Goal: Information Seeking & Learning: Compare options

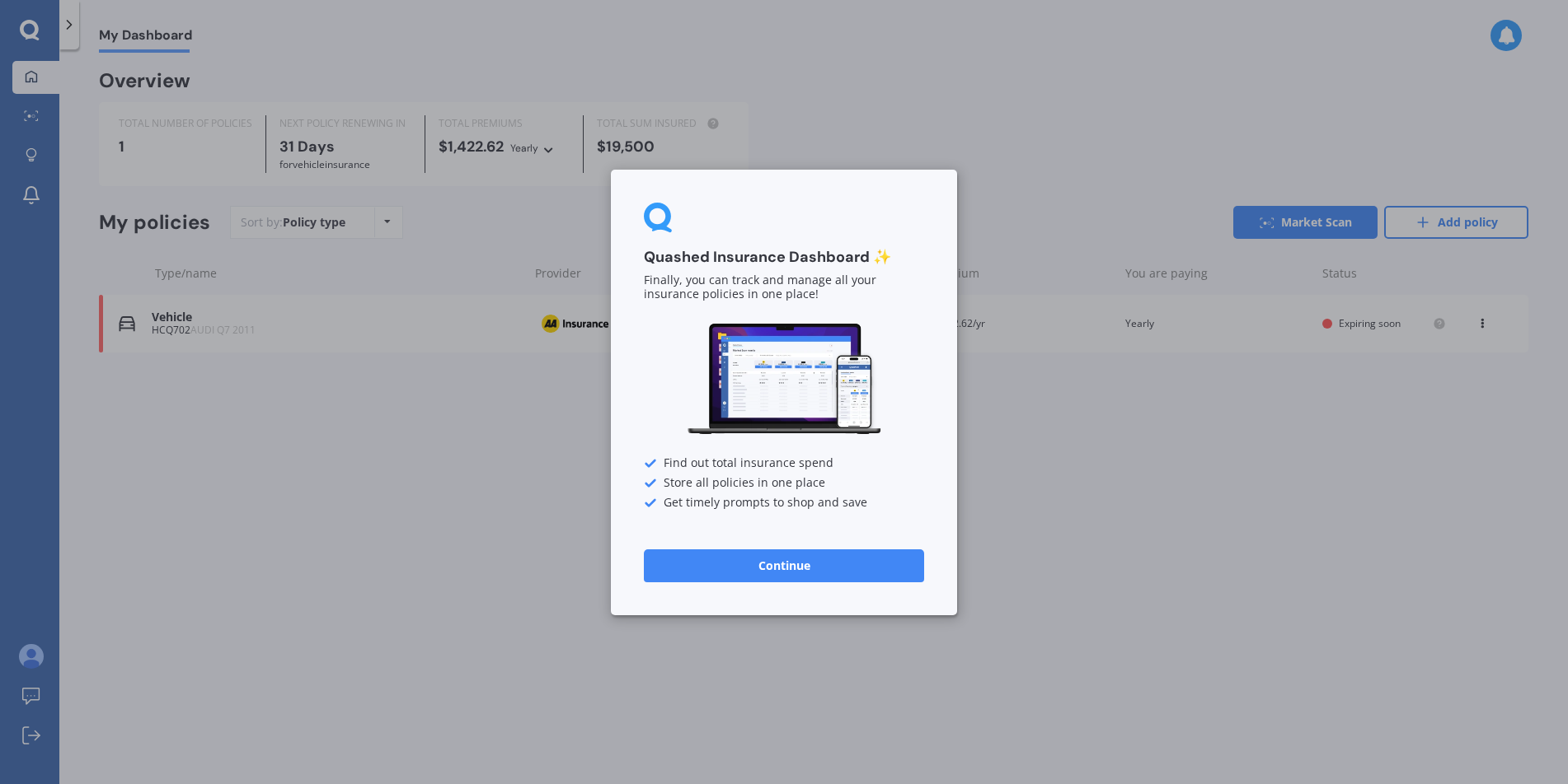
click at [803, 578] on button "Continue" at bounding box center [784, 565] width 280 height 33
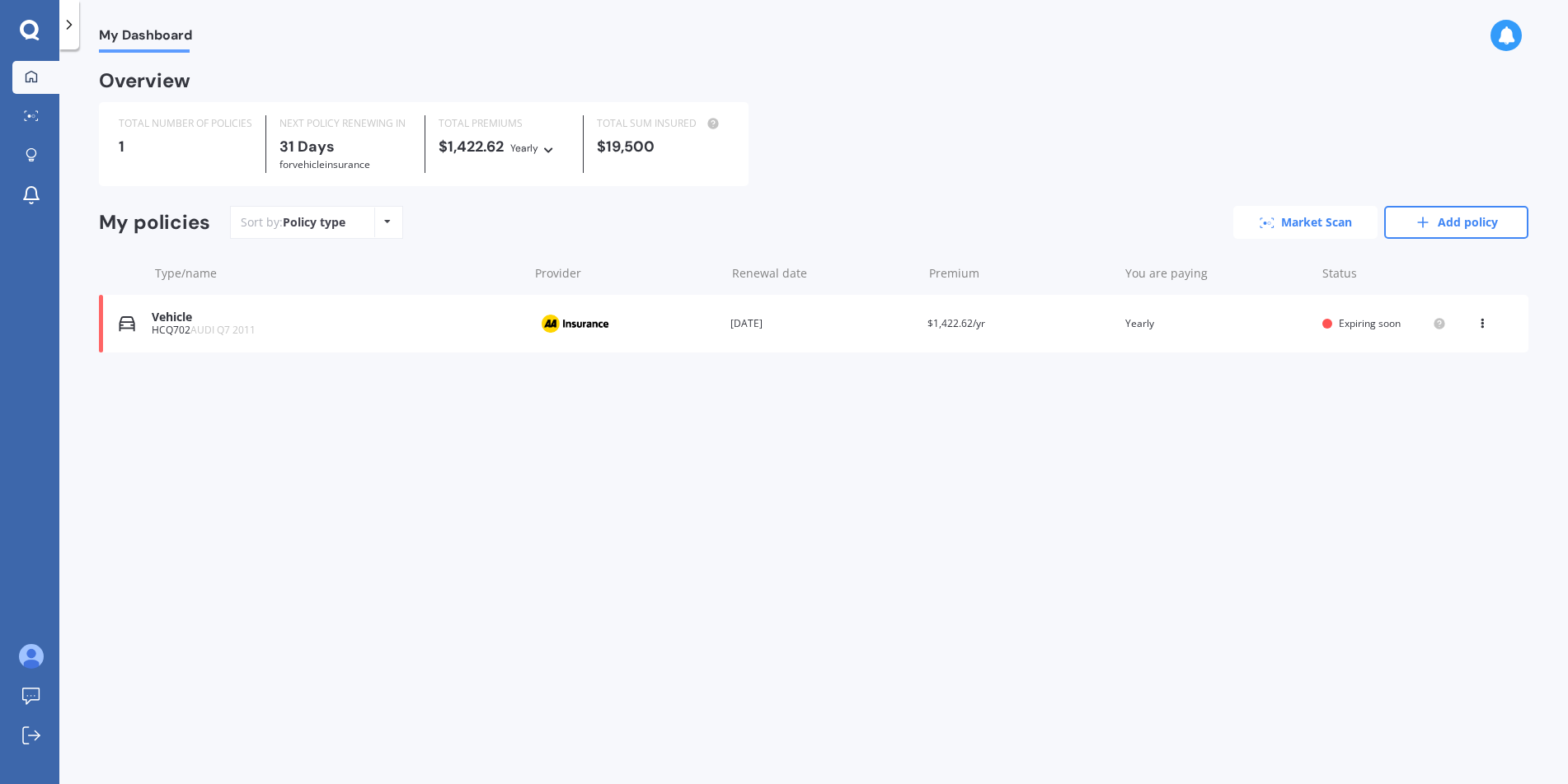
click at [1312, 217] on link "Market Scan" at bounding box center [1306, 222] width 145 height 33
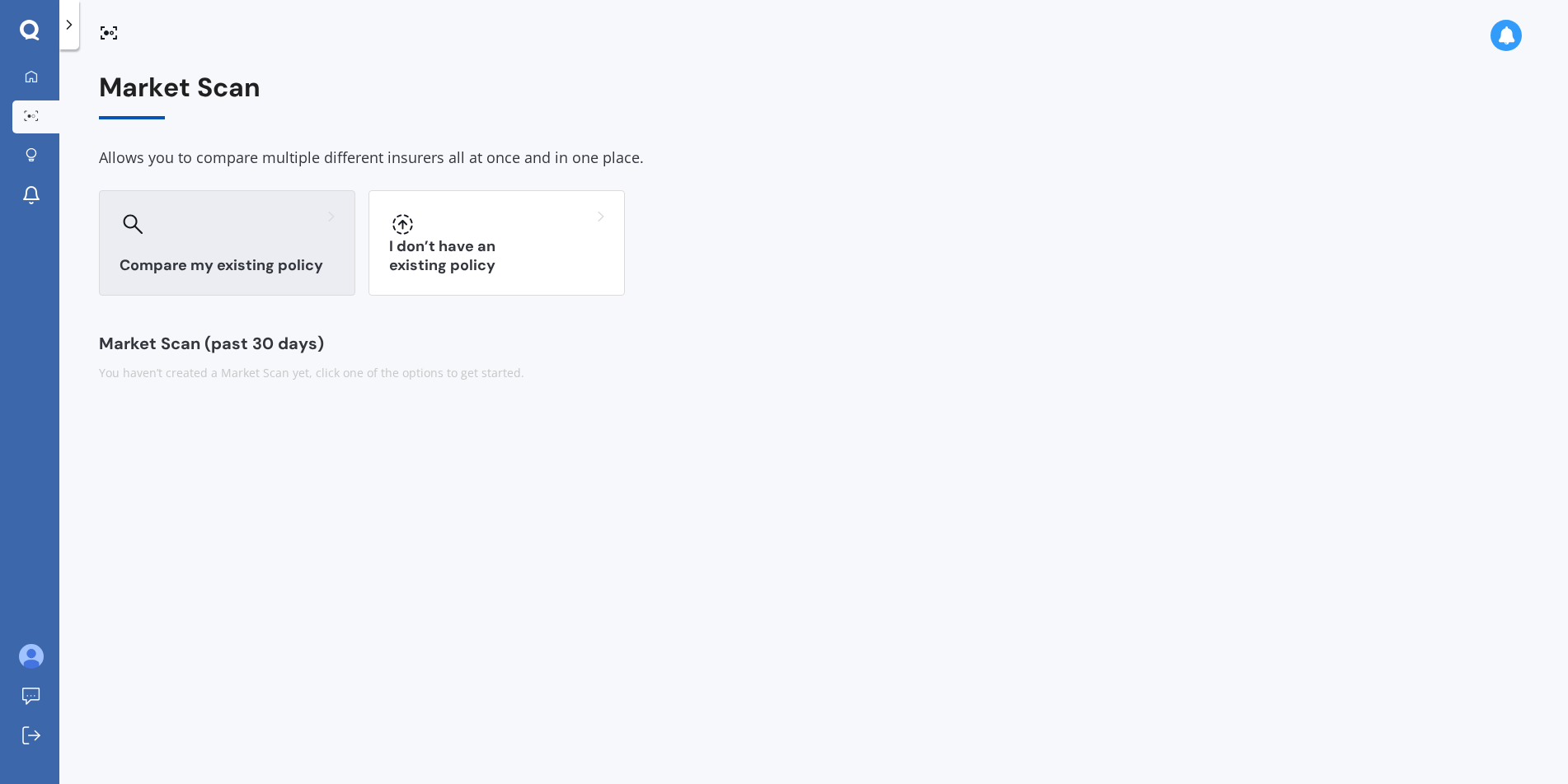
click at [218, 215] on div at bounding box center [227, 224] width 215 height 26
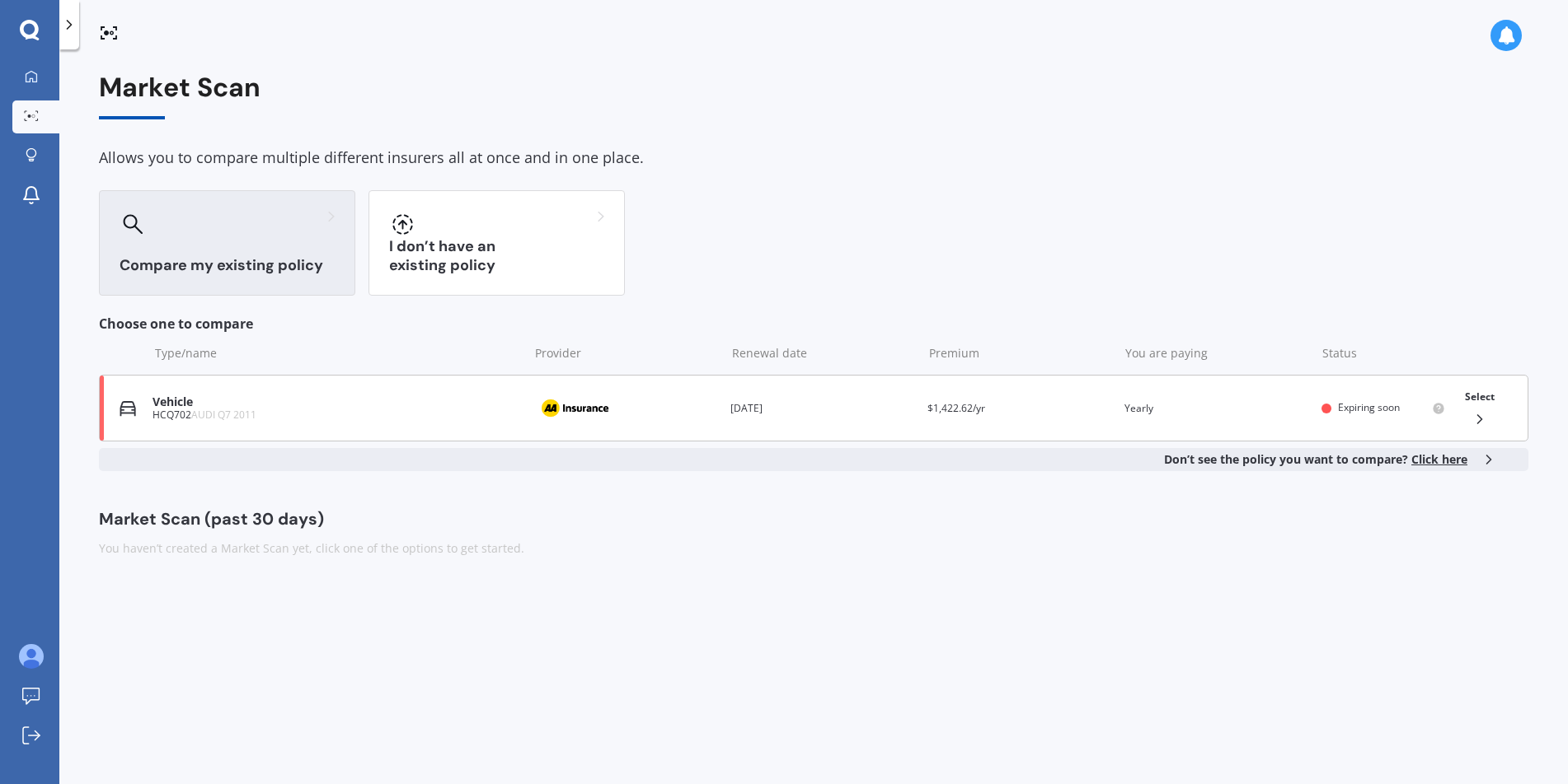
click at [385, 413] on div "HCQ702 AUDI Q7 2011" at bounding box center [336, 415] width 368 height 12
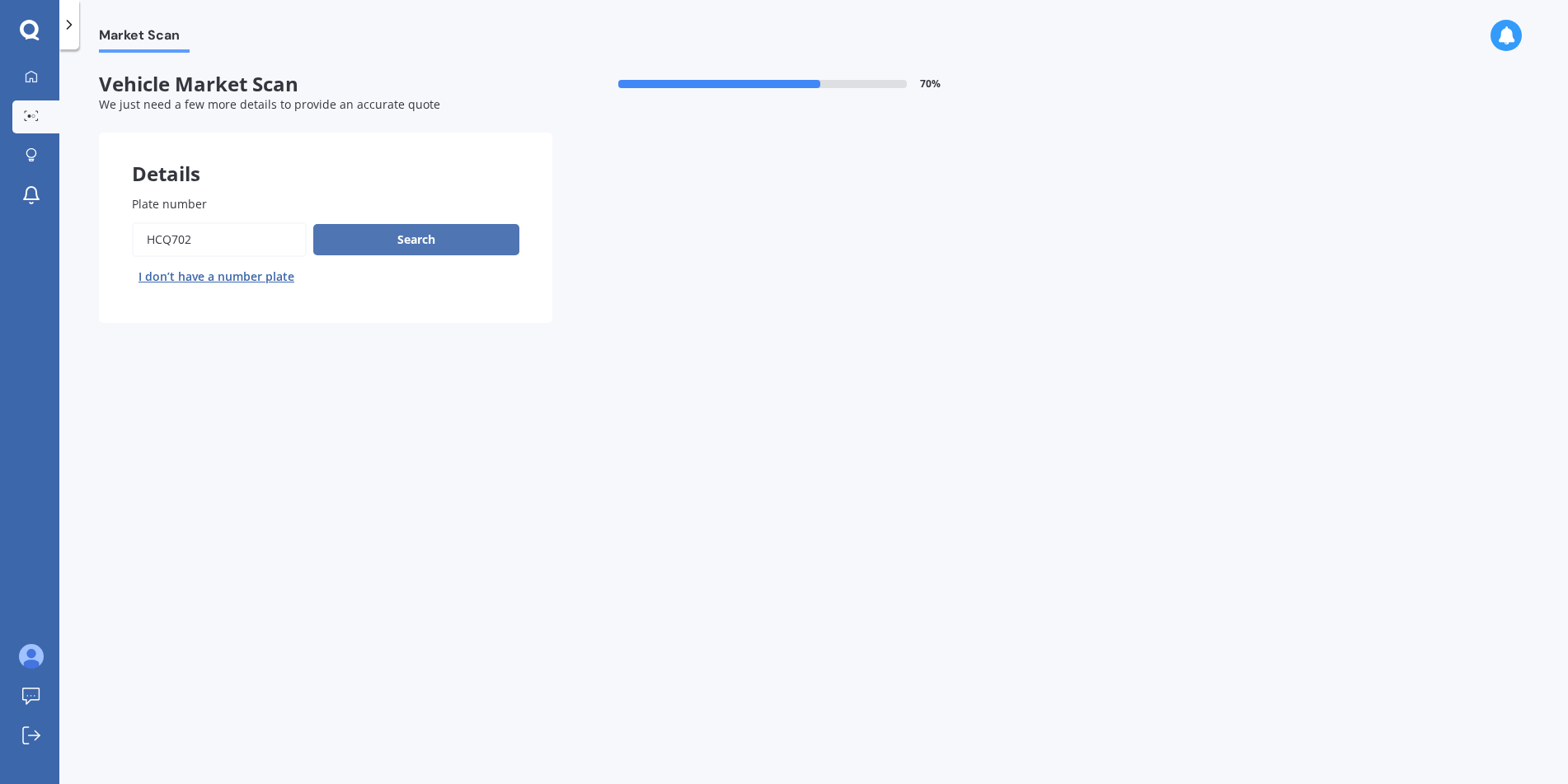
click at [435, 248] on button "Search" at bounding box center [417, 239] width 206 height 32
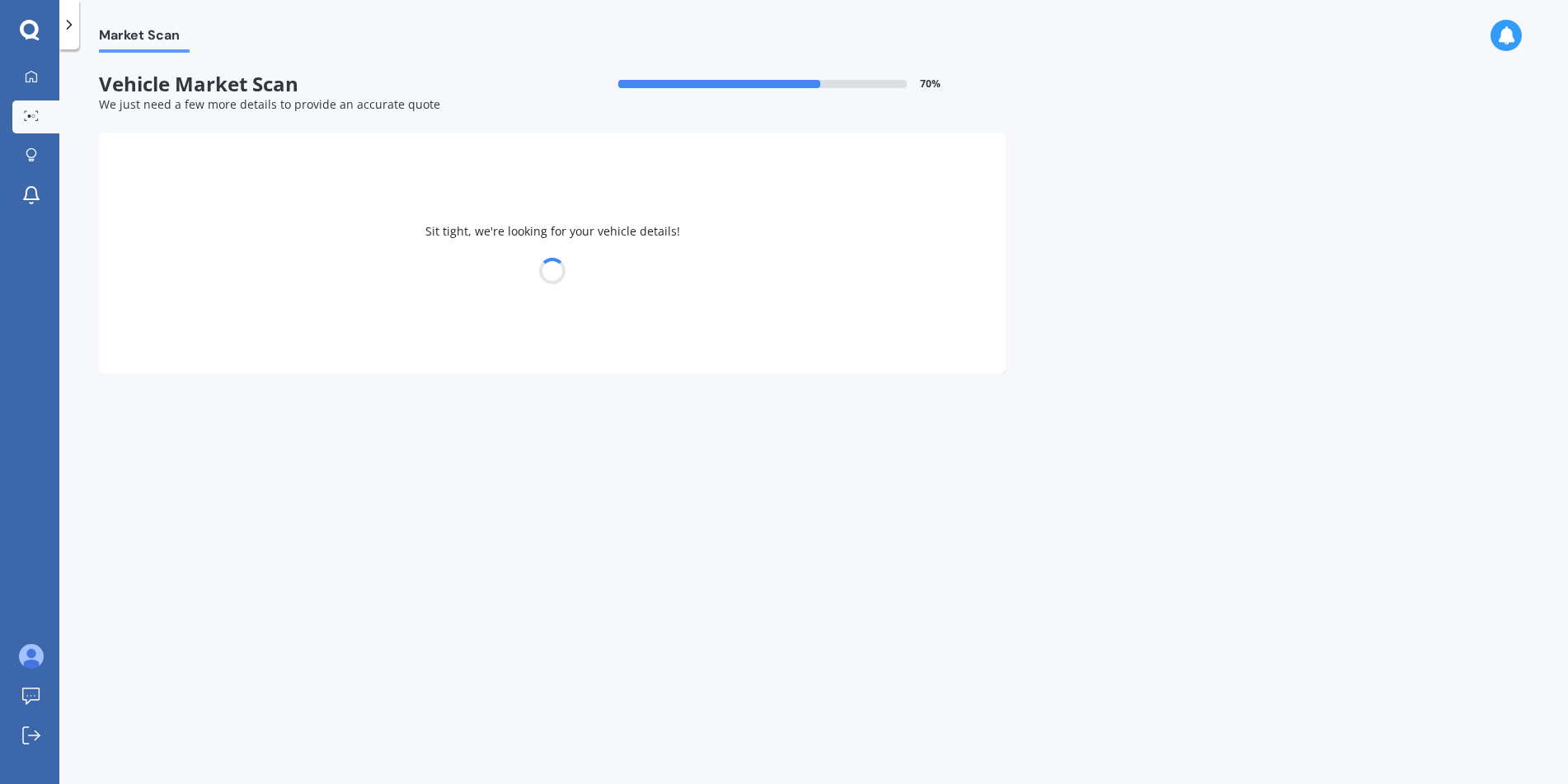
select select "AUDI"
select select "Q7"
select select "16"
select select "09"
select select "1972"
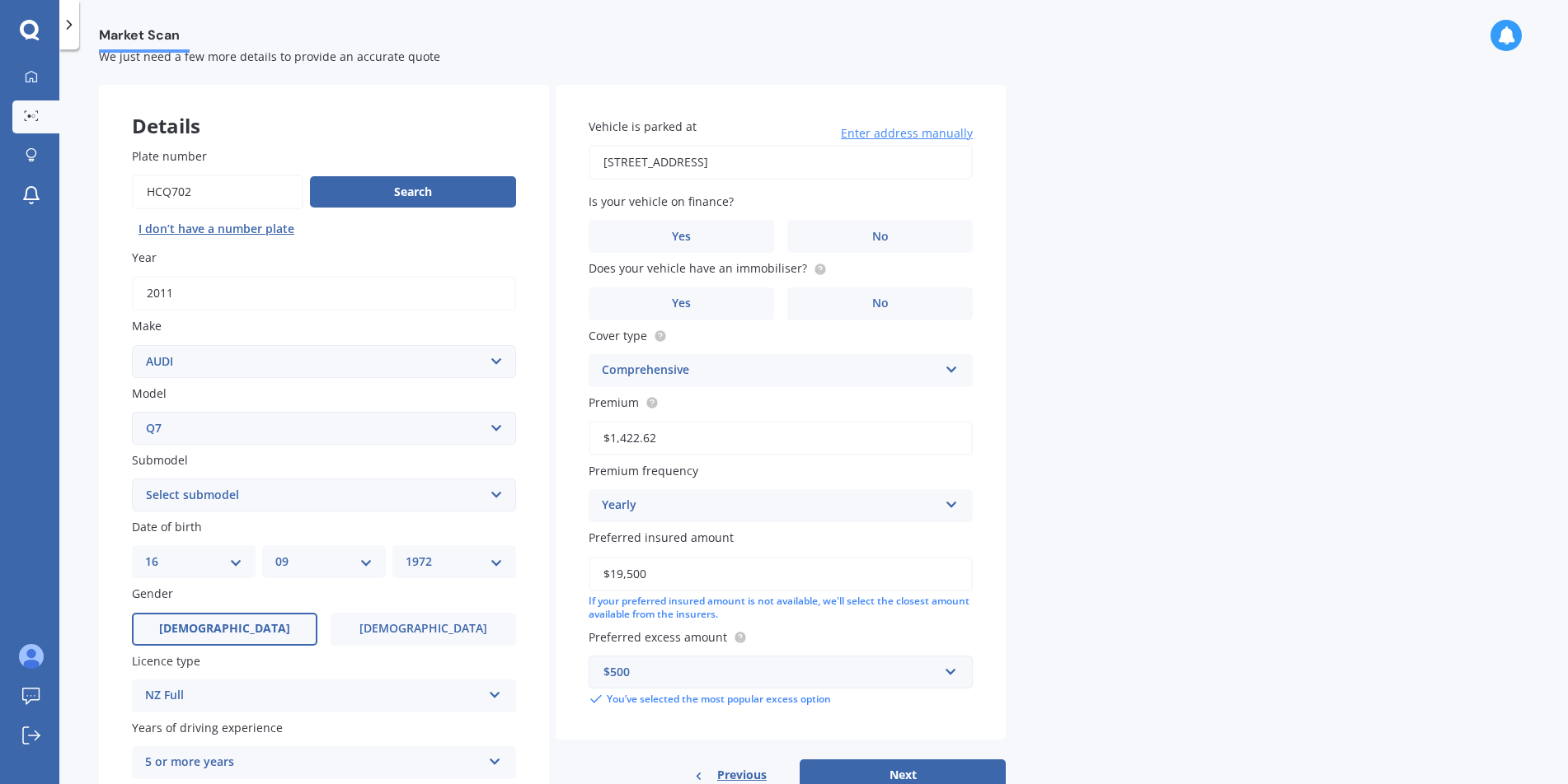
scroll to position [49, 0]
click at [897, 231] on label "No" at bounding box center [879, 236] width 185 height 33
click at [0, 0] on input "No" at bounding box center [0, 0] width 0 height 0
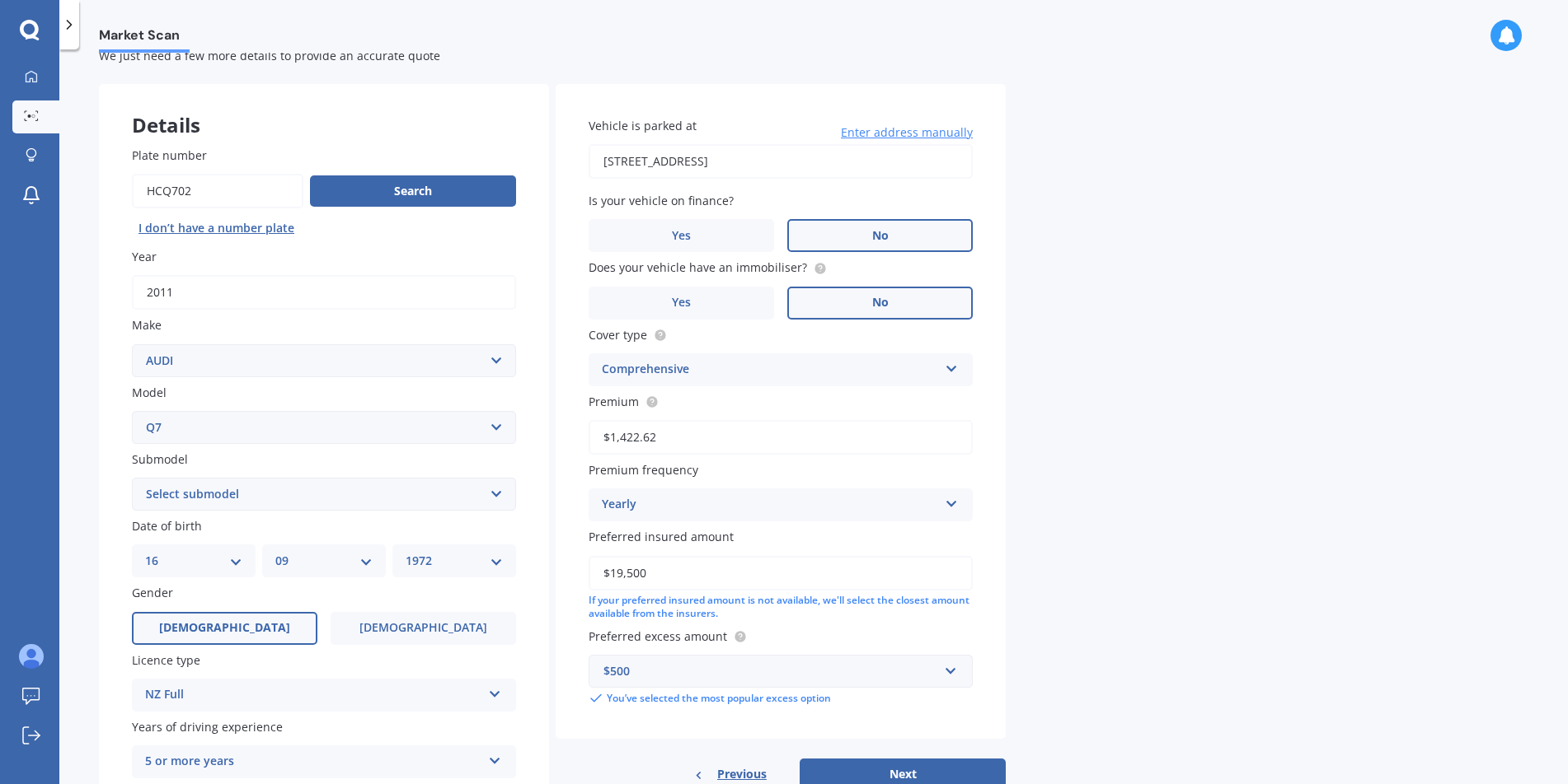
click at [896, 302] on label "No" at bounding box center [879, 303] width 185 height 33
click at [0, 0] on input "No" at bounding box center [0, 0] width 0 height 0
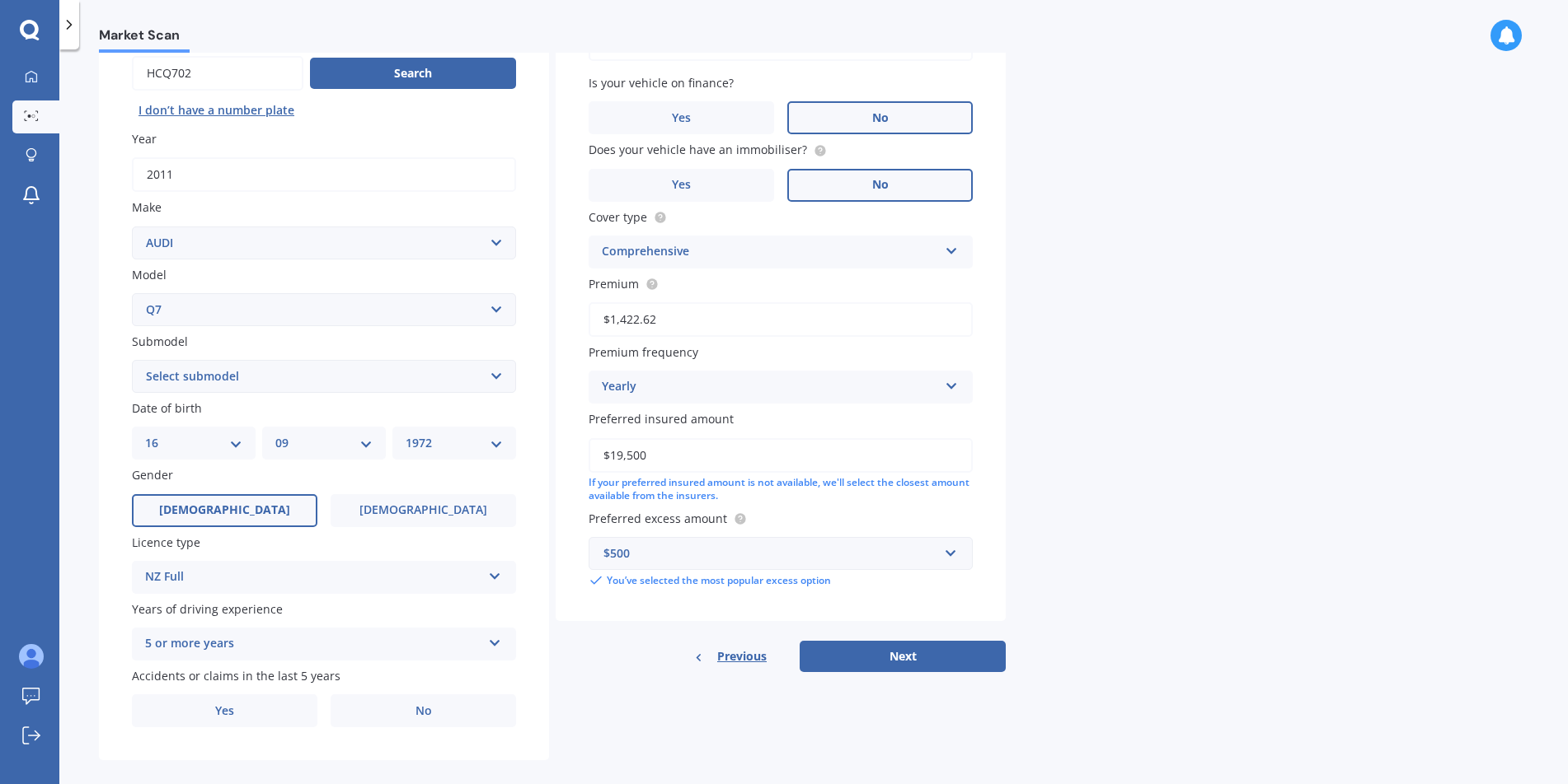
scroll to position [185, 0]
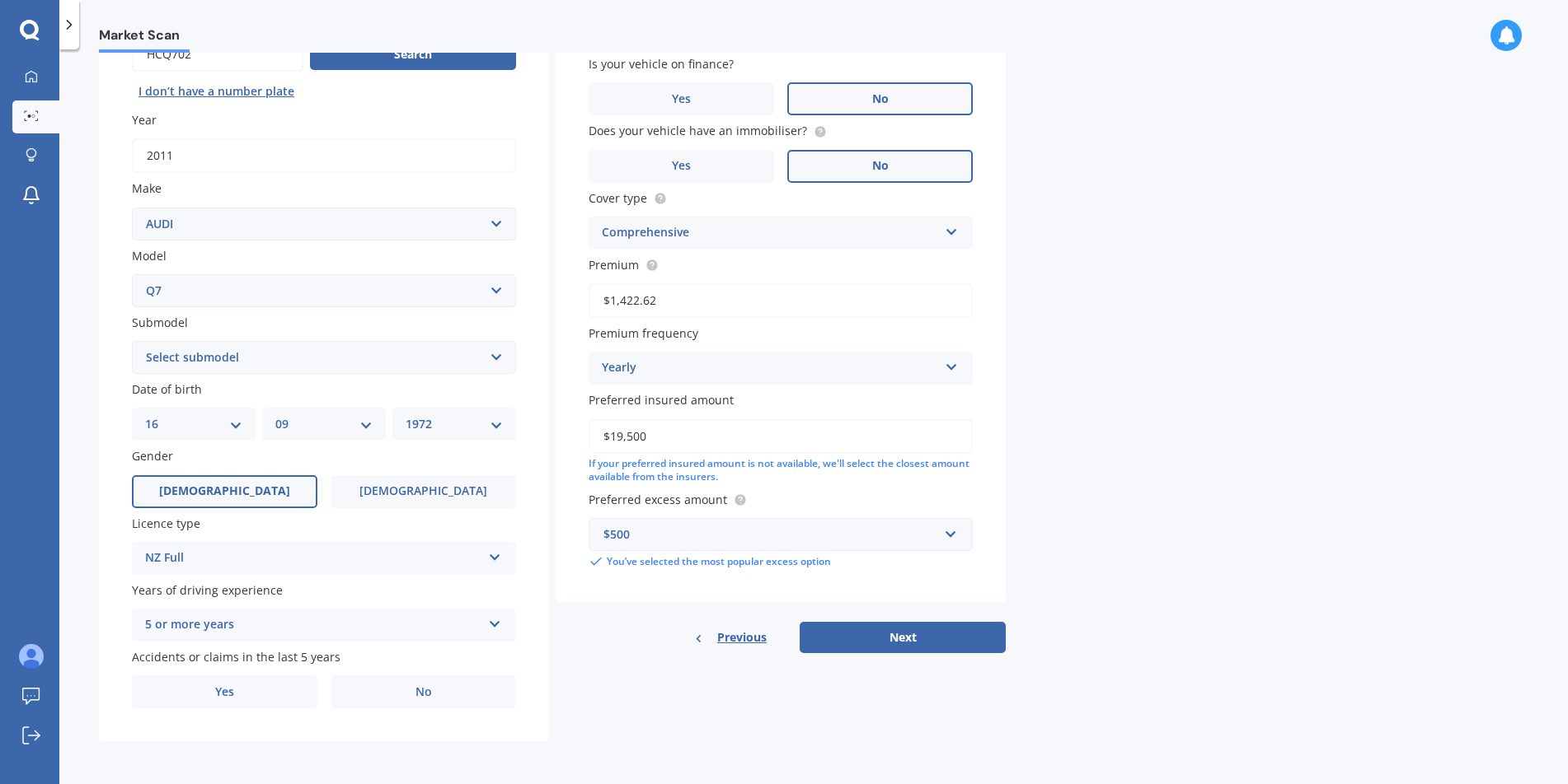
drag, startPoint x: 613, startPoint y: 434, endPoint x: 681, endPoint y: 439, distance: 68.2
click at [677, 441] on input "$19,500" at bounding box center [780, 436] width 384 height 34
type input "$15,000"
click at [498, 361] on select "Select submodel 3.0 TDI Quattro 3.6 V6 4.2 TDI 4.2 V8 6.0 V12 e-Tron FSI Quattr…" at bounding box center [324, 358] width 384 height 33
select select "3.0 TDI QUATTRO"
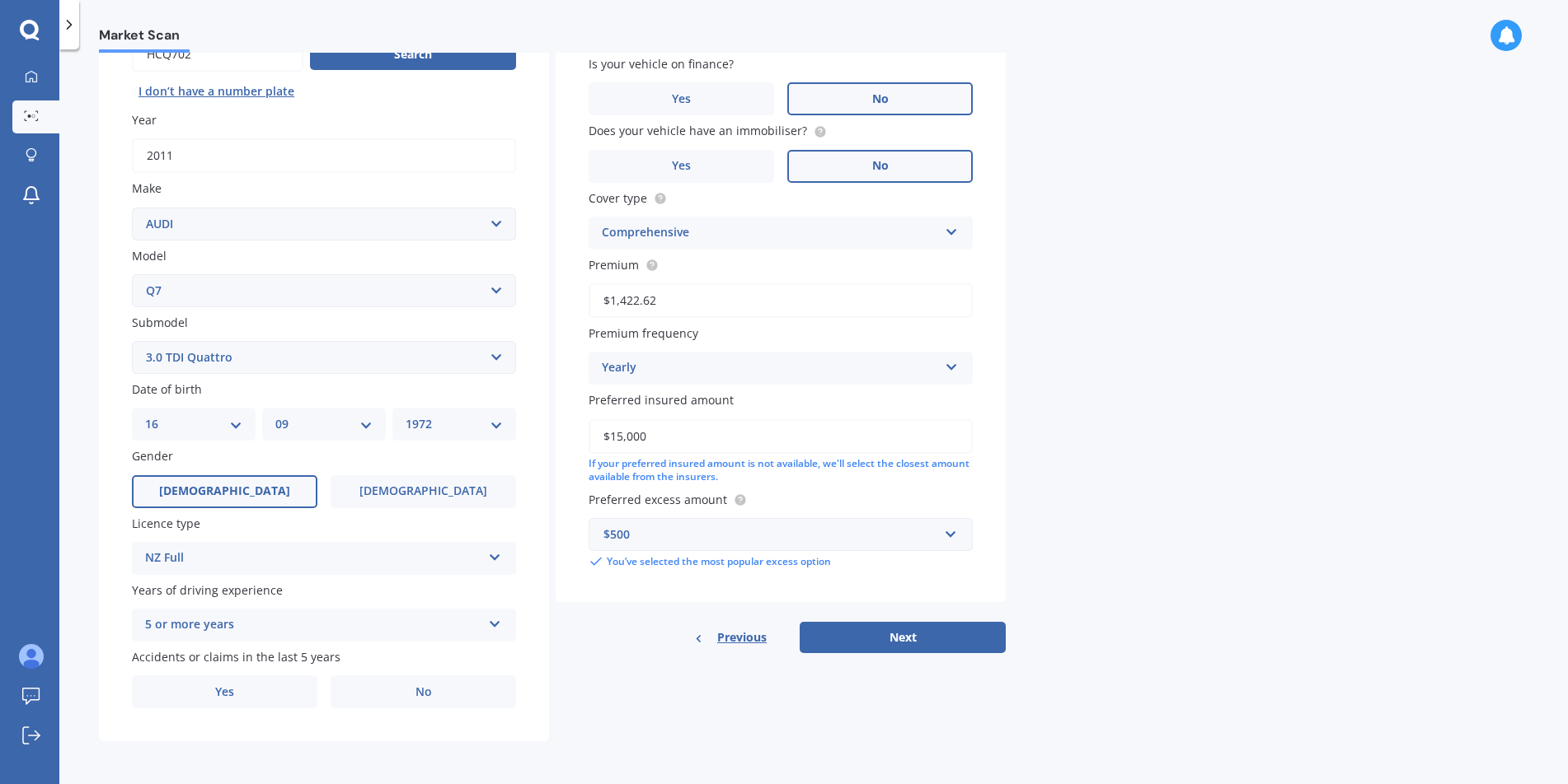
click at [132, 341] on select "Select submodel 3.0 TDI Quattro 3.6 V6 4.2 TDI 4.2 V8 6.0 V12 e-Tron FSI Quattr…" at bounding box center [324, 358] width 384 height 33
click at [352, 697] on label "No" at bounding box center [423, 692] width 185 height 33
click at [0, 0] on input "No" at bounding box center [0, 0] width 0 height 0
click at [897, 636] on button "Next" at bounding box center [903, 638] width 206 height 32
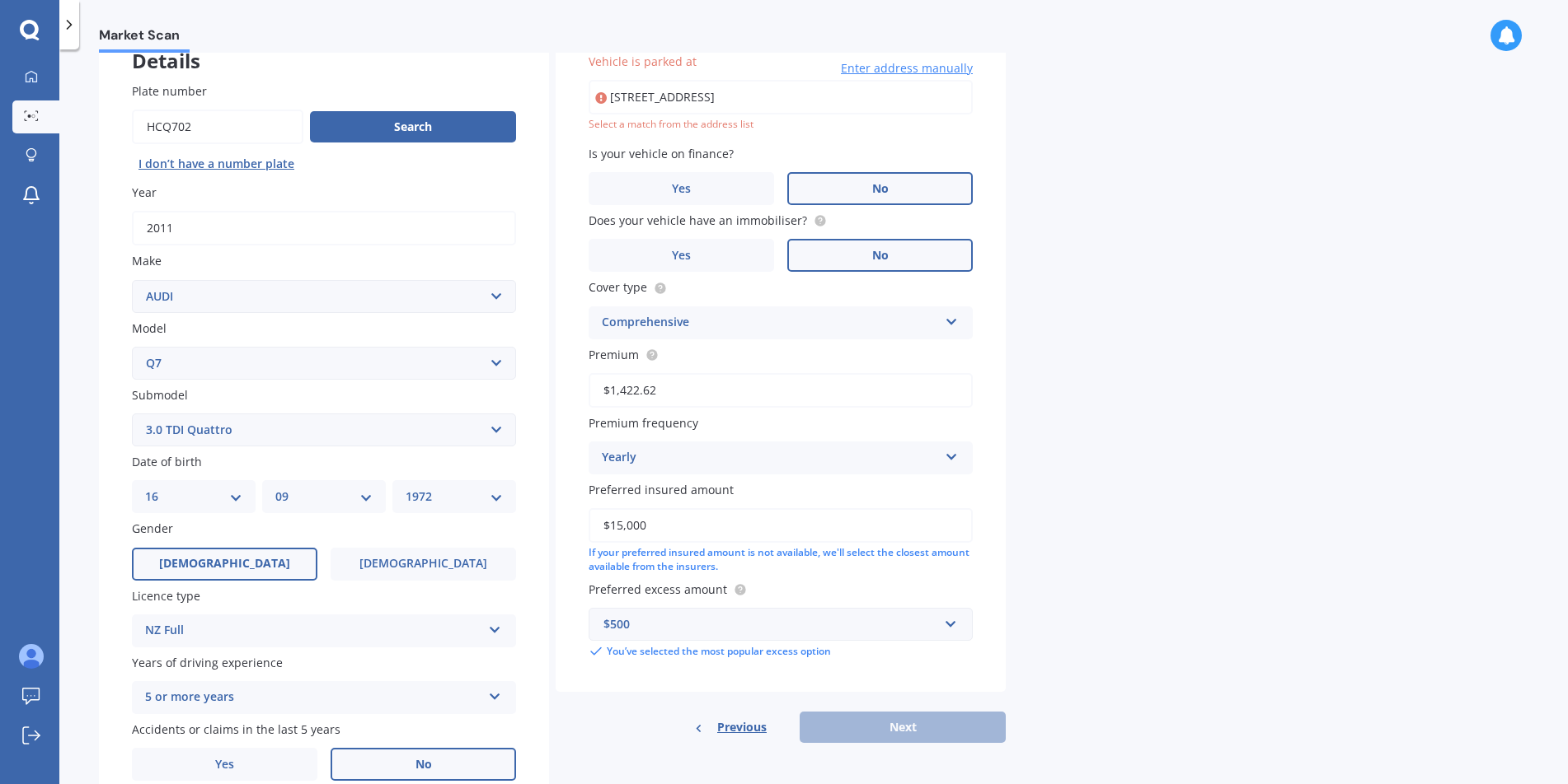
scroll to position [0, 0]
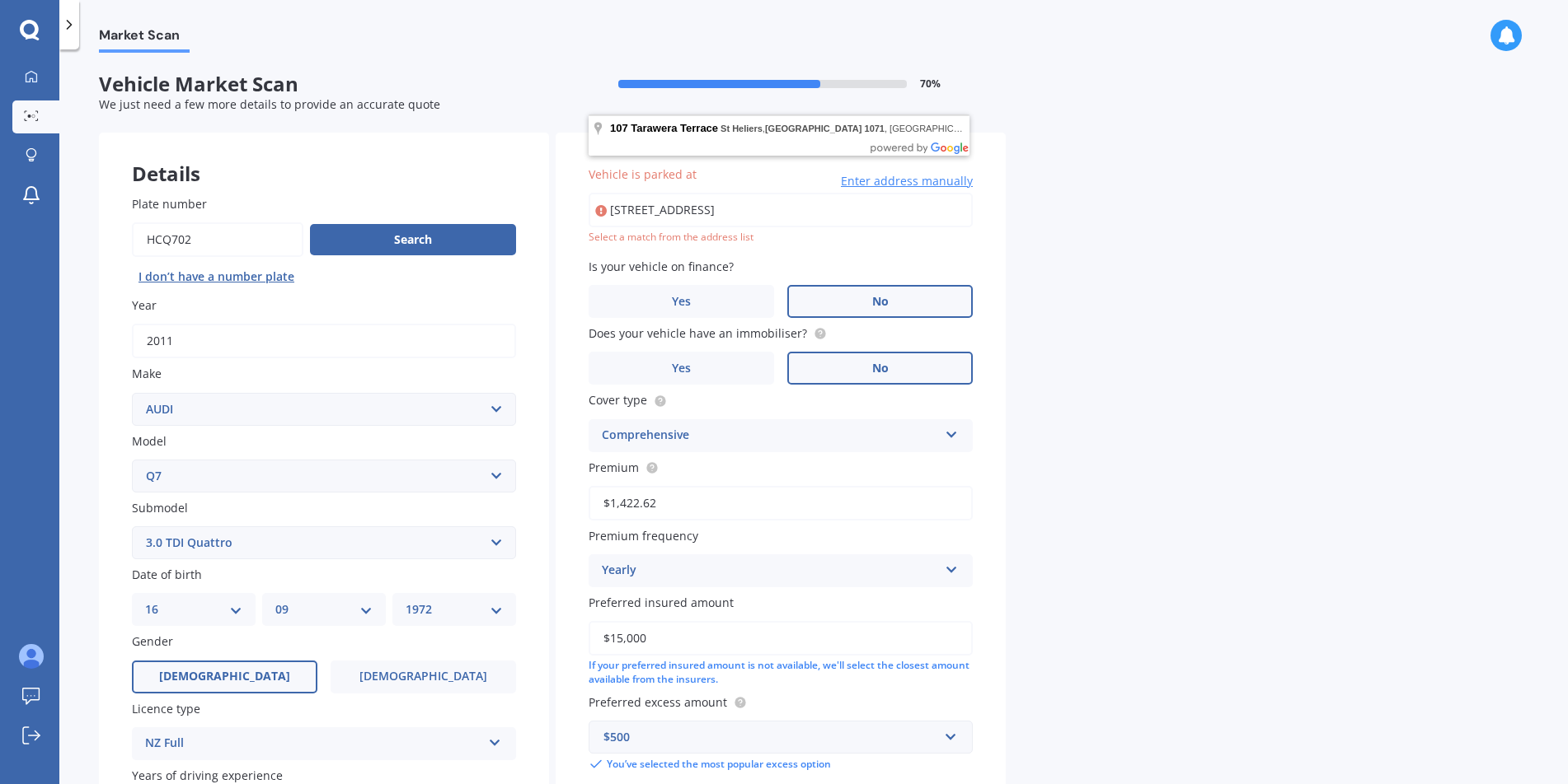
click at [696, 212] on input "107 Tarawera Terrace, St Heliers, Auckland 1071" at bounding box center [780, 210] width 384 height 34
click at [869, 208] on input "107 Tarawera Terrace, St Heliers, Auckland 1071" at bounding box center [780, 210] width 384 height 34
type input "107 Tarawera Terrace, St Heliers, Auckland 1071"
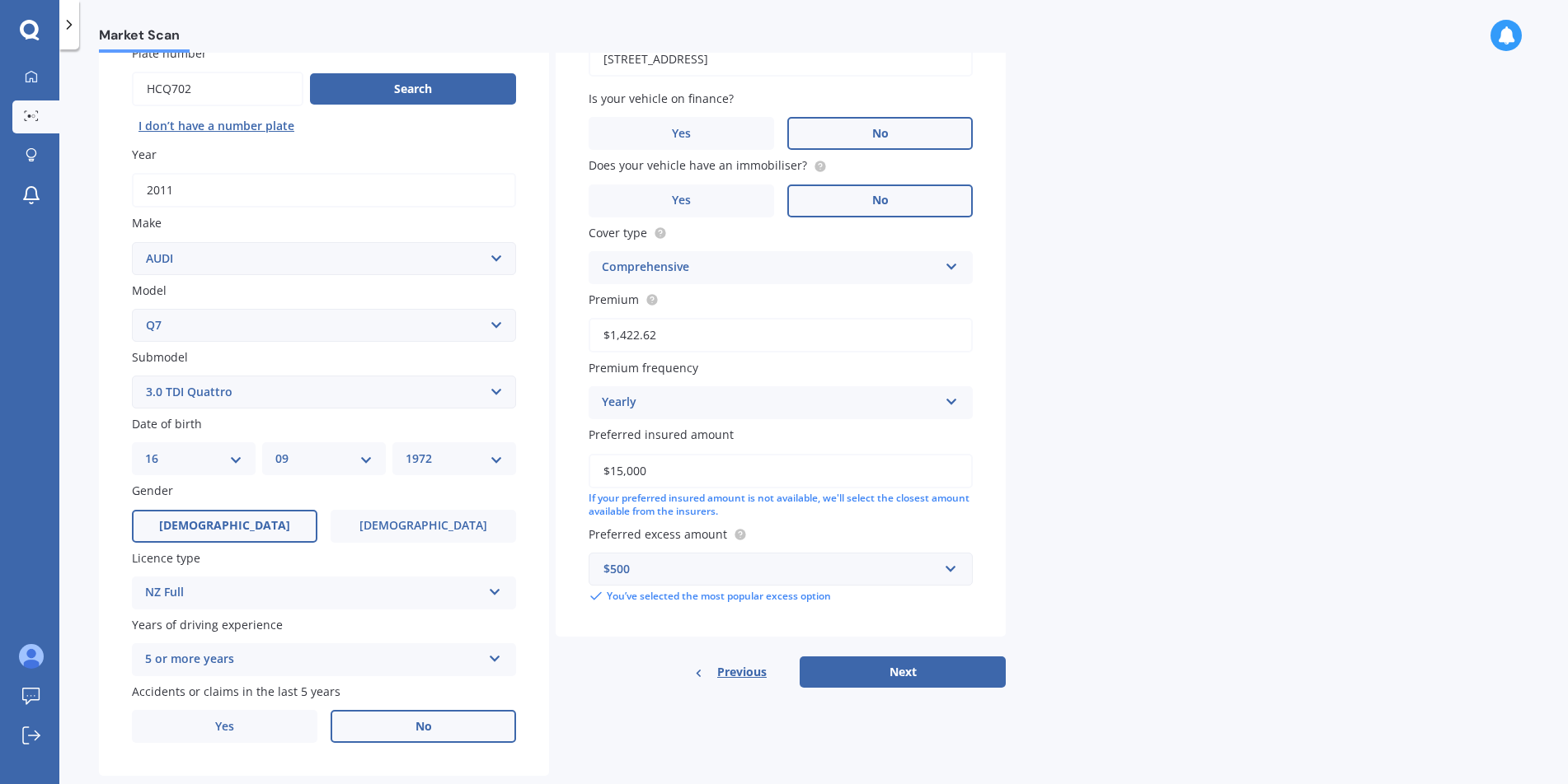
scroll to position [185, 0]
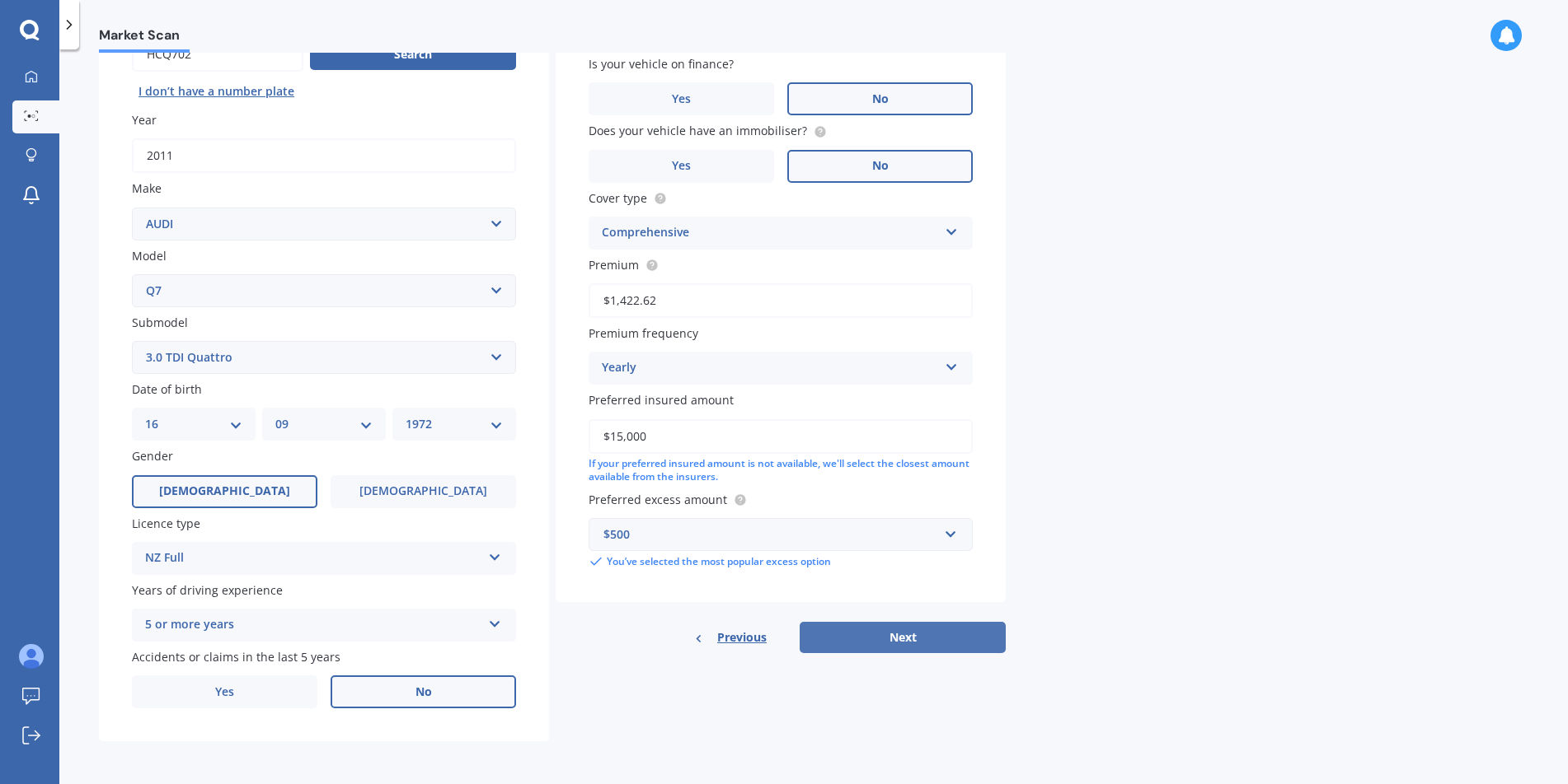
click at [898, 645] on button "Next" at bounding box center [903, 638] width 206 height 32
select select "16"
select select "09"
select select "1972"
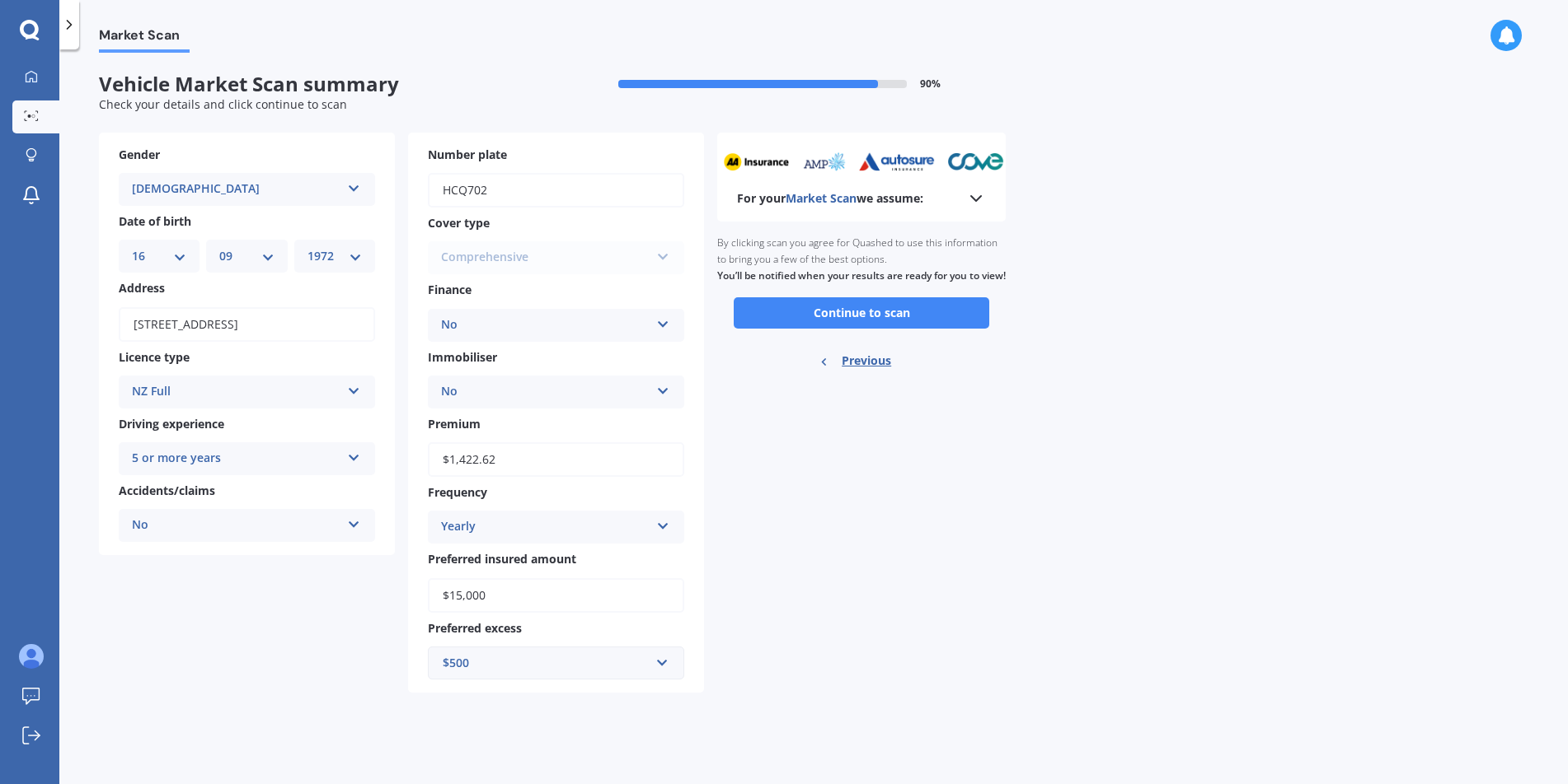
scroll to position [0, 0]
click at [829, 329] on button "Continue to scan" at bounding box center [861, 313] width 256 height 32
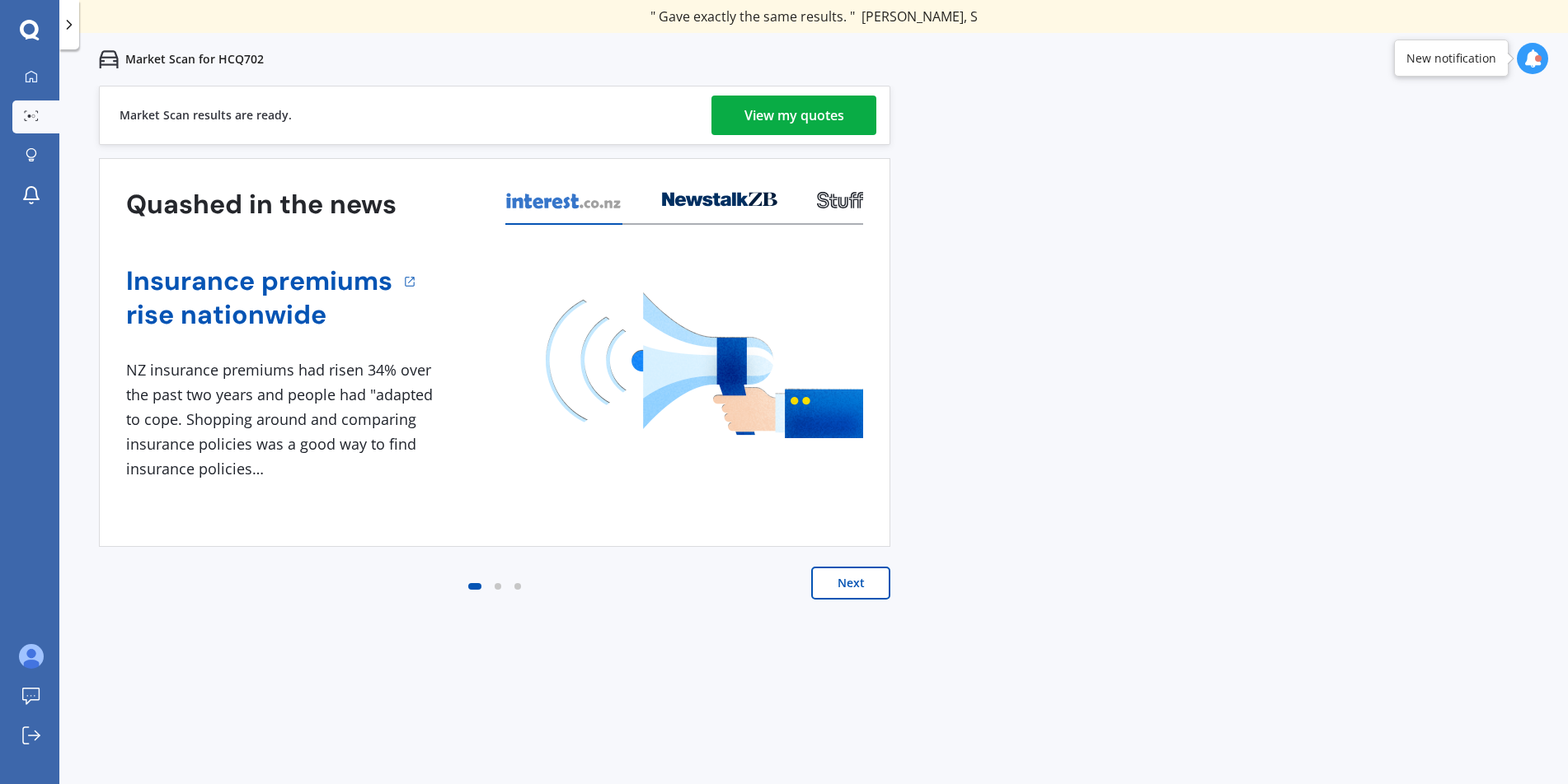
click at [775, 107] on div "View my quotes" at bounding box center [794, 116] width 99 height 40
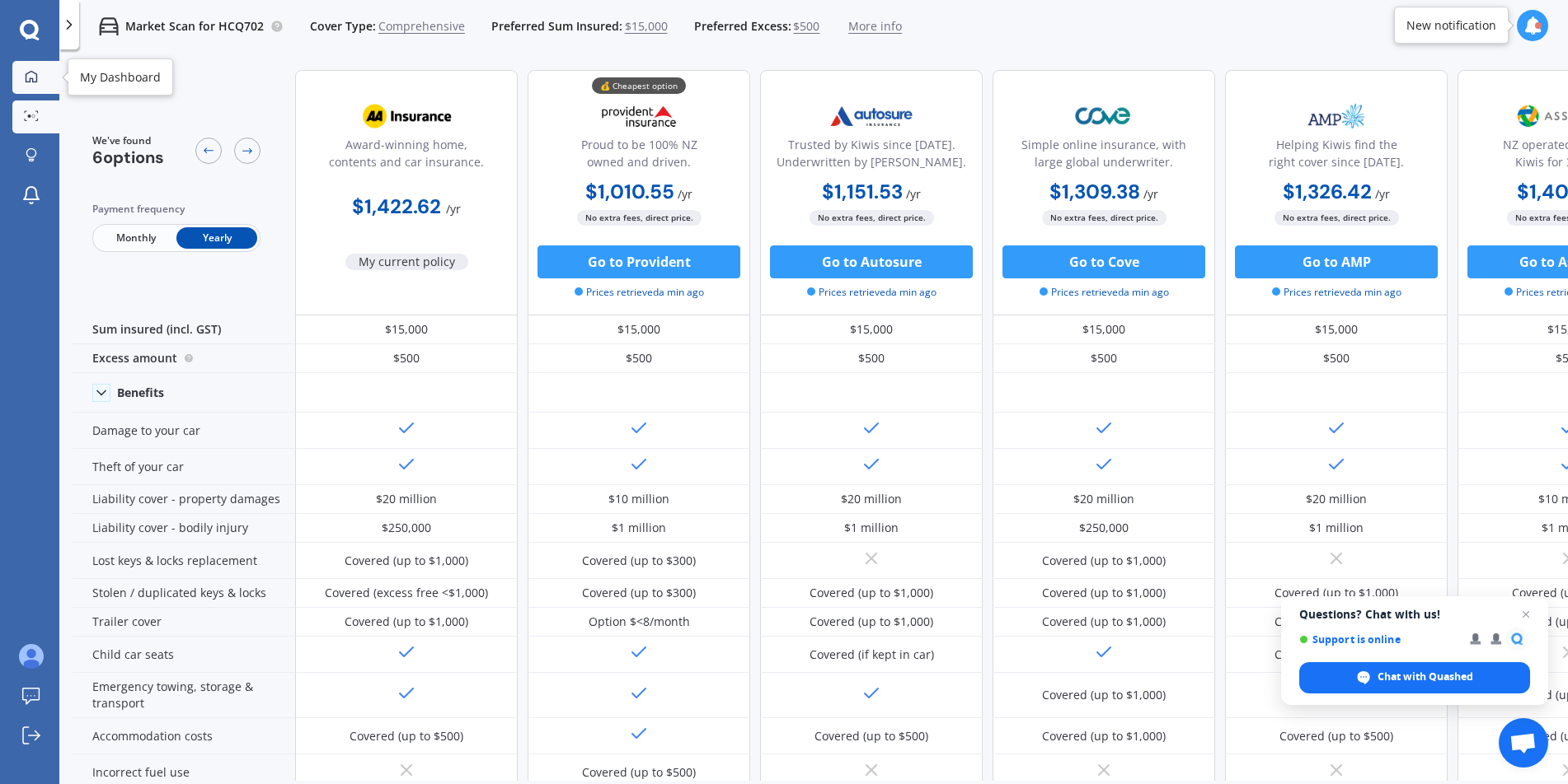
click at [33, 81] on icon at bounding box center [31, 76] width 12 height 12
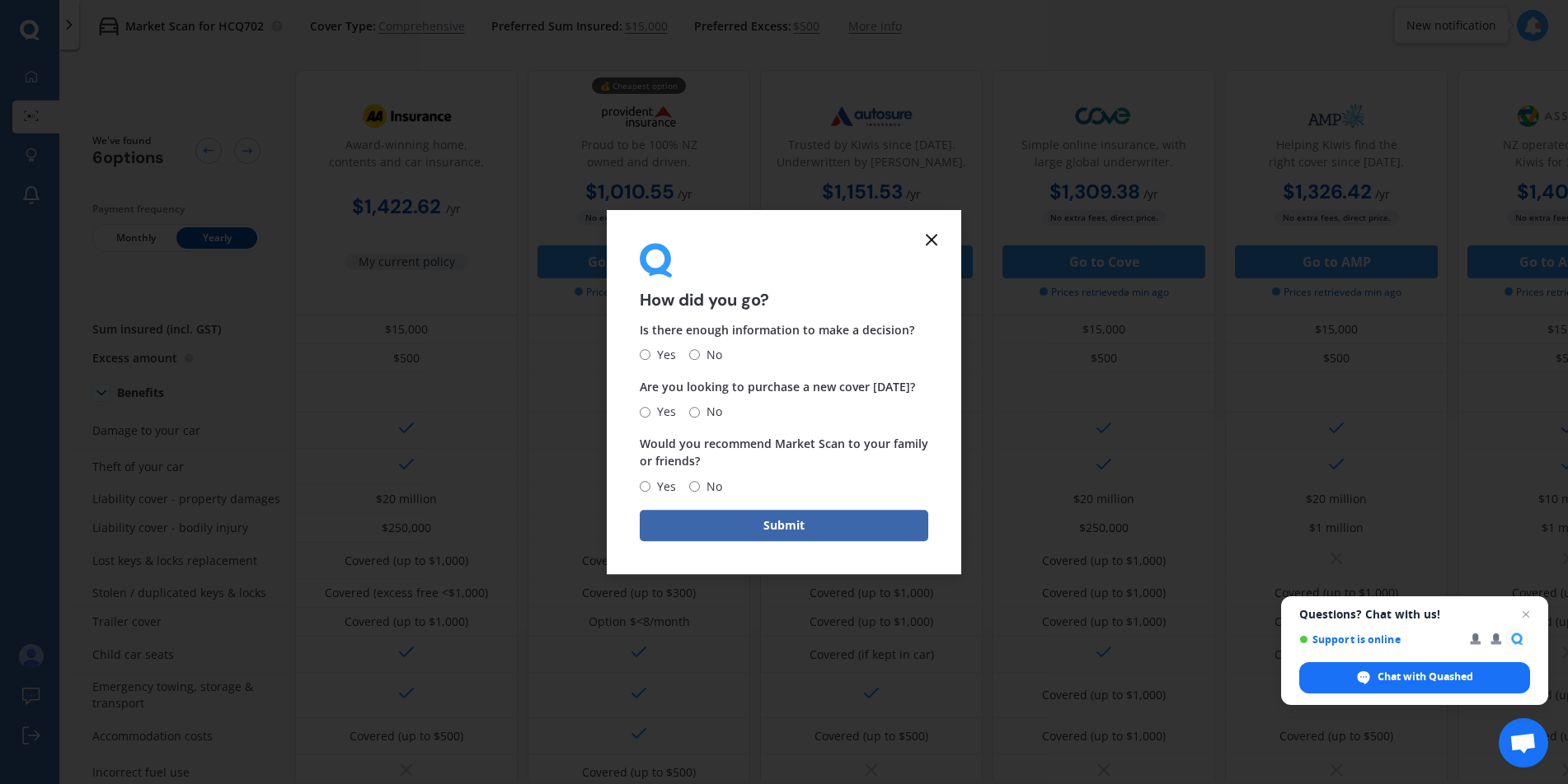
click at [928, 238] on icon at bounding box center [932, 240] width 20 height 20
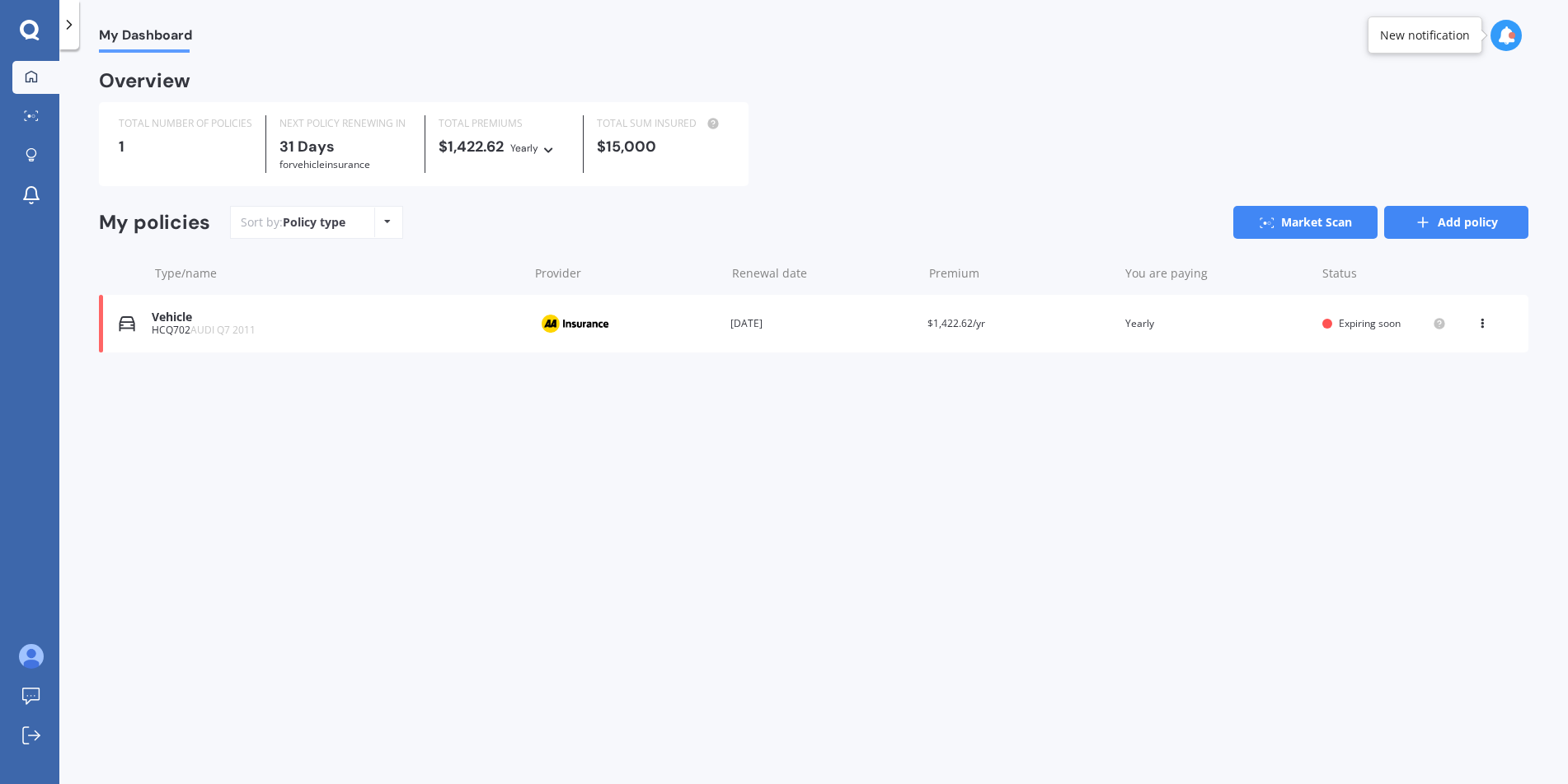
click at [1469, 223] on link "Add policy" at bounding box center [1457, 222] width 145 height 33
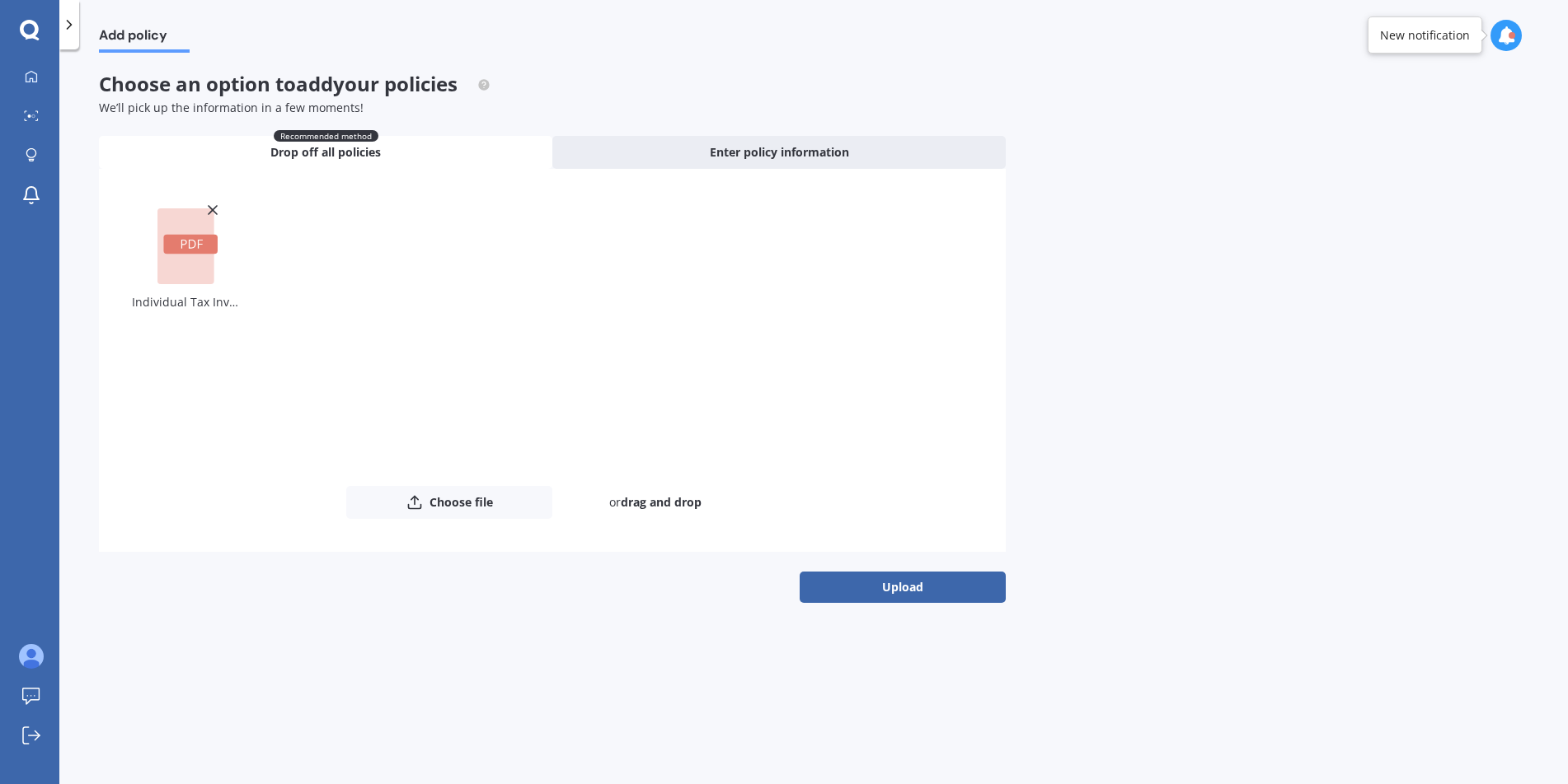
click at [170, 272] on rect at bounding box center [185, 247] width 57 height 76
click at [897, 591] on button "Upload" at bounding box center [903, 587] width 206 height 32
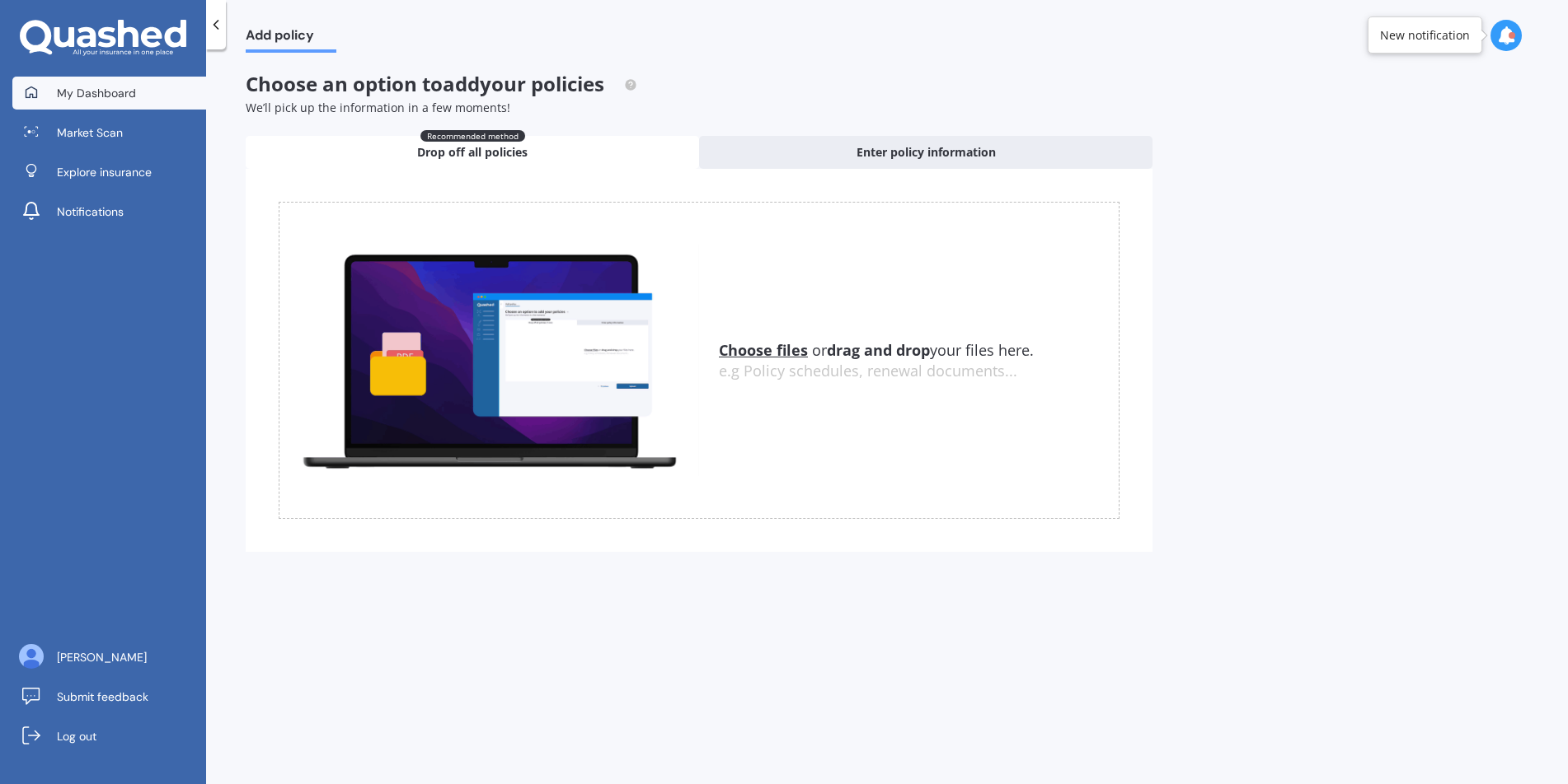
click at [81, 89] on span "My Dashboard" at bounding box center [97, 93] width 80 height 16
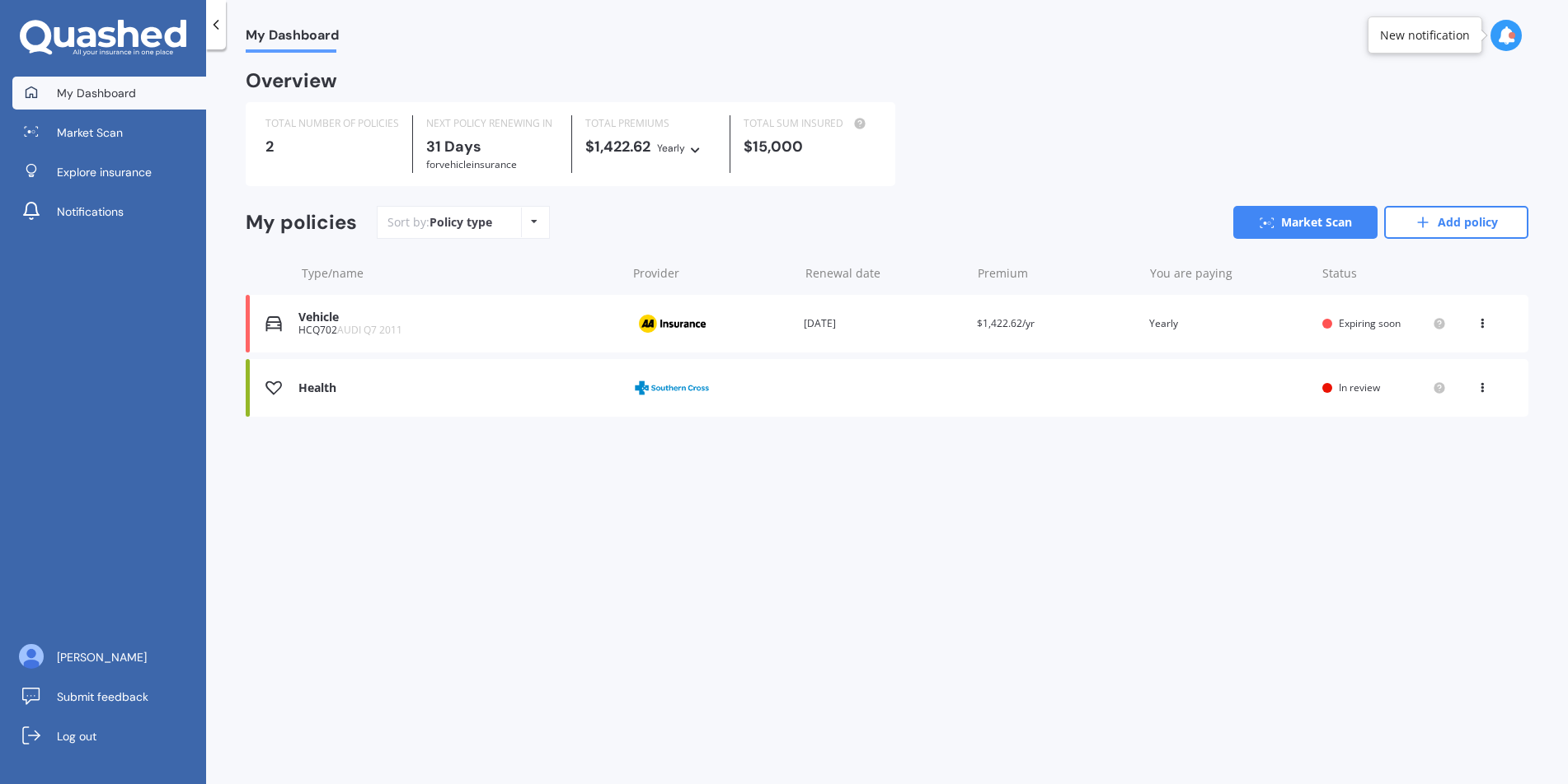
click at [781, 384] on div "Provider" at bounding box center [710, 387] width 160 height 32
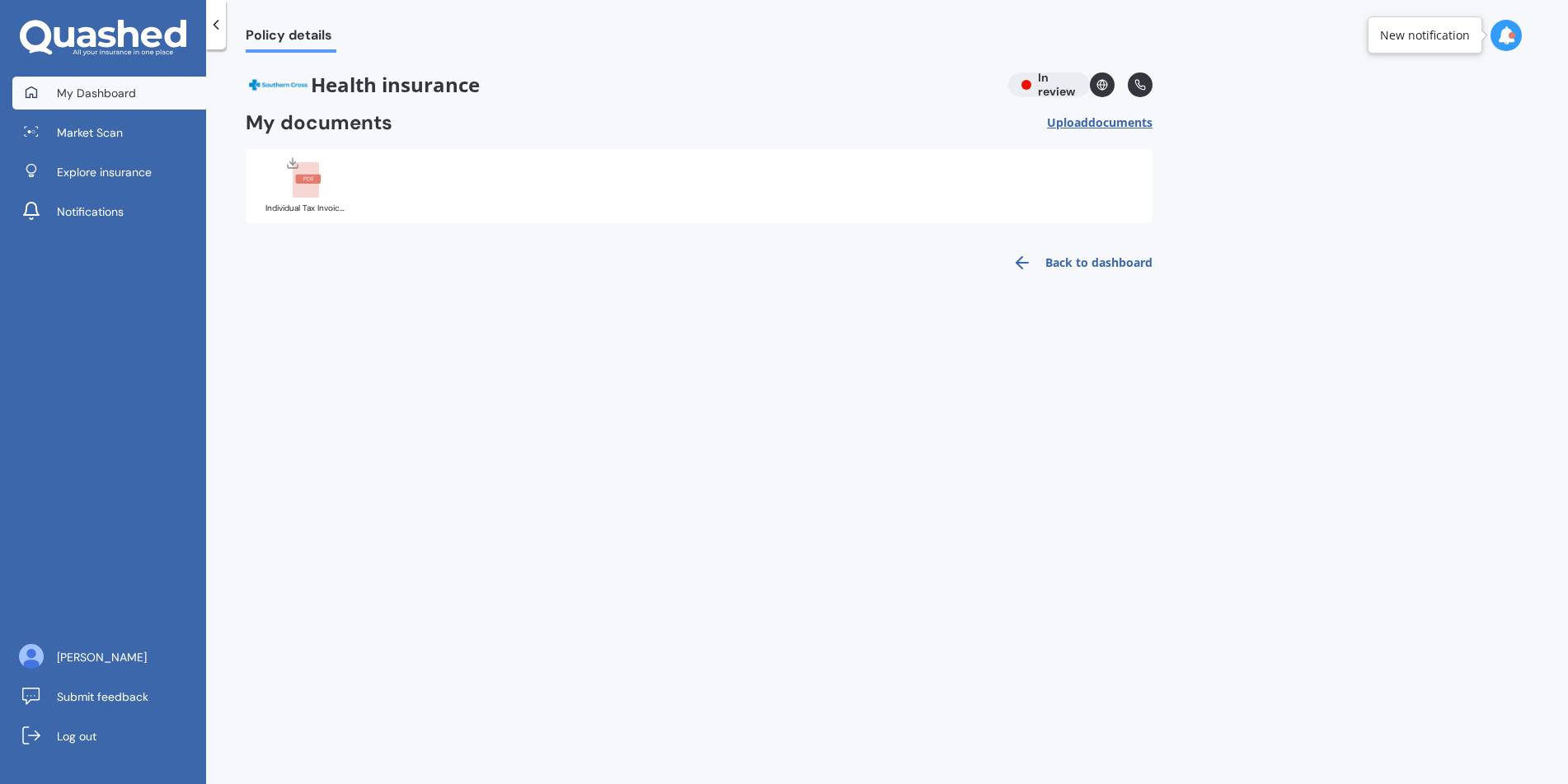
click at [119, 100] on link "My Dashboard" at bounding box center [109, 93] width 193 height 33
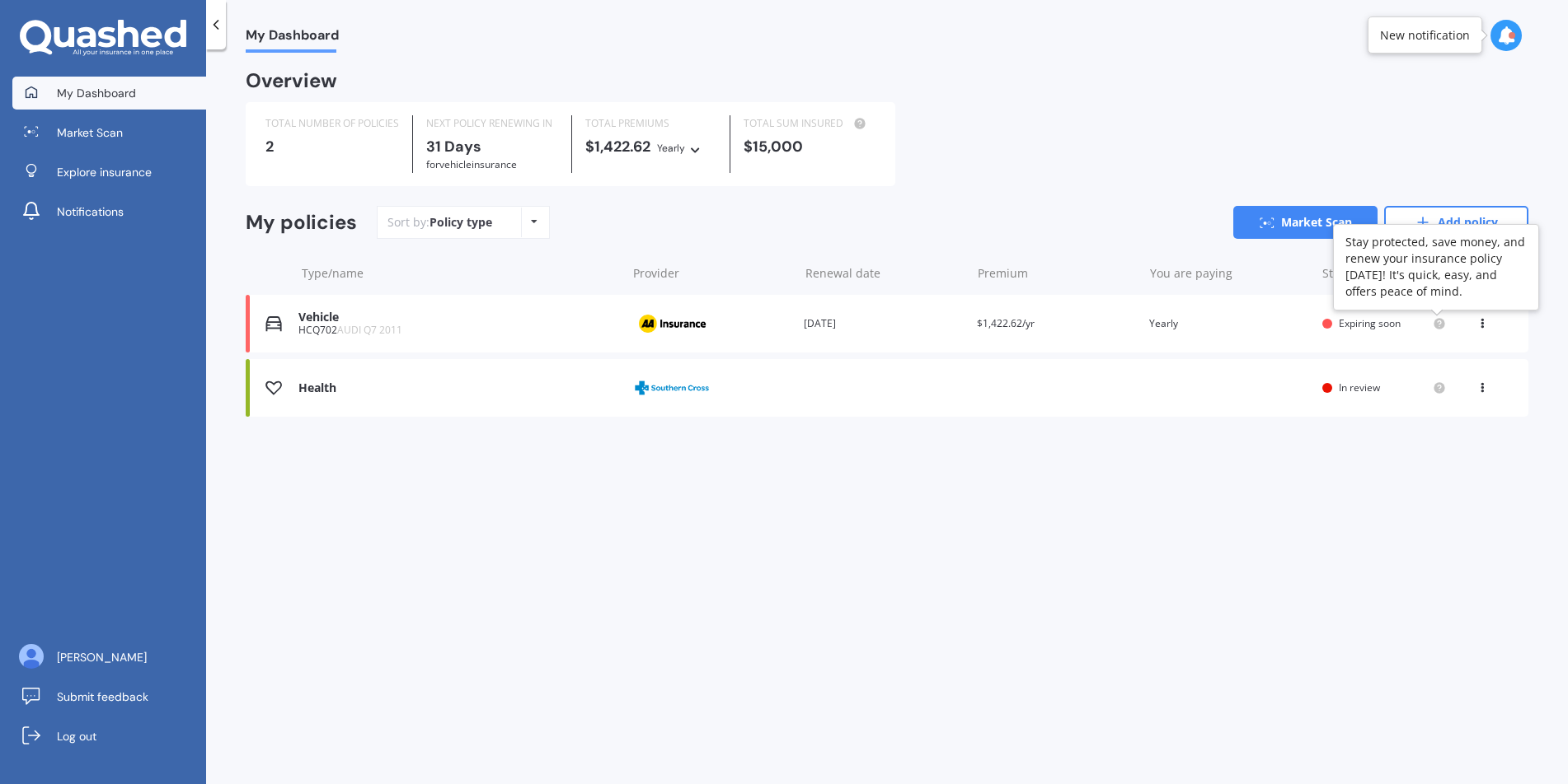
click at [1438, 324] on circle at bounding box center [1439, 323] width 11 height 11
click at [1480, 325] on icon at bounding box center [1482, 320] width 12 height 10
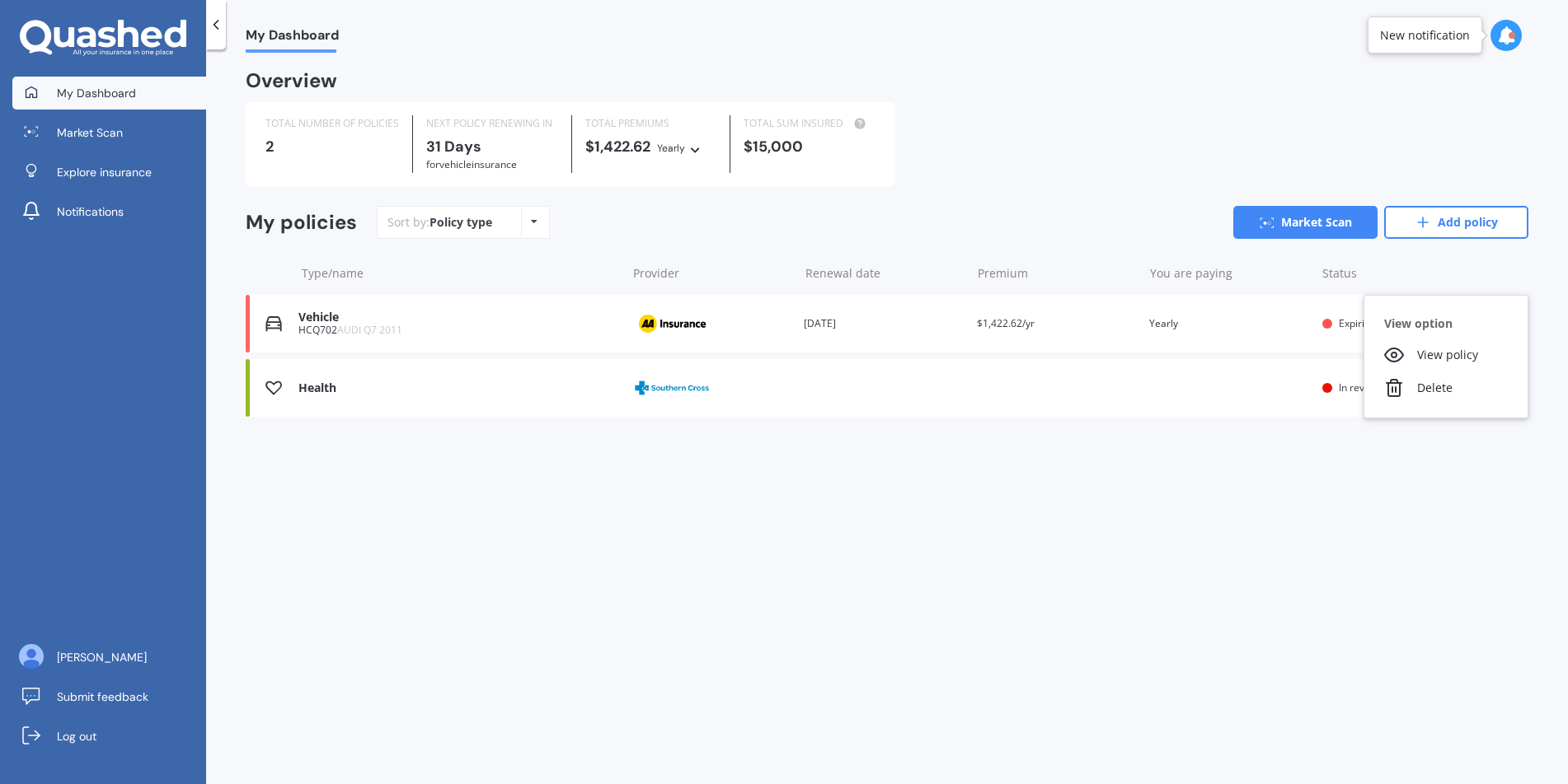
click at [1019, 240] on div "My policies Sort by: Policy type Policy type Alphabetical Date added Renewing n…" at bounding box center [887, 229] width 1282 height 46
click at [1483, 389] on icon at bounding box center [1482, 385] width 12 height 10
click at [1444, 425] on div "View policy" at bounding box center [1446, 419] width 164 height 33
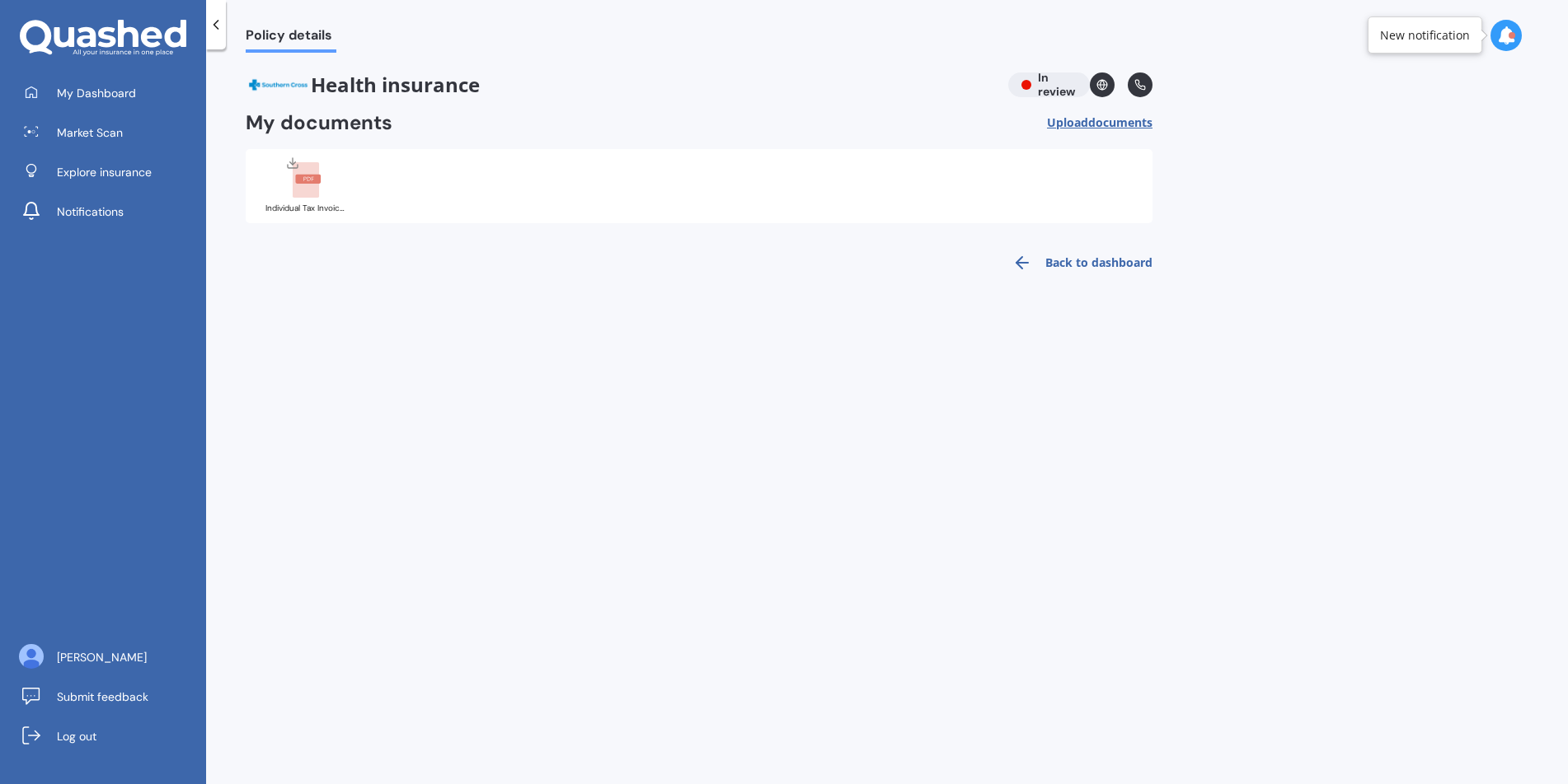
click at [1084, 266] on link "Back to dashboard" at bounding box center [1077, 263] width 150 height 40
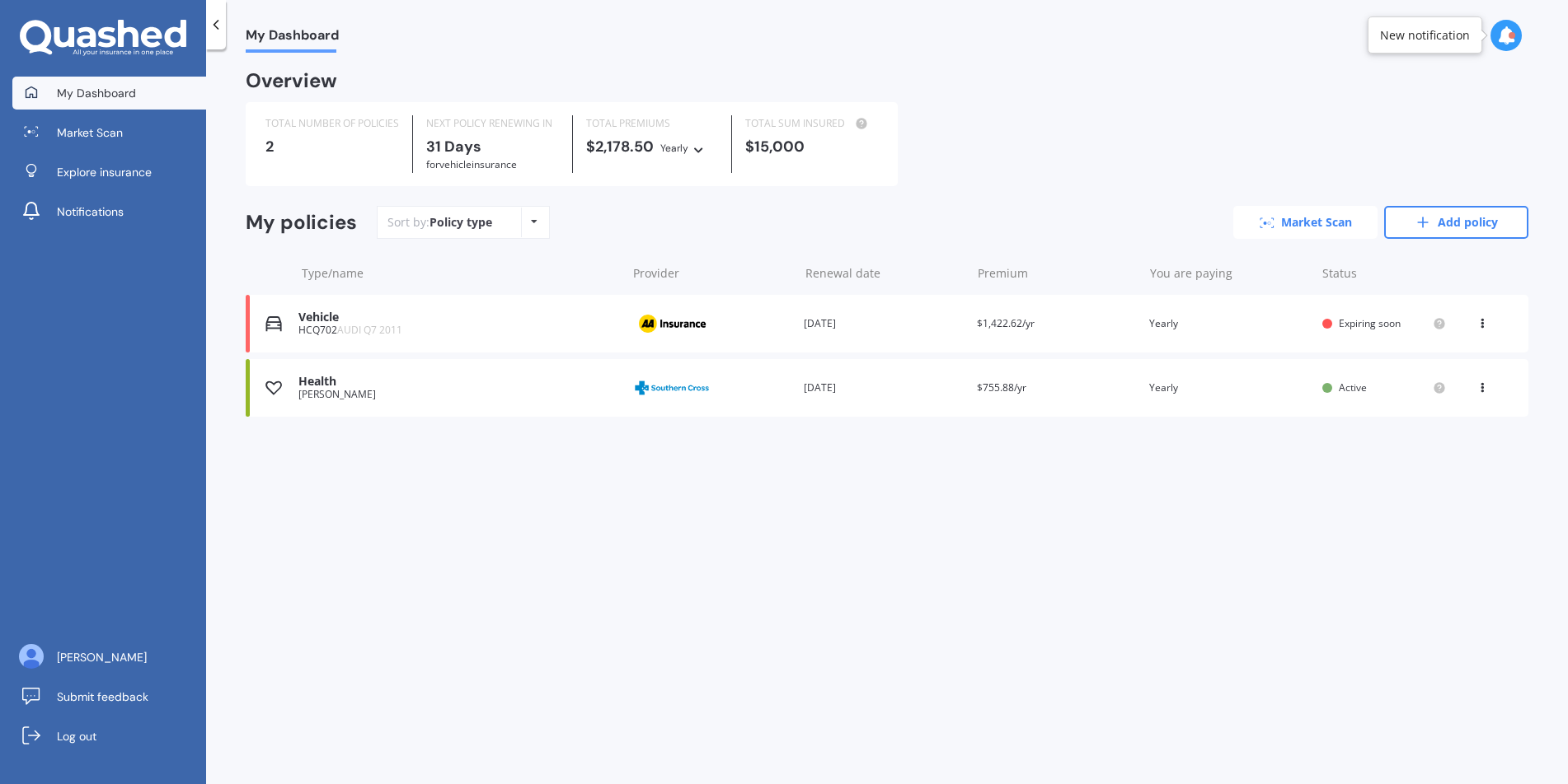
click at [1294, 222] on link "Market Scan" at bounding box center [1306, 222] width 145 height 33
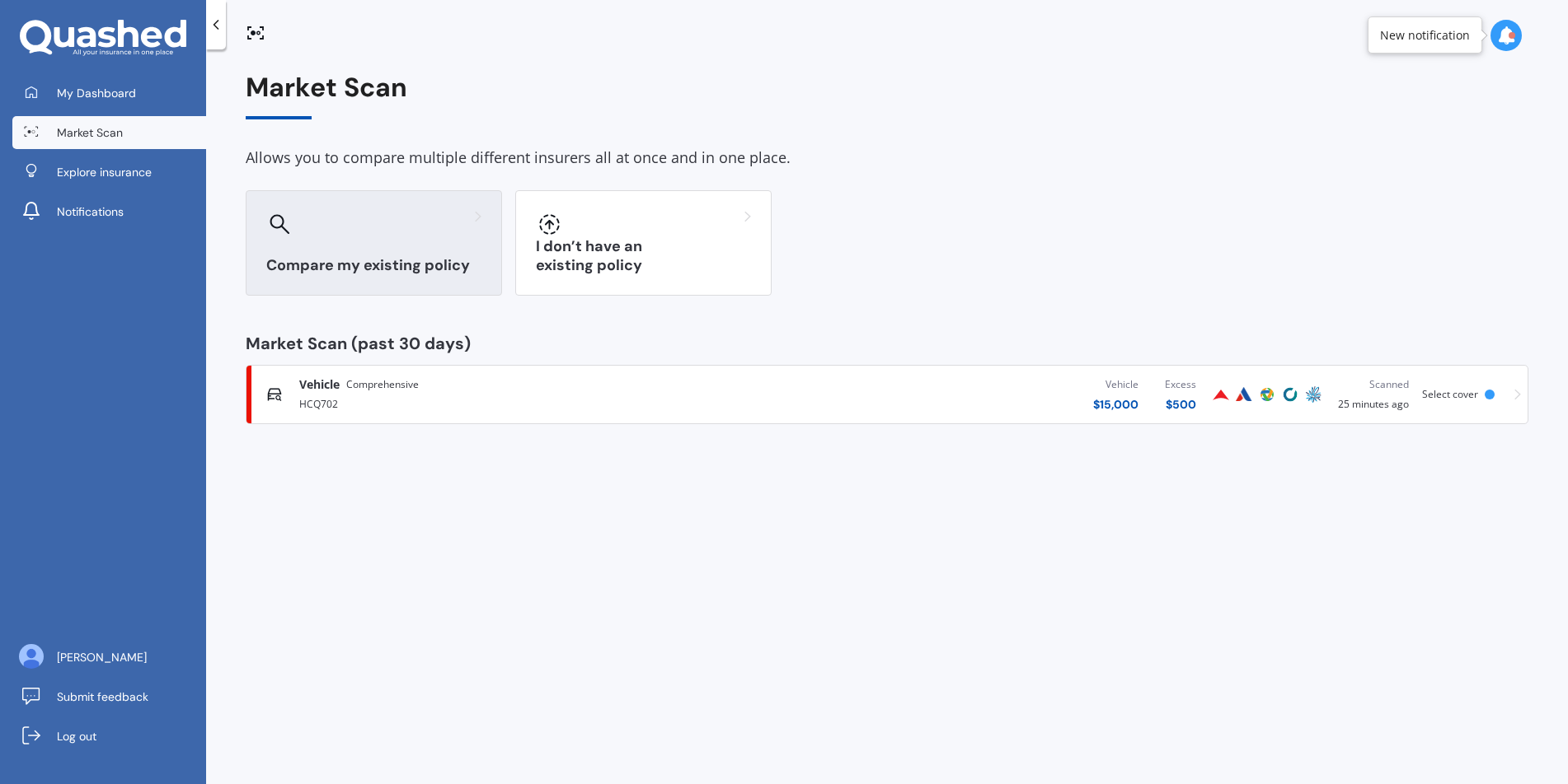
click at [429, 232] on div at bounding box center [374, 224] width 215 height 26
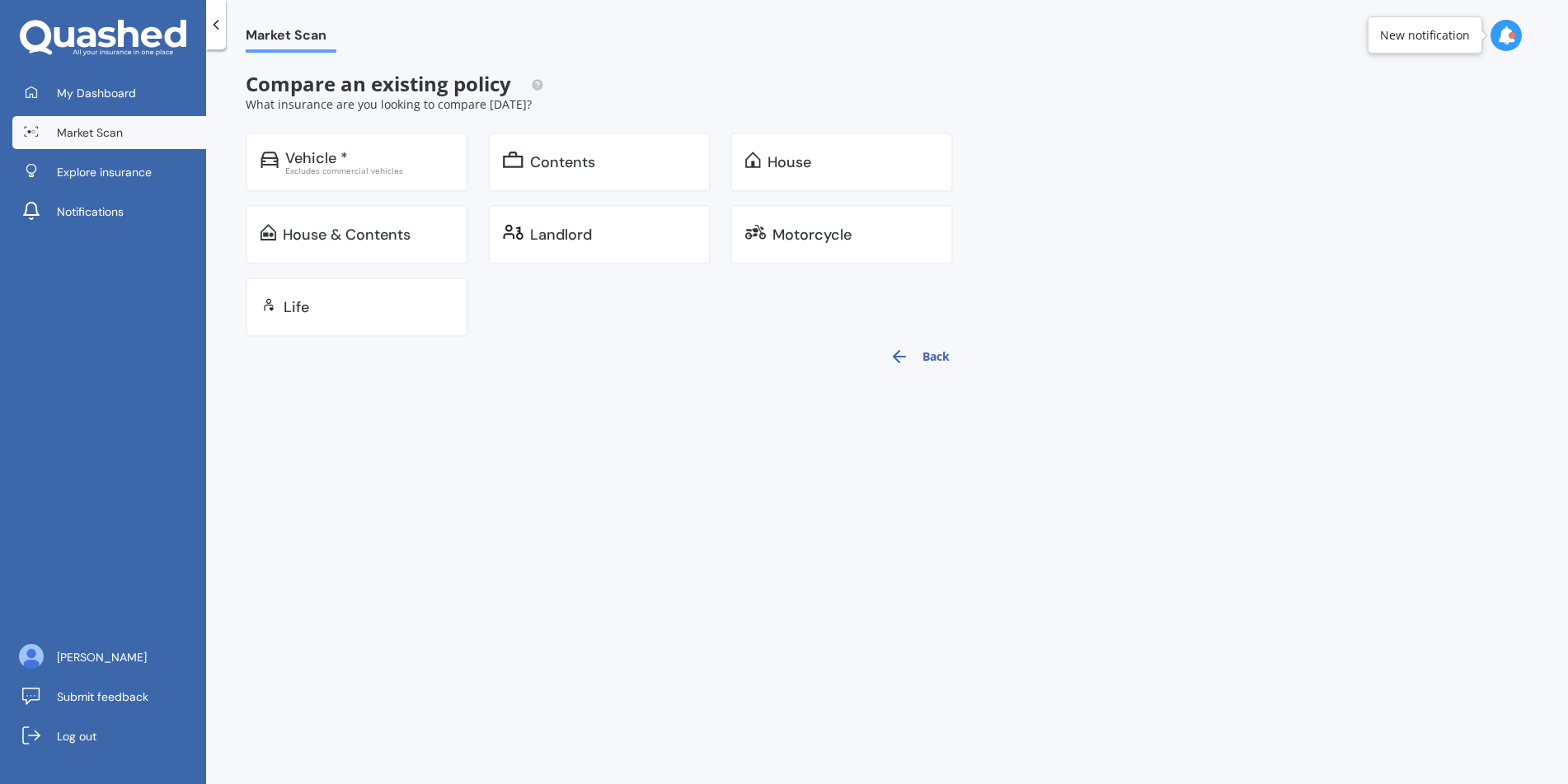
click at [925, 356] on button "Back" at bounding box center [919, 357] width 80 height 40
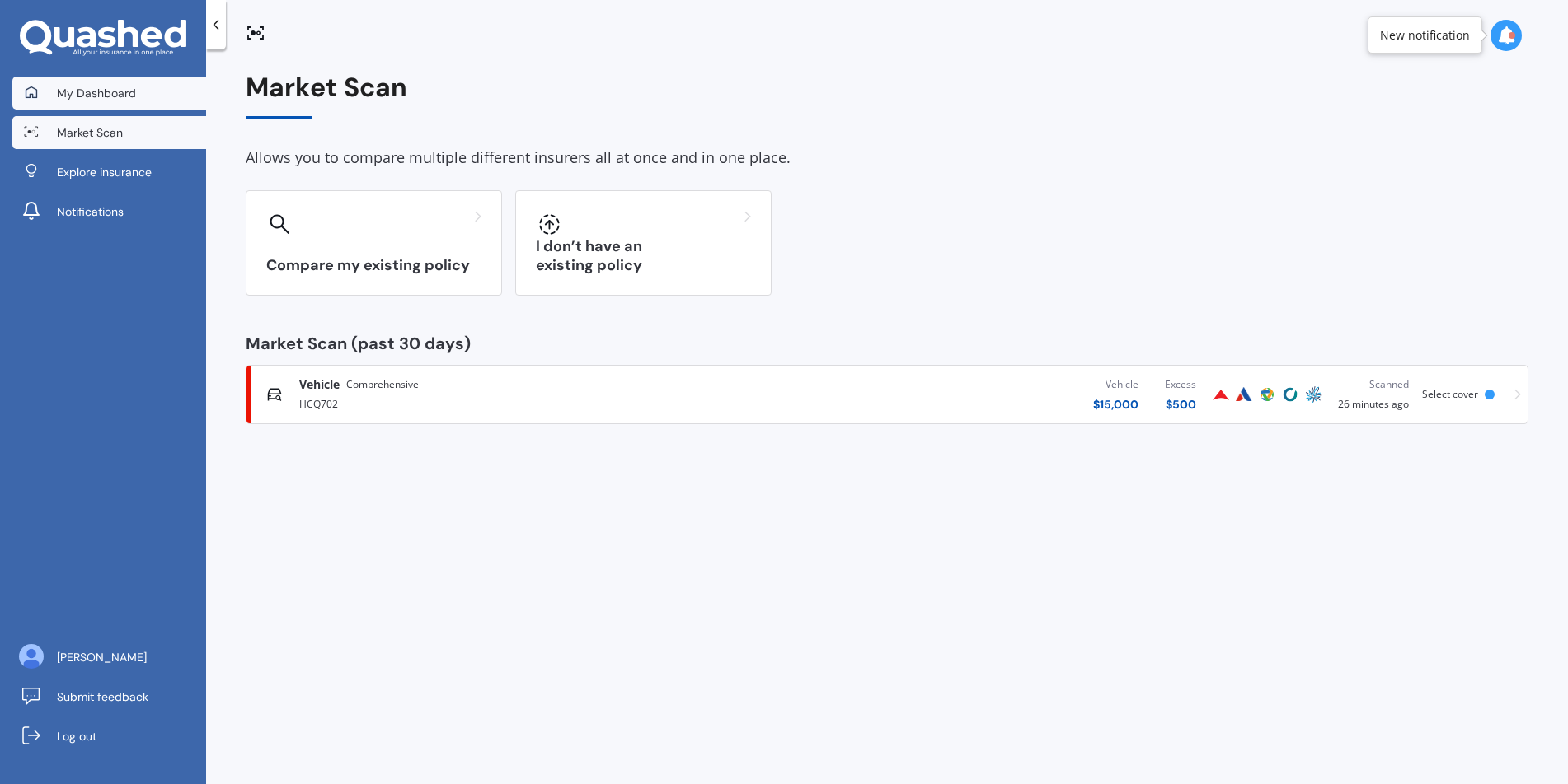
click at [79, 89] on span "My Dashboard" at bounding box center [97, 93] width 80 height 16
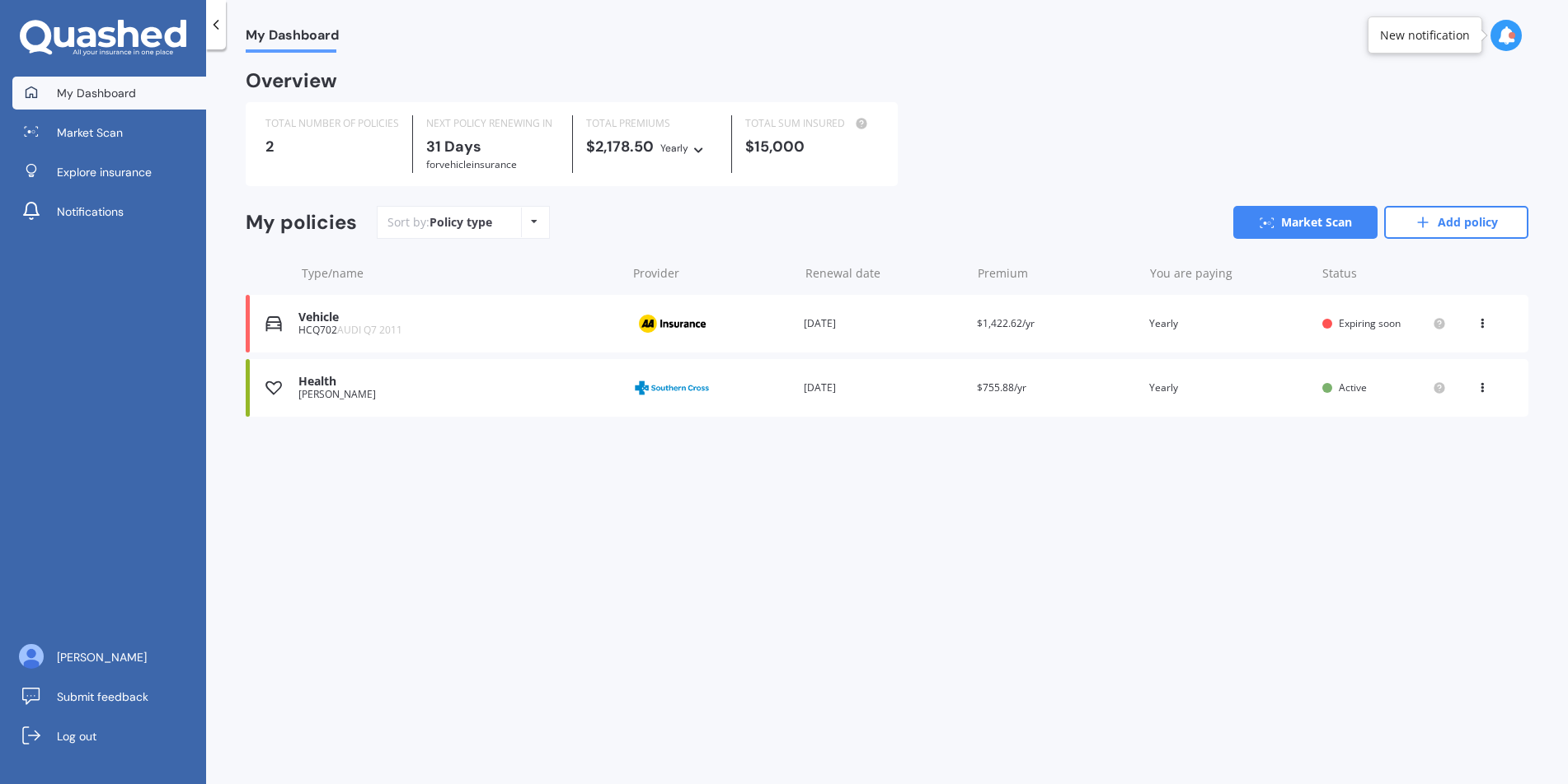
click at [456, 391] on div "[PERSON_NAME]" at bounding box center [457, 395] width 319 height 12
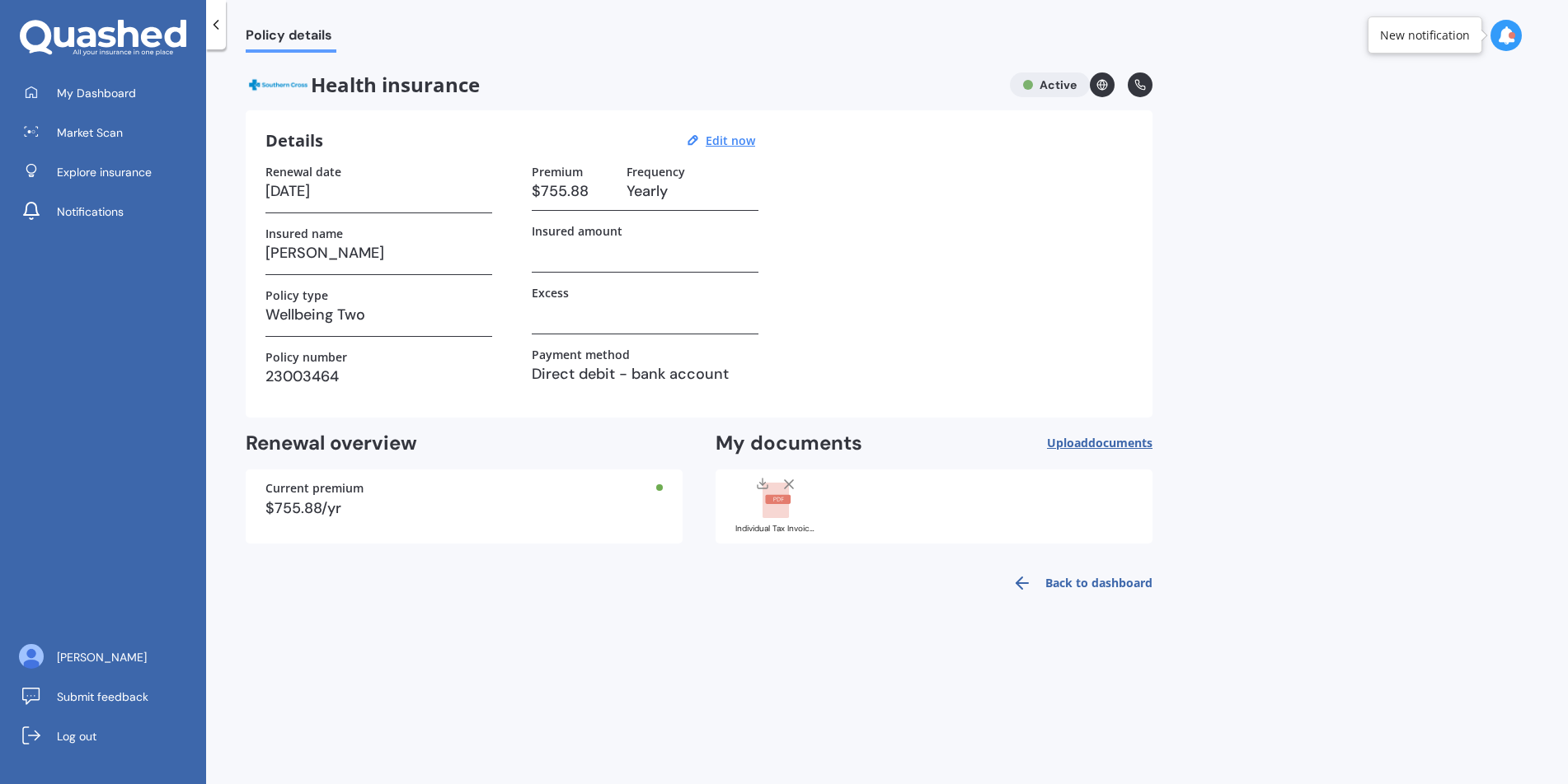
click at [327, 192] on h3 "[DATE]" at bounding box center [379, 191] width 227 height 24
click at [341, 192] on h3 "[DATE]" at bounding box center [379, 191] width 227 height 24
click at [305, 192] on h3 "[DATE]" at bounding box center [379, 191] width 227 height 24
click at [305, 192] on h3 "[DATE]" at bounding box center [379, 191] width 227 height 24
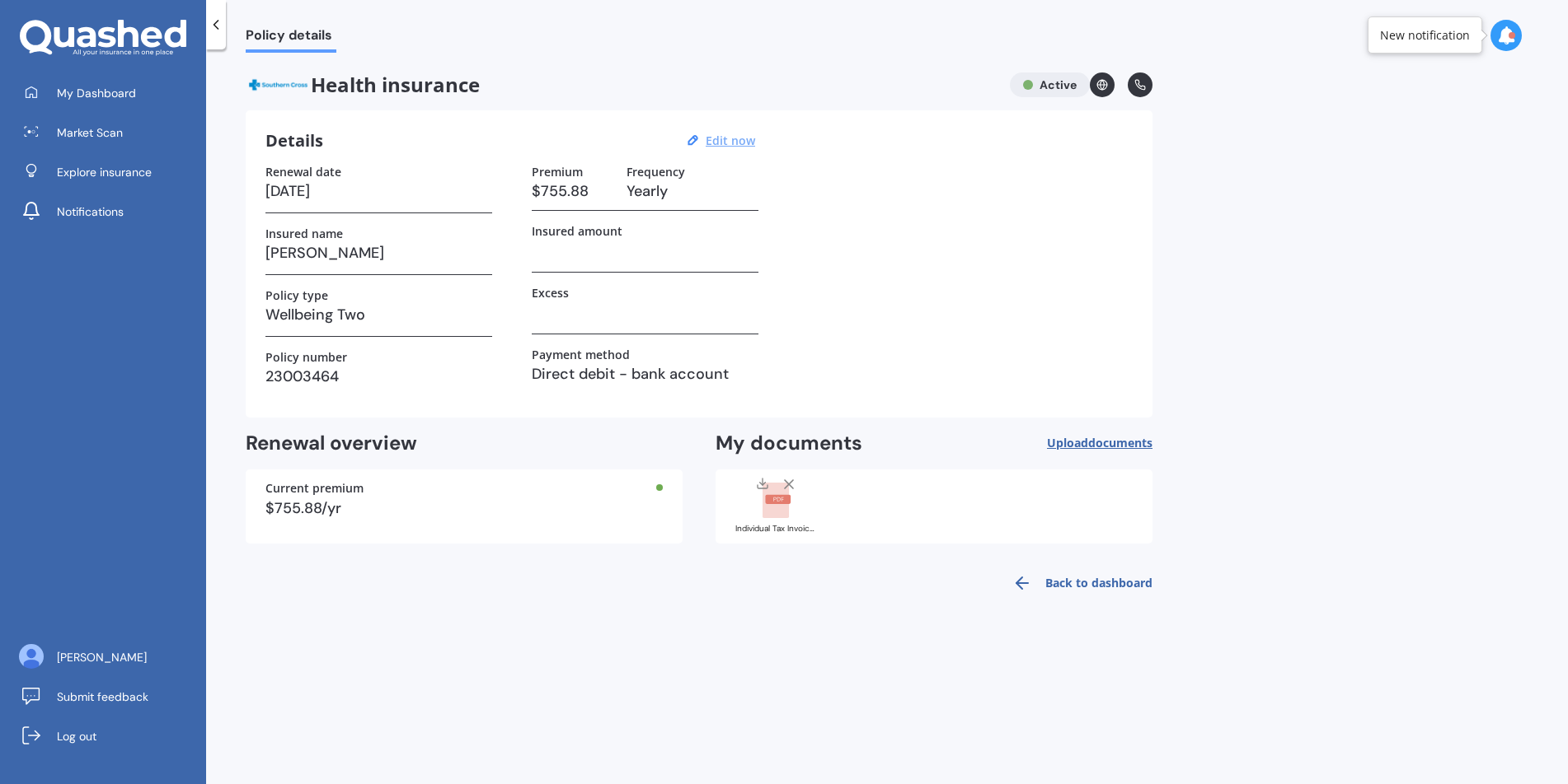
click at [740, 142] on u "Edit now" at bounding box center [730, 140] width 50 height 15
select select "07"
select select "11"
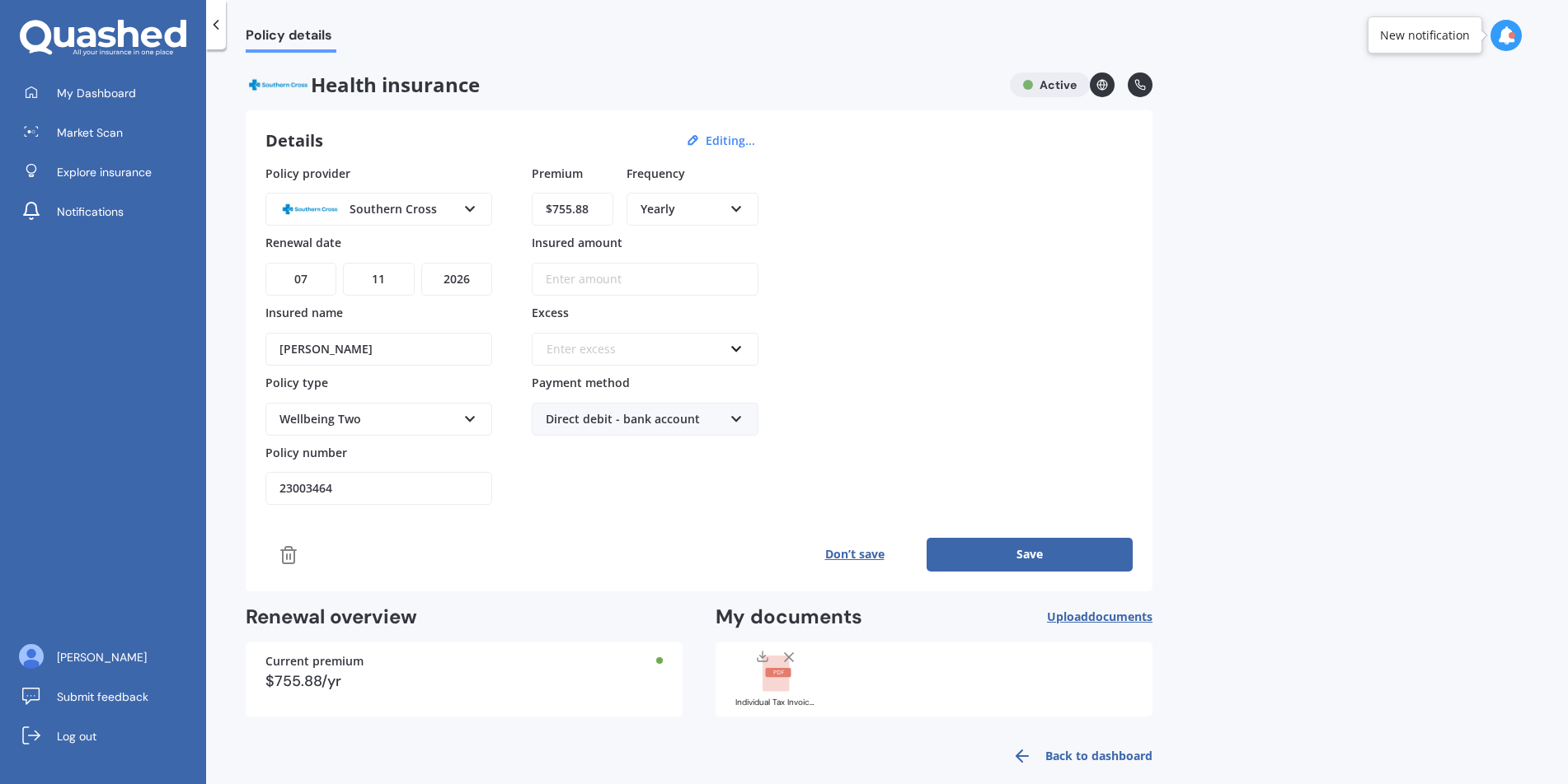
click at [479, 279] on select "YYYY 2027 2026 2025 2024 2023 2022 2021 2020 2019 2018 2017 2016 2015 2014 2013…" at bounding box center [456, 279] width 70 height 33
select select "2025"
click at [421, 263] on select "YYYY 2027 2026 2025 2024 2023 2022 2021 2020 2019 2018 2017 2016 2015 2014 2013…" at bounding box center [456, 279] width 70 height 33
click at [1028, 553] on button "Save" at bounding box center [1029, 555] width 206 height 33
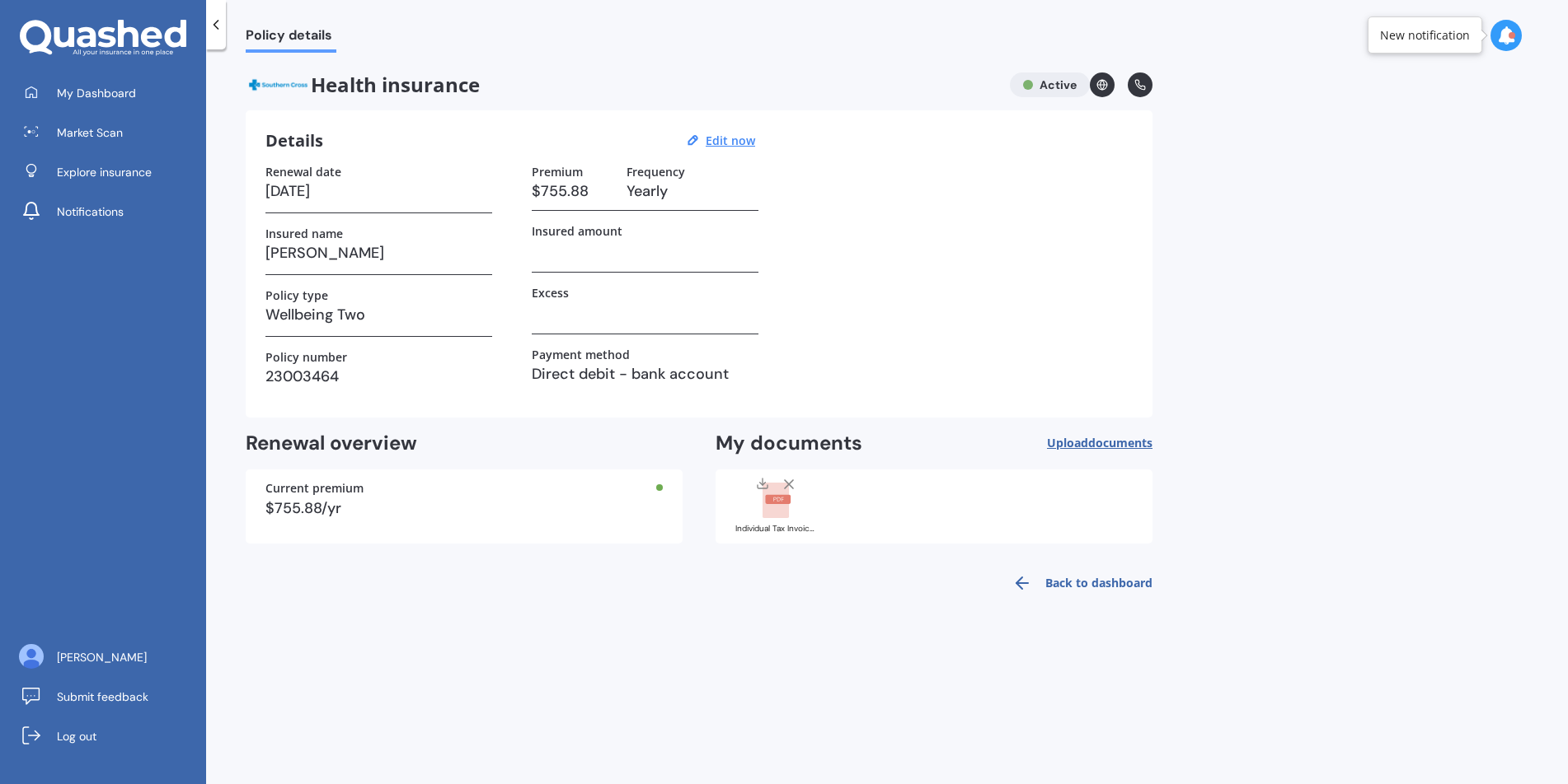
click at [1102, 86] on icon at bounding box center [1102, 85] width 12 height 12
click at [216, 22] on polyline at bounding box center [216, 24] width 5 height 8
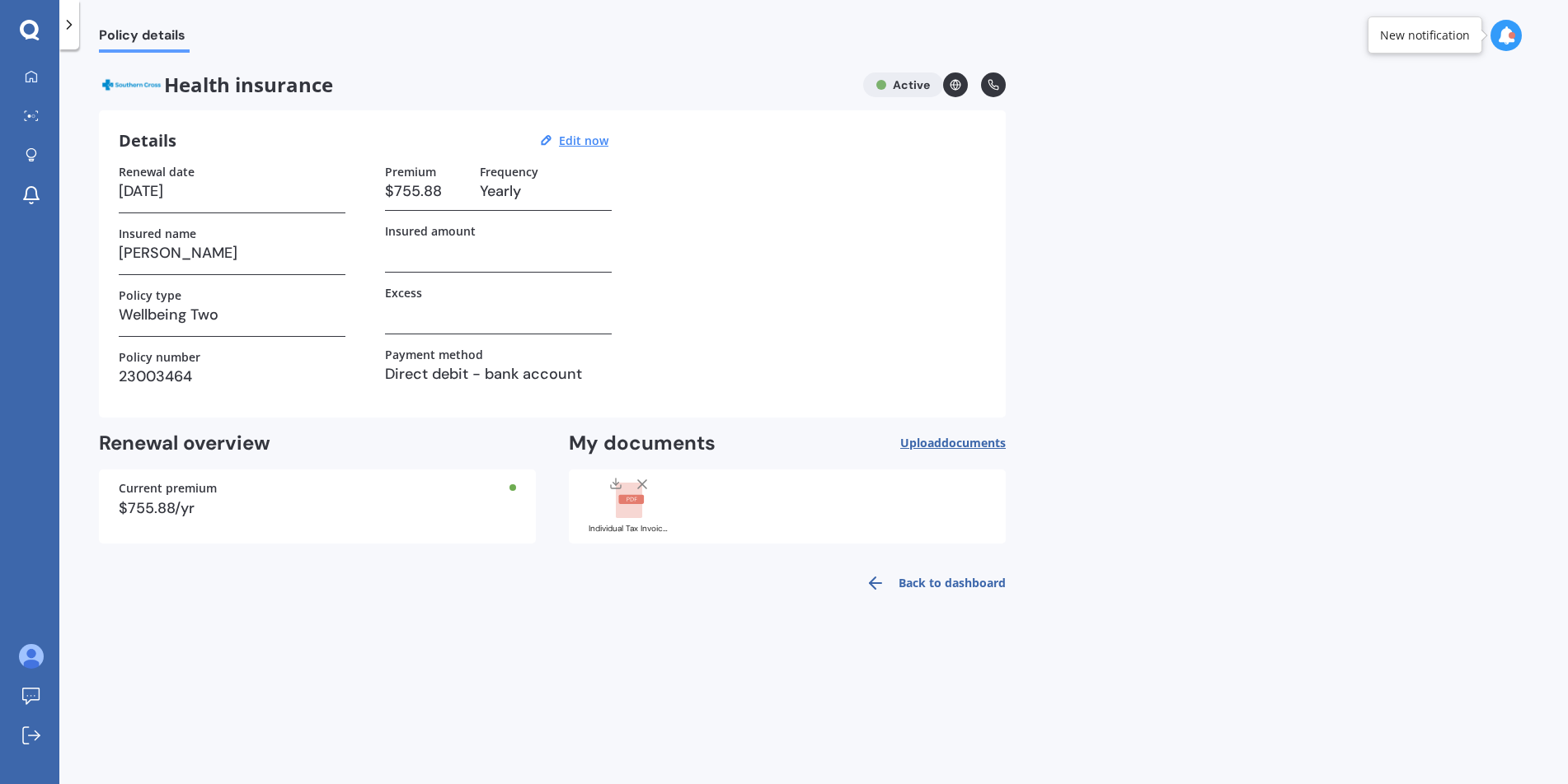
click at [70, 28] on icon at bounding box center [70, 24] width 16 height 16
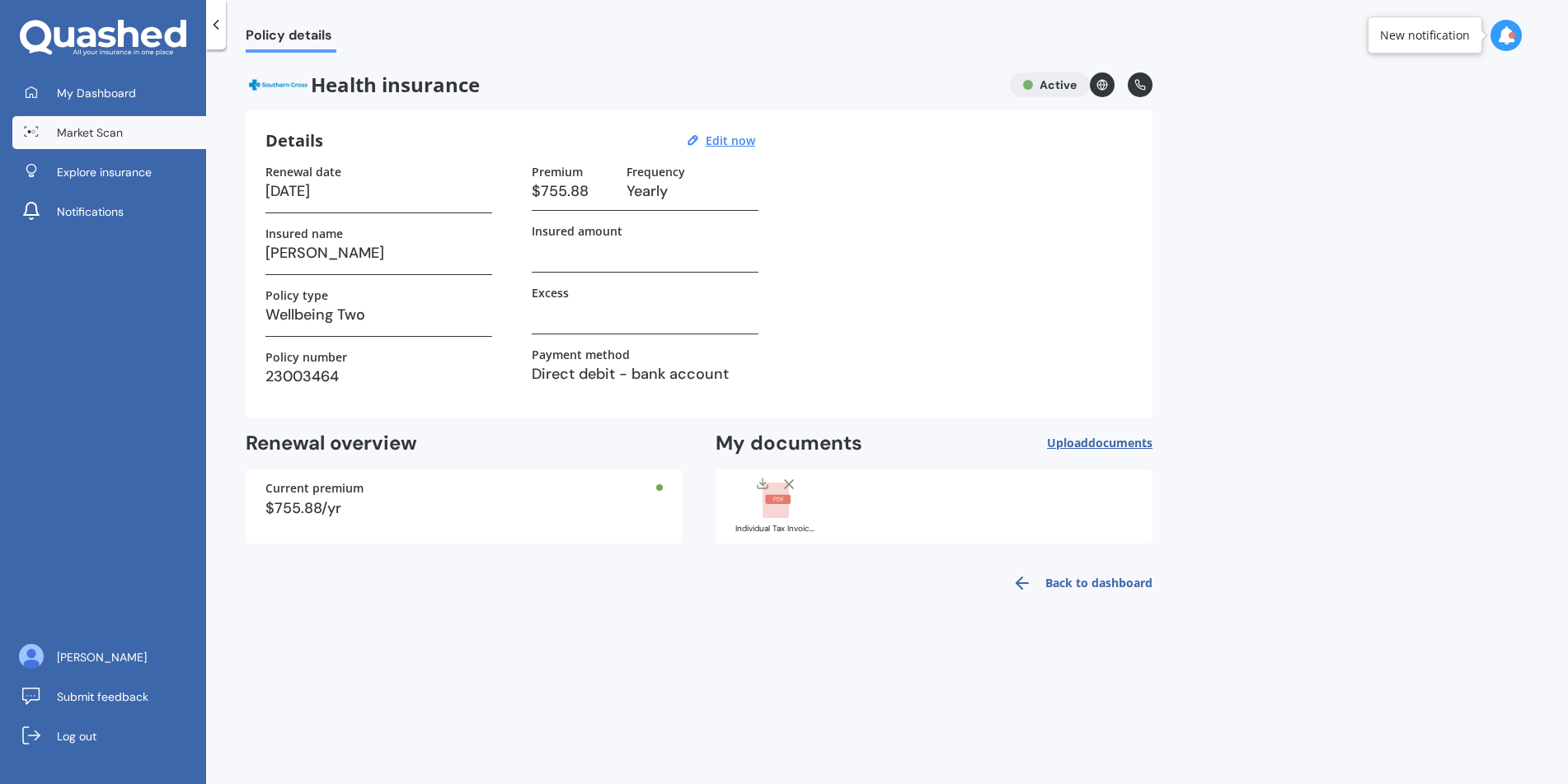
click at [108, 139] on span "Market Scan" at bounding box center [89, 133] width 66 height 16
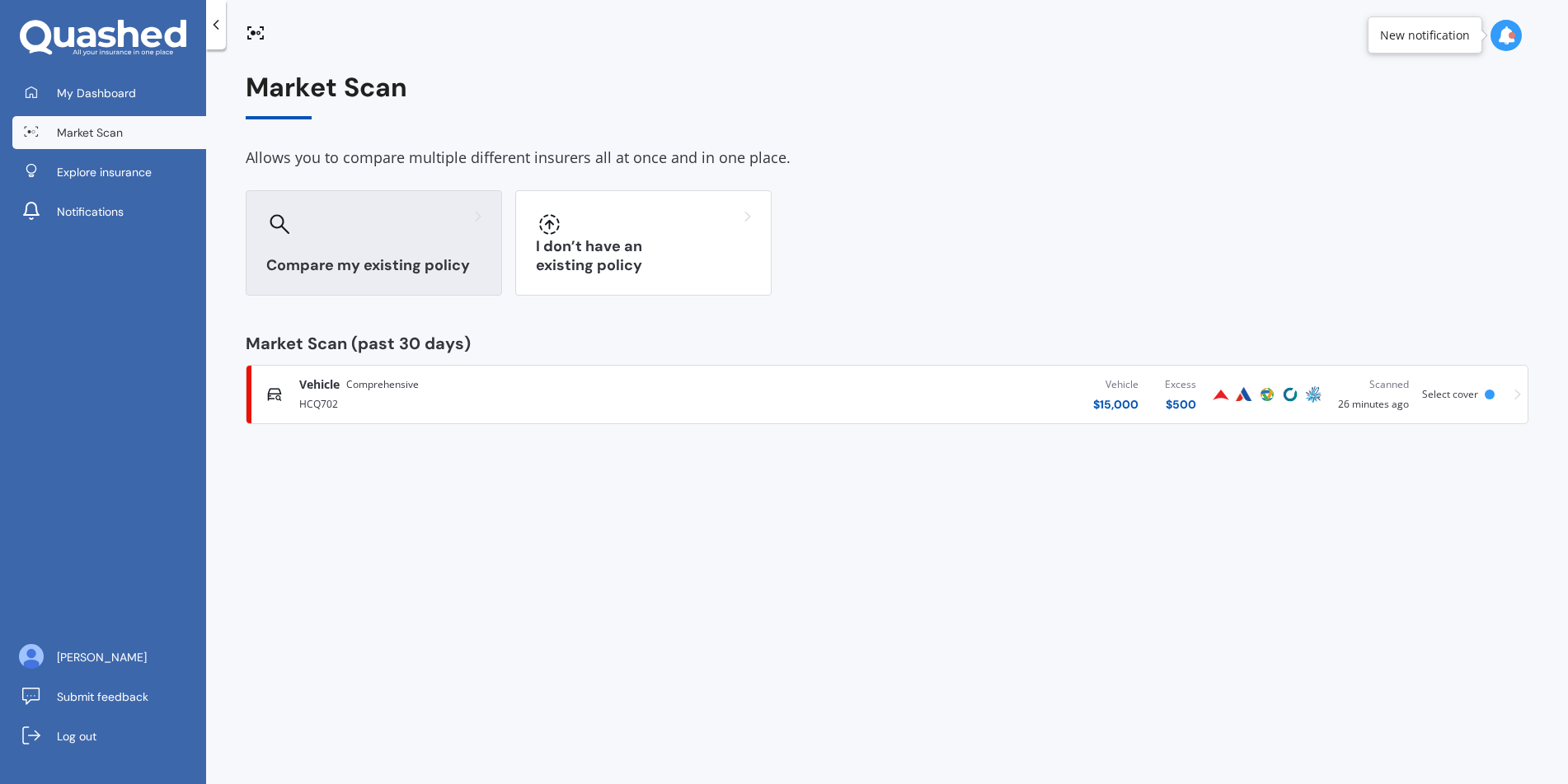
click at [473, 208] on div "Compare my existing policy" at bounding box center [374, 243] width 257 height 106
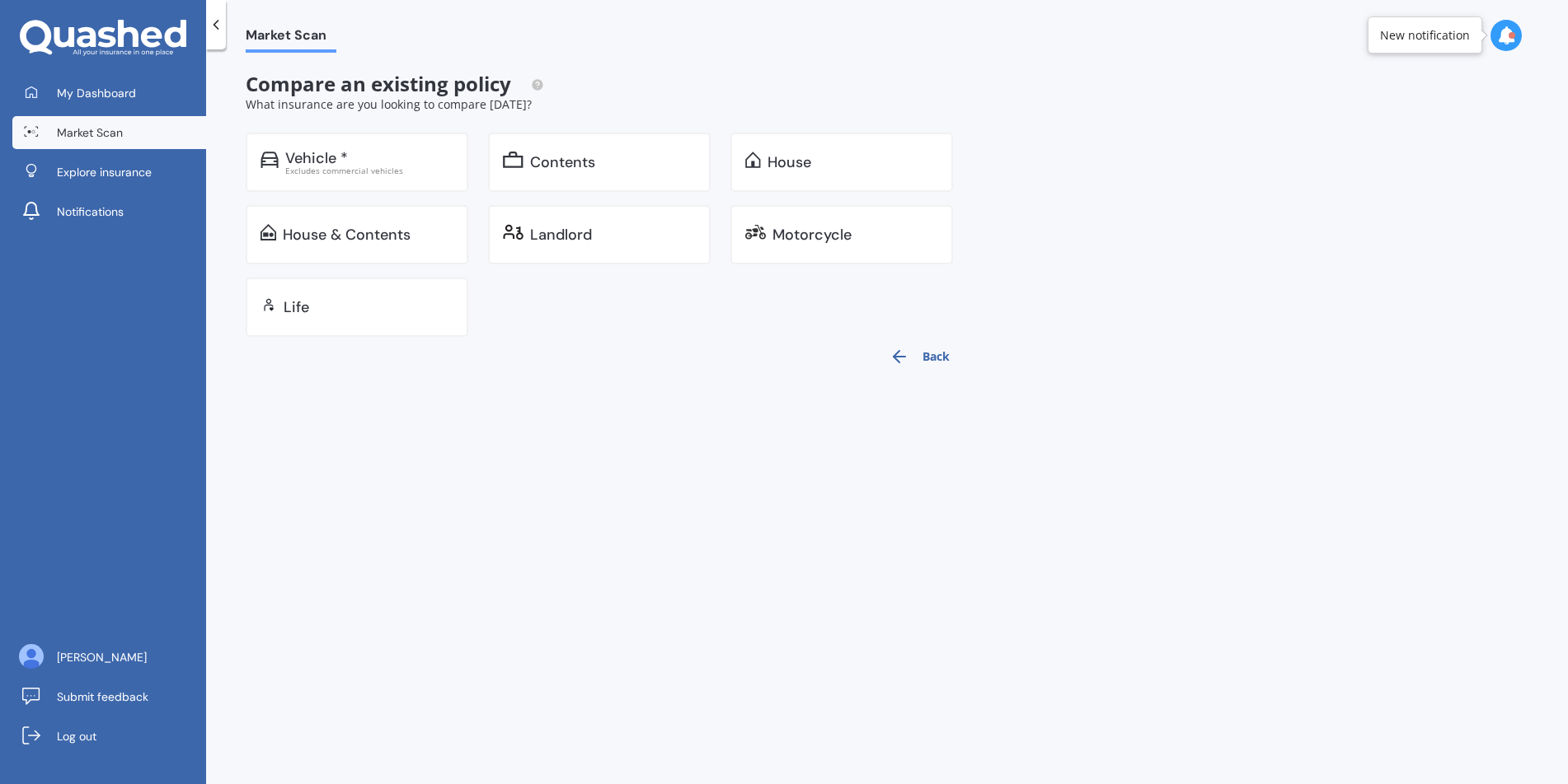
click at [218, 26] on icon at bounding box center [216, 24] width 16 height 16
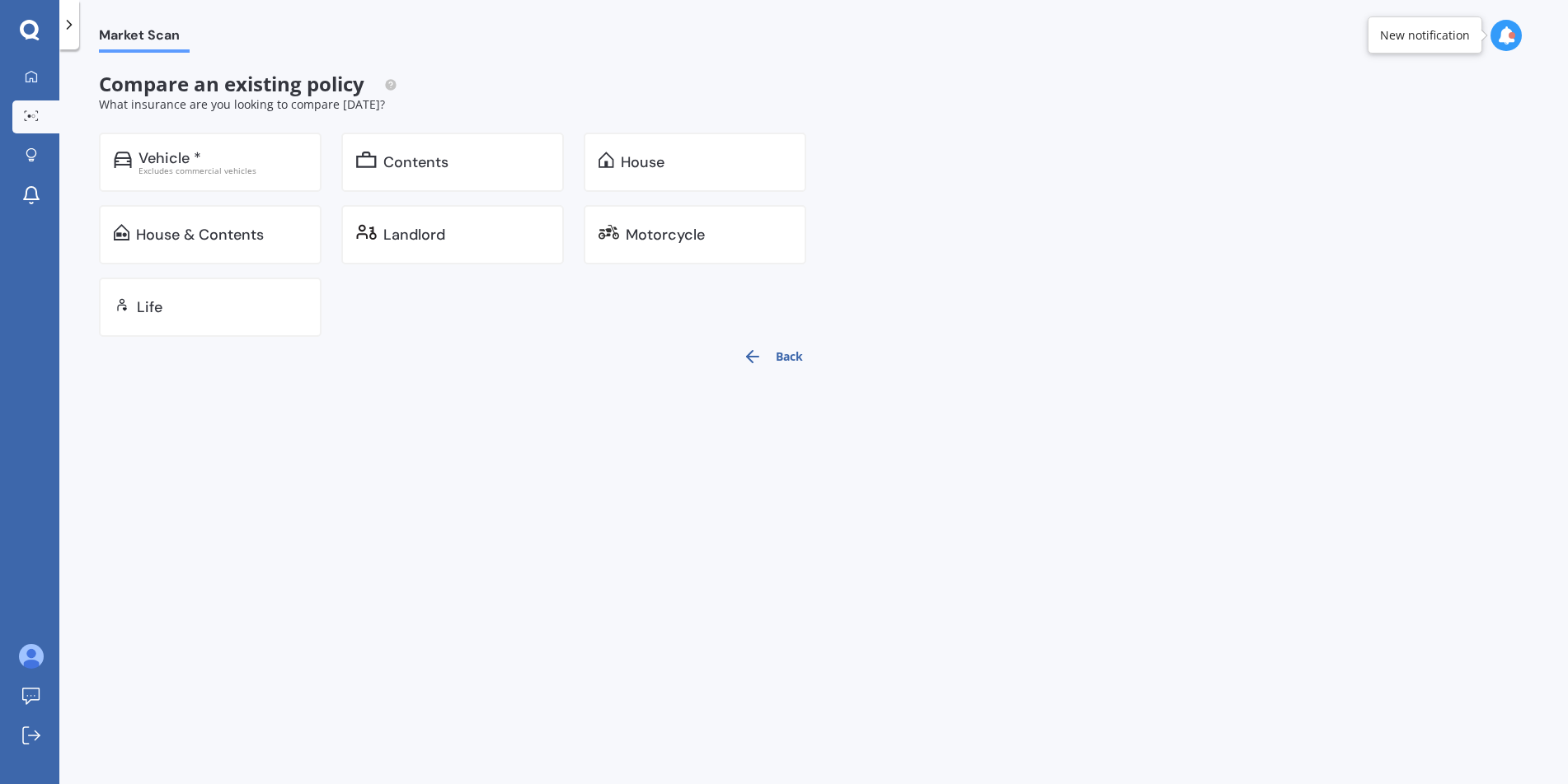
click at [67, 25] on icon at bounding box center [70, 24] width 16 height 16
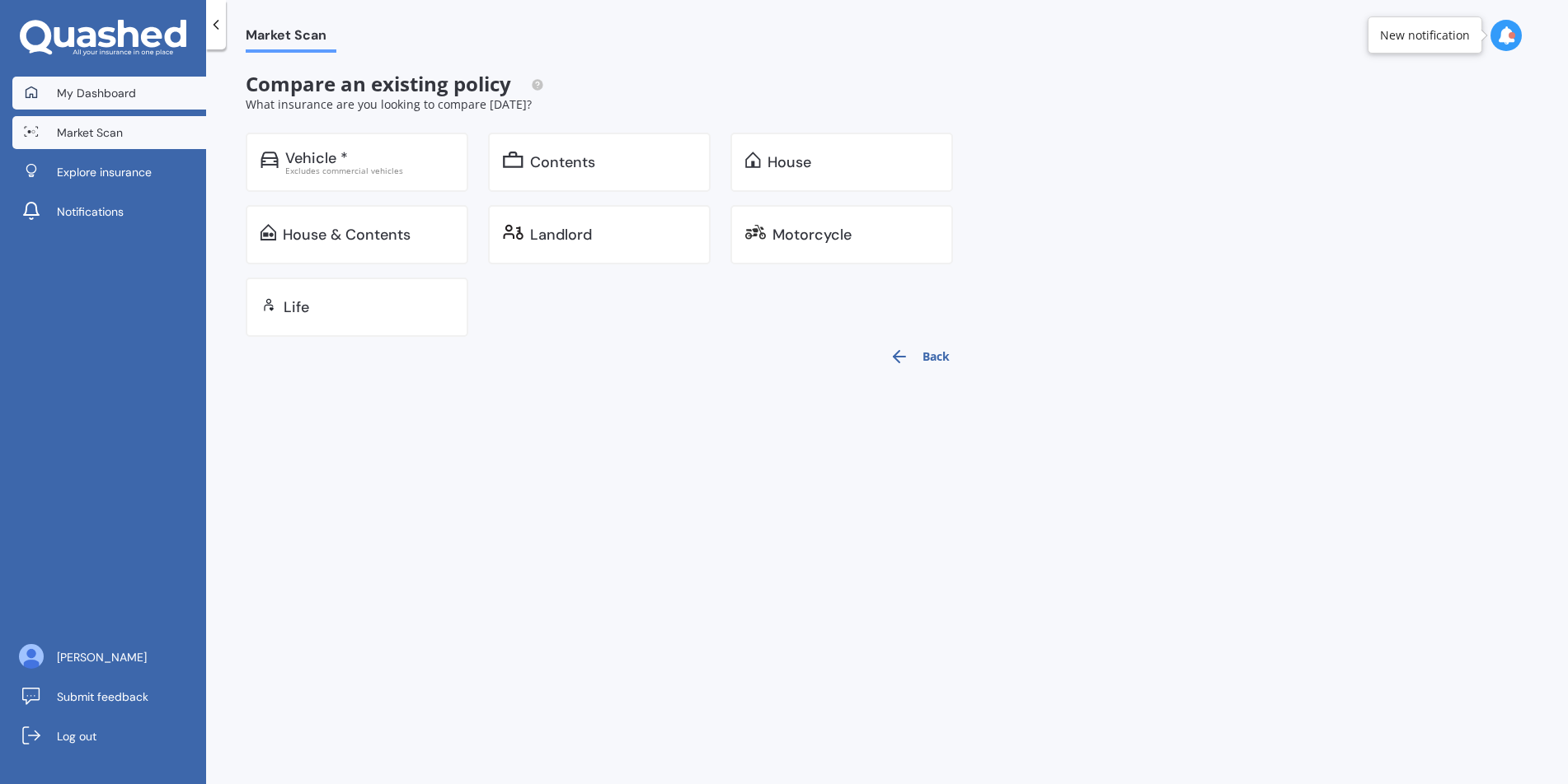
click at [78, 98] on span "My Dashboard" at bounding box center [97, 93] width 80 height 16
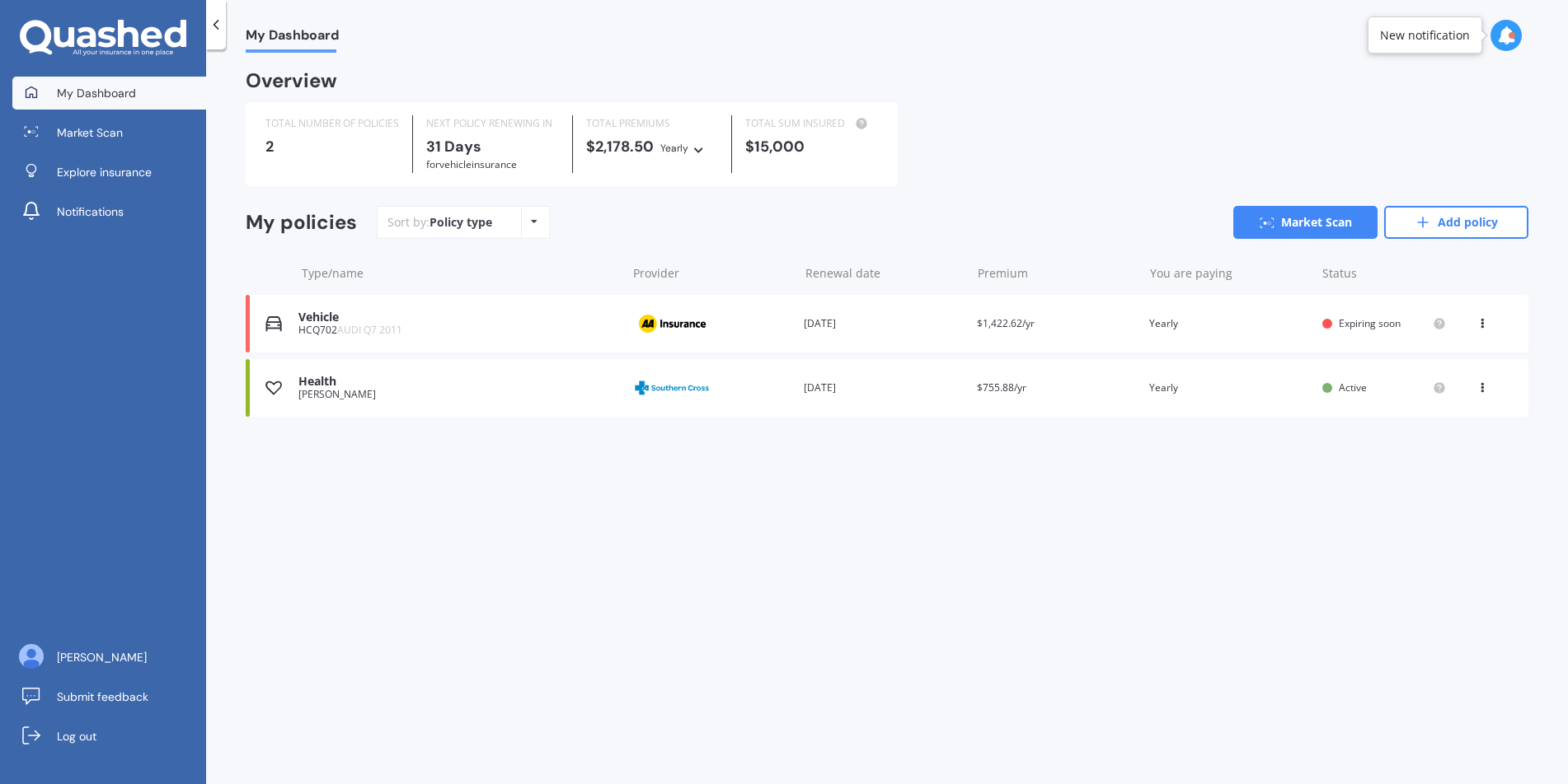
click at [1484, 387] on icon at bounding box center [1482, 385] width 12 height 10
click at [824, 485] on div "My Dashboard Overview TOTAL NUMBER OF POLICIES 2 NEXT POLICY RENEWING [DATE] fo…" at bounding box center [887, 420] width 1362 height 735
click at [133, 169] on span "Explore insurance" at bounding box center [104, 173] width 95 height 16
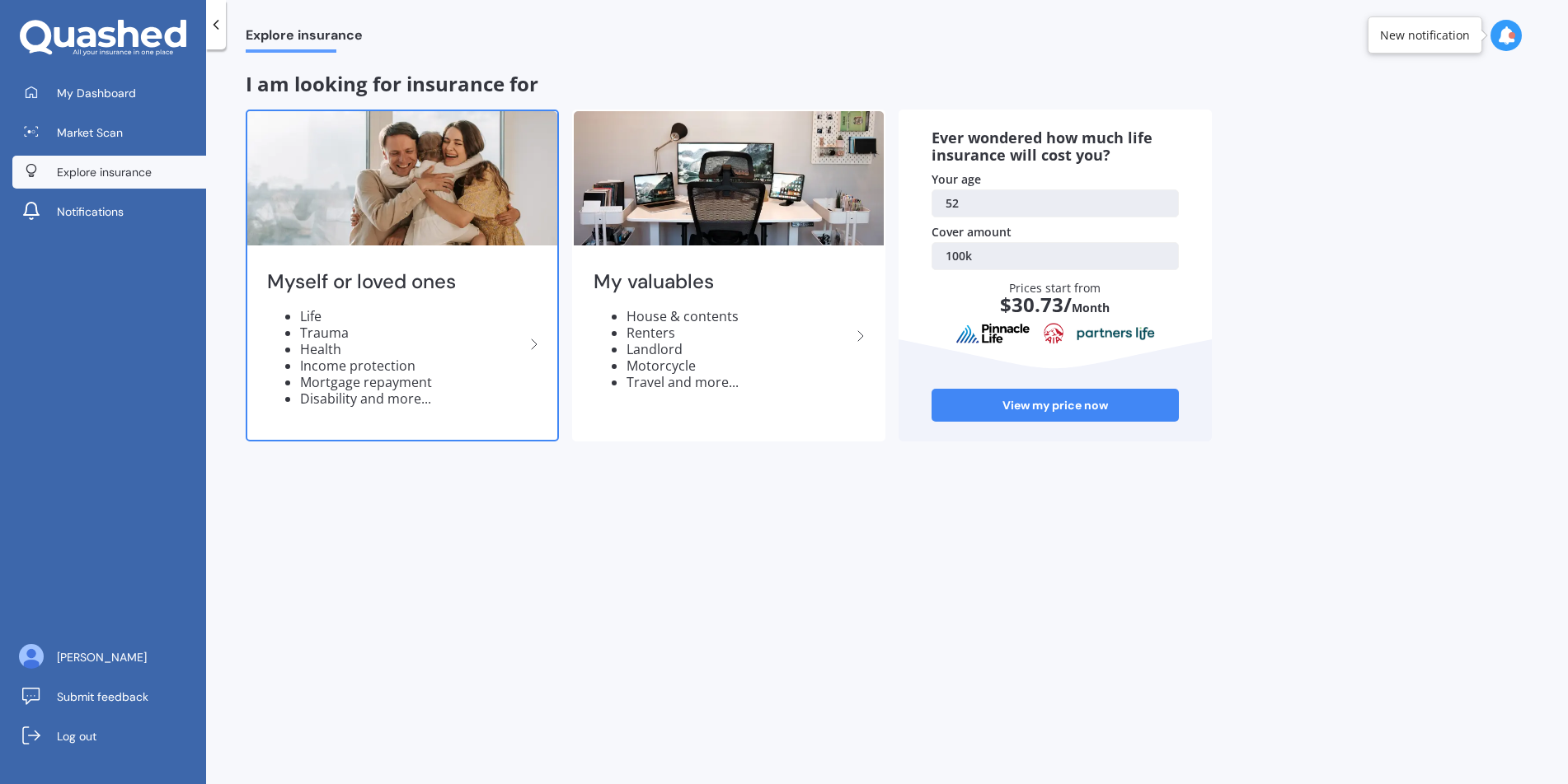
click at [504, 342] on li "Health" at bounding box center [412, 350] width 224 height 16
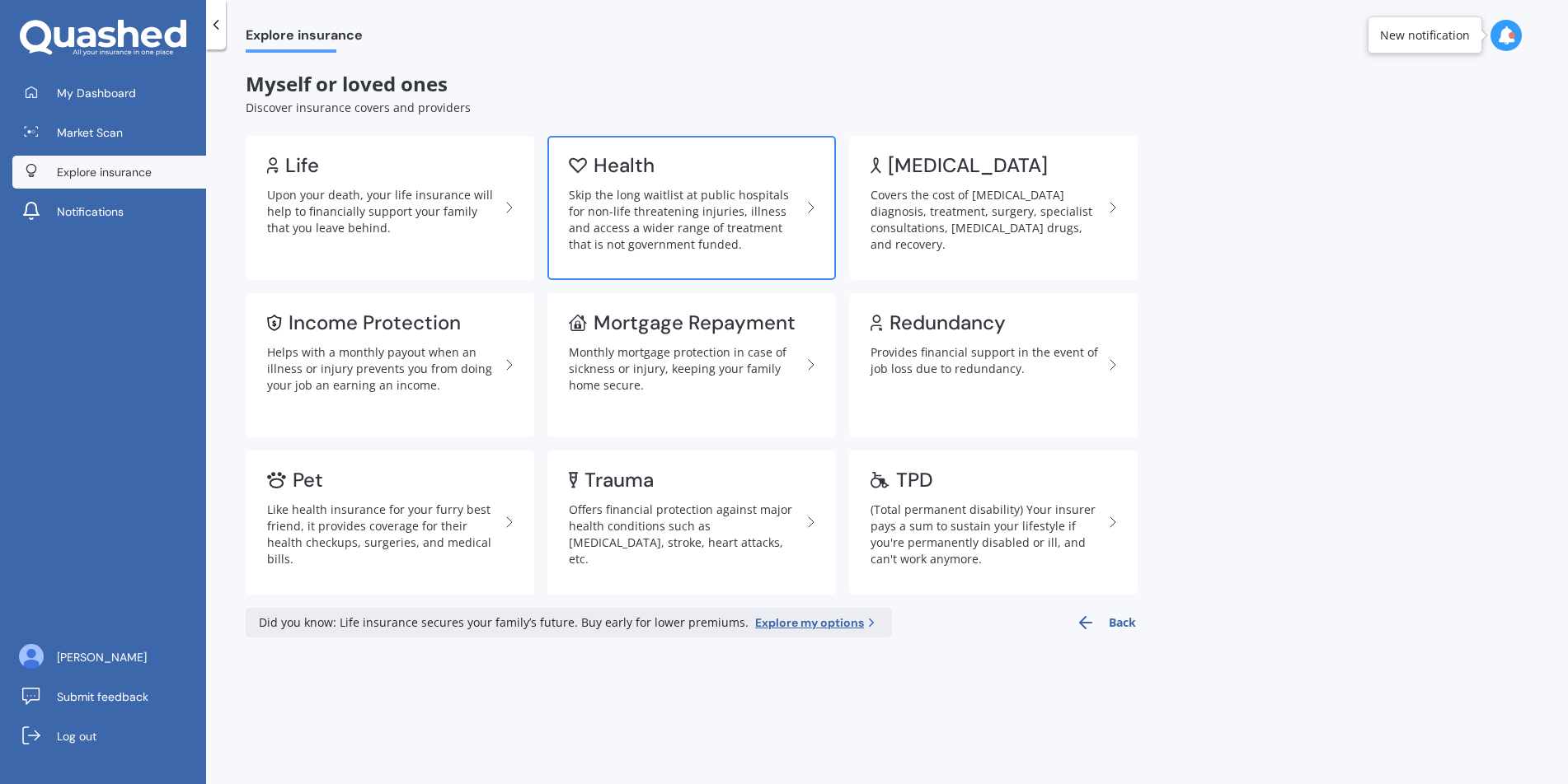
click at [634, 236] on div "Skip the long waitlist at public hospitals for non-life threatening injuries, i…" at bounding box center [684, 219] width 232 height 66
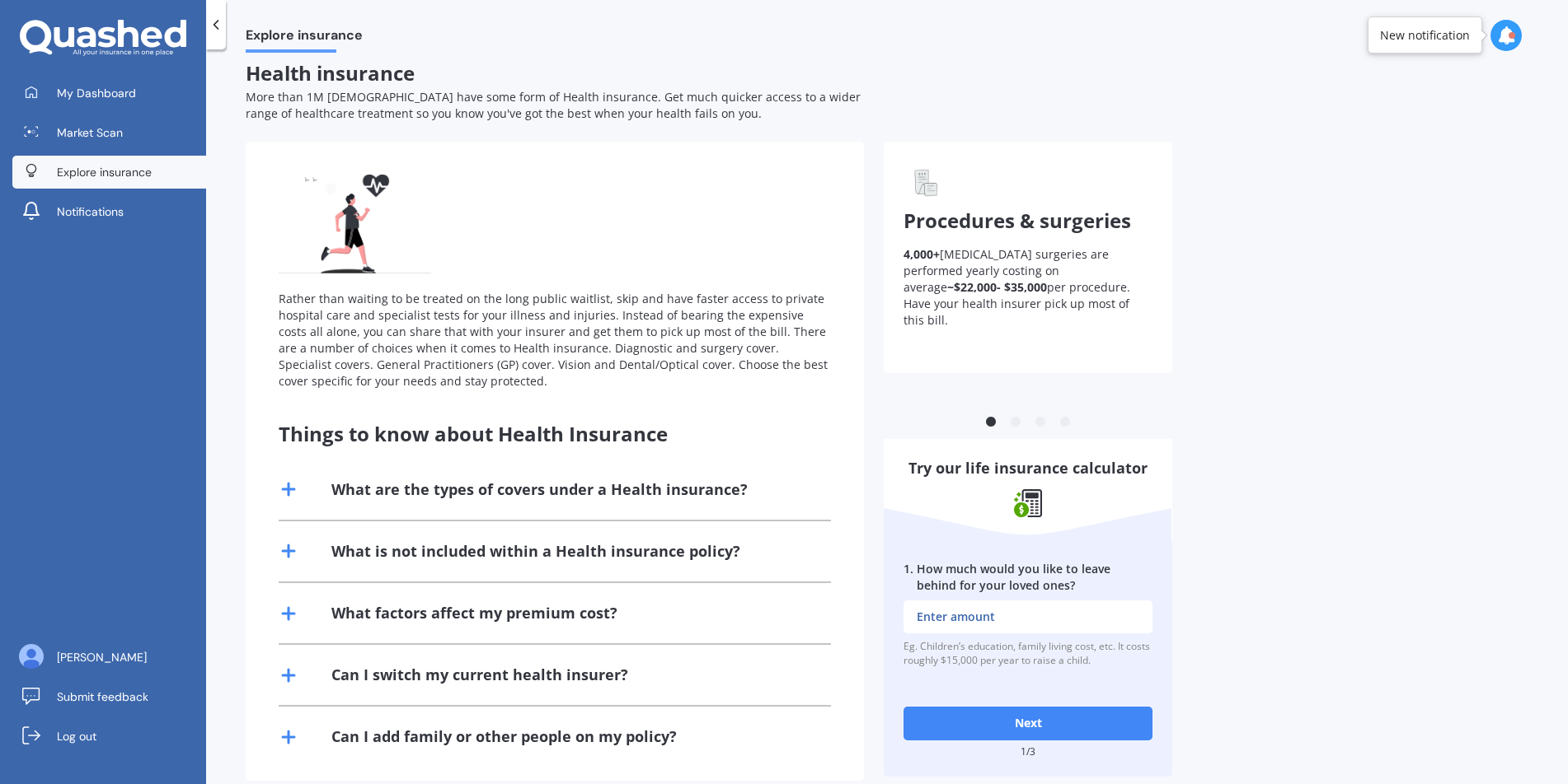
scroll to position [37, 0]
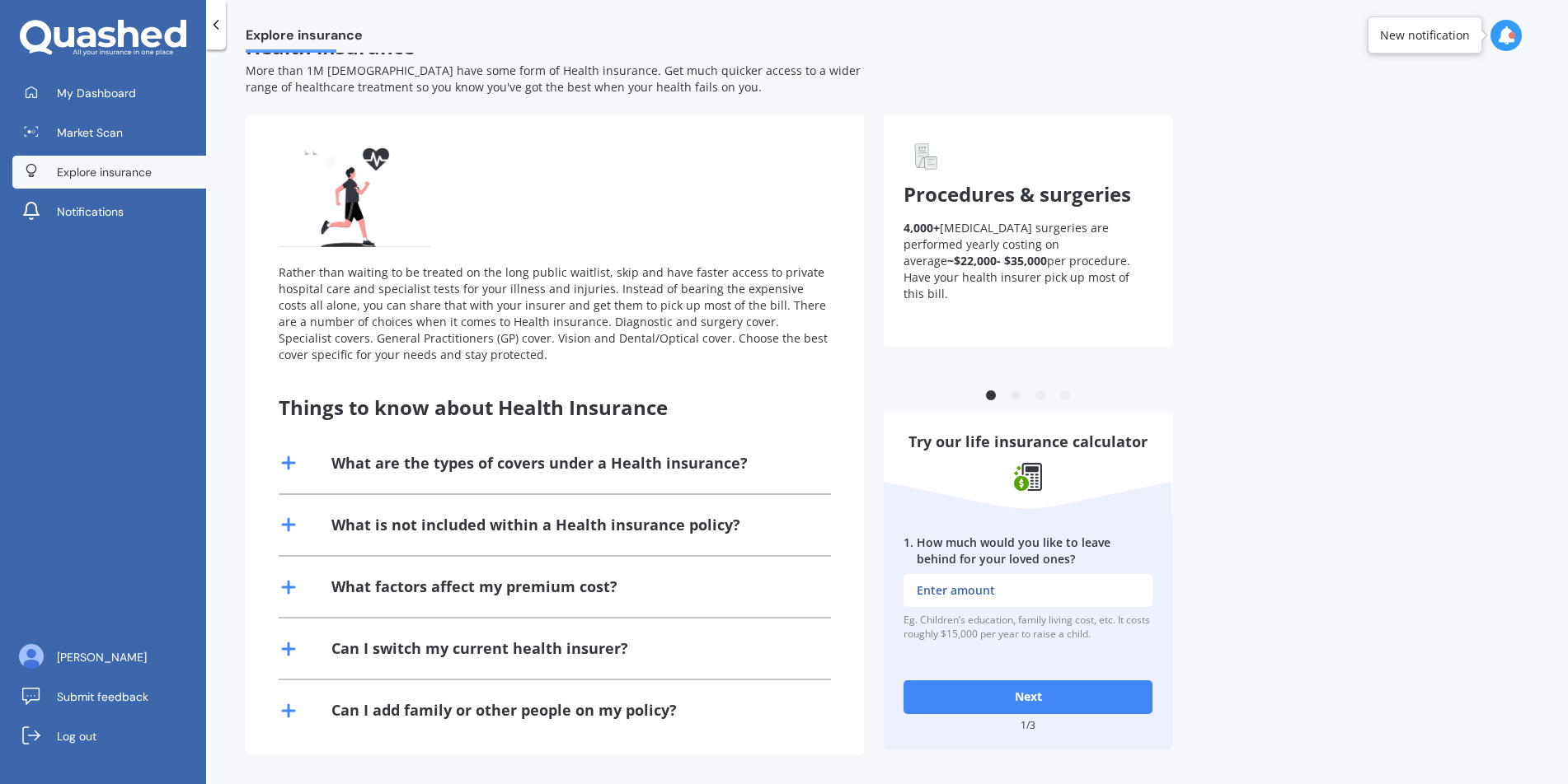
click at [282, 462] on icon at bounding box center [288, 463] width 20 height 20
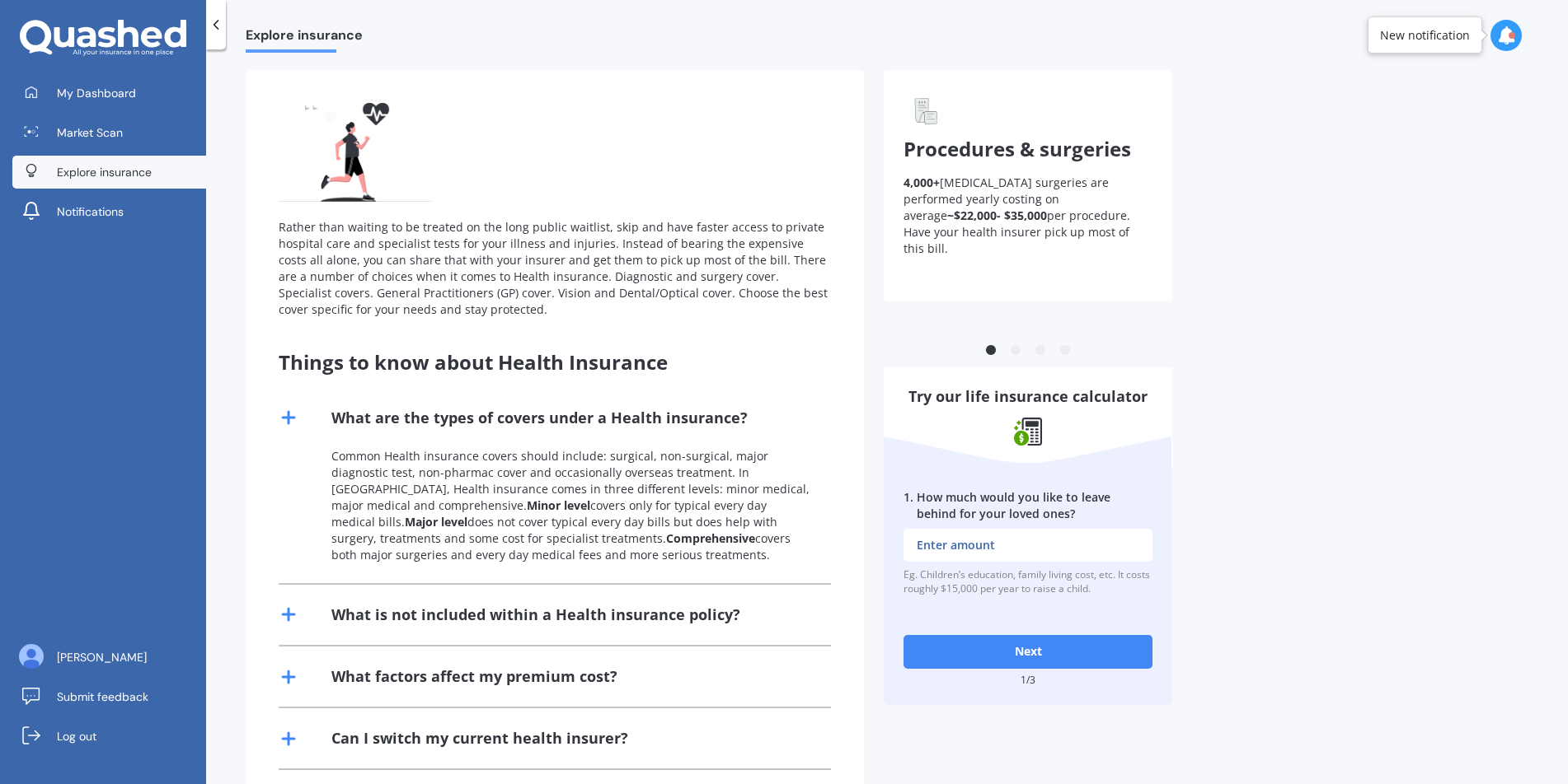
scroll to position [173, 0]
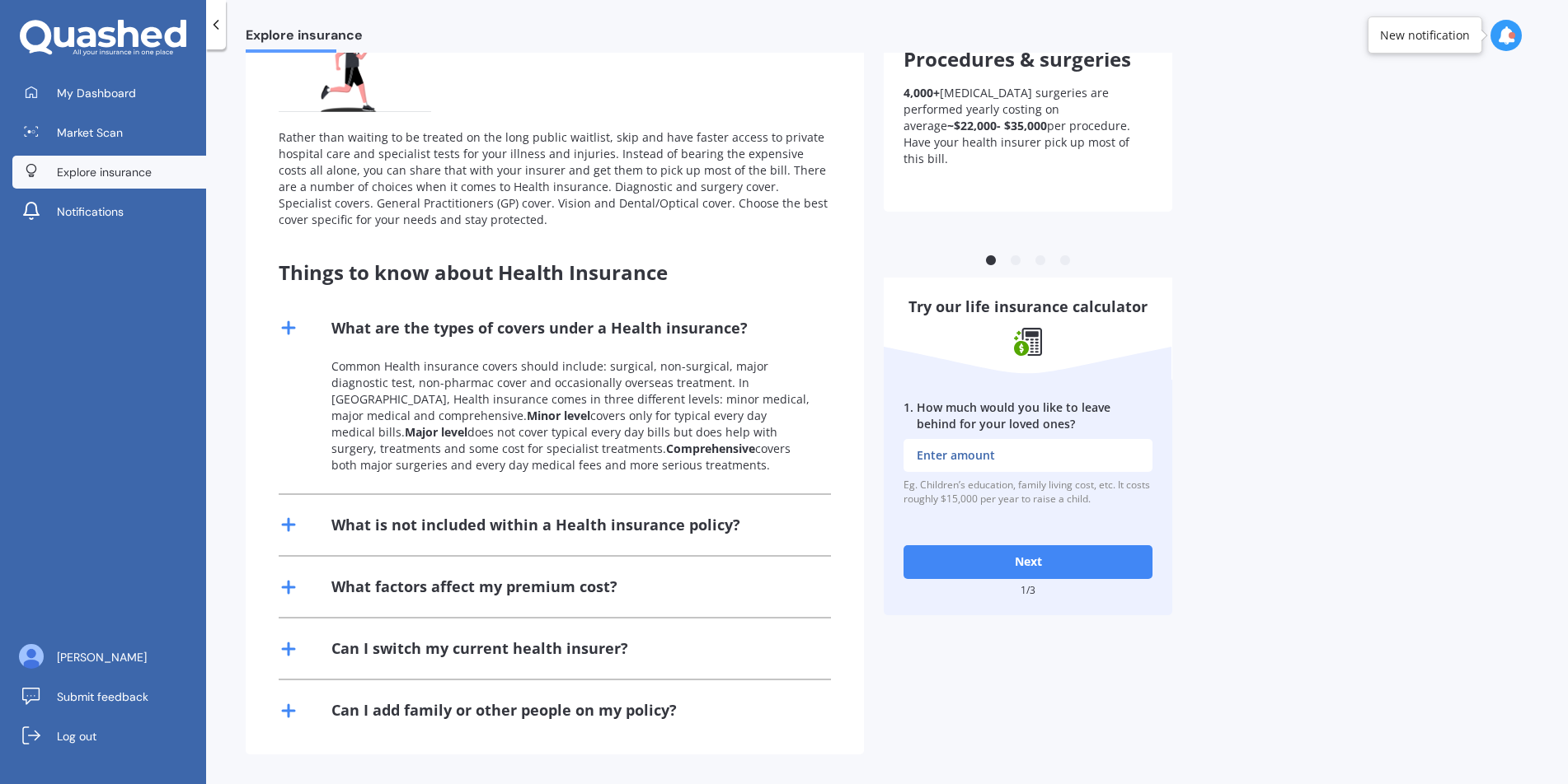
click at [289, 584] on icon at bounding box center [288, 587] width 20 height 20
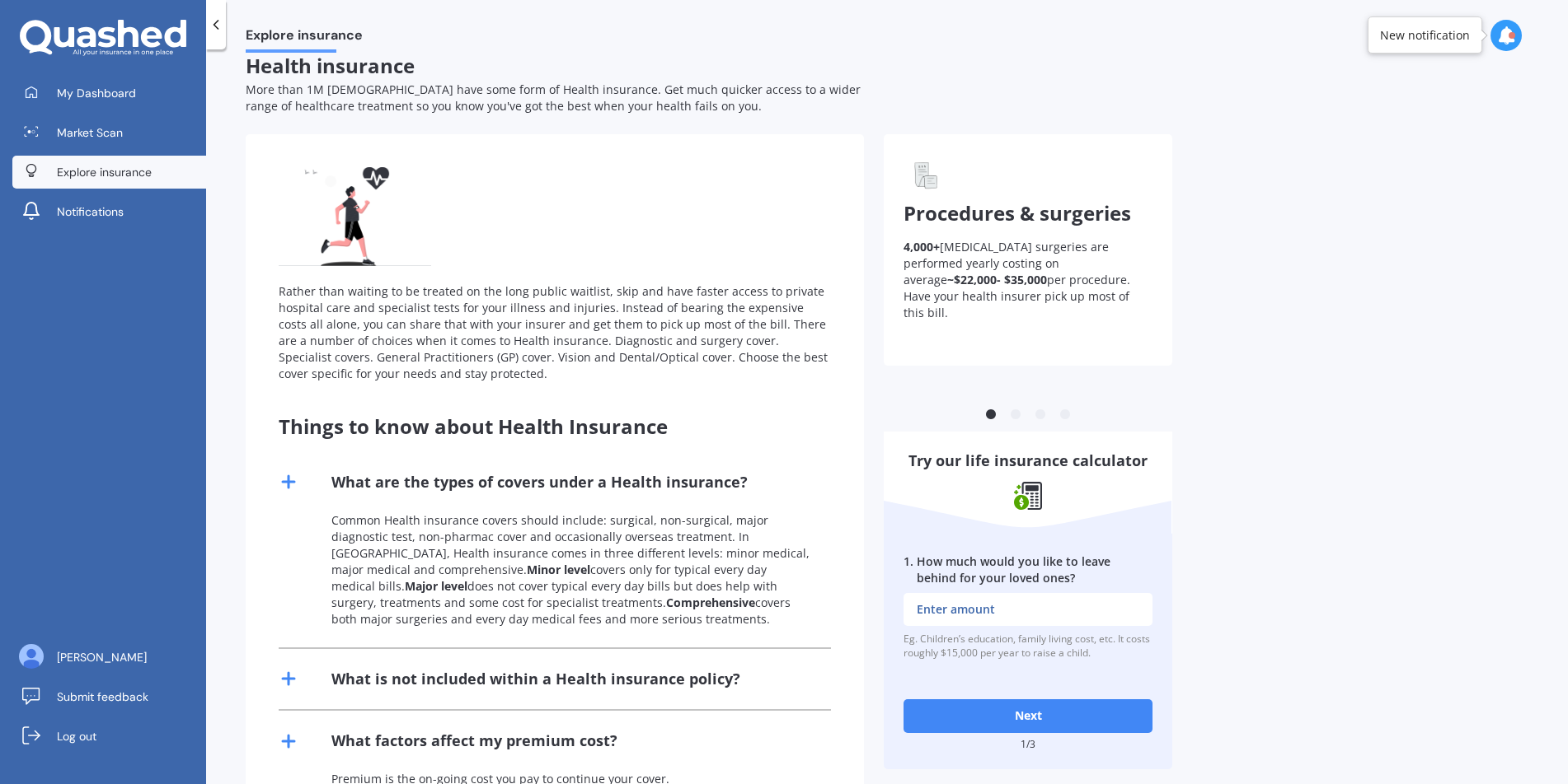
scroll to position [0, 0]
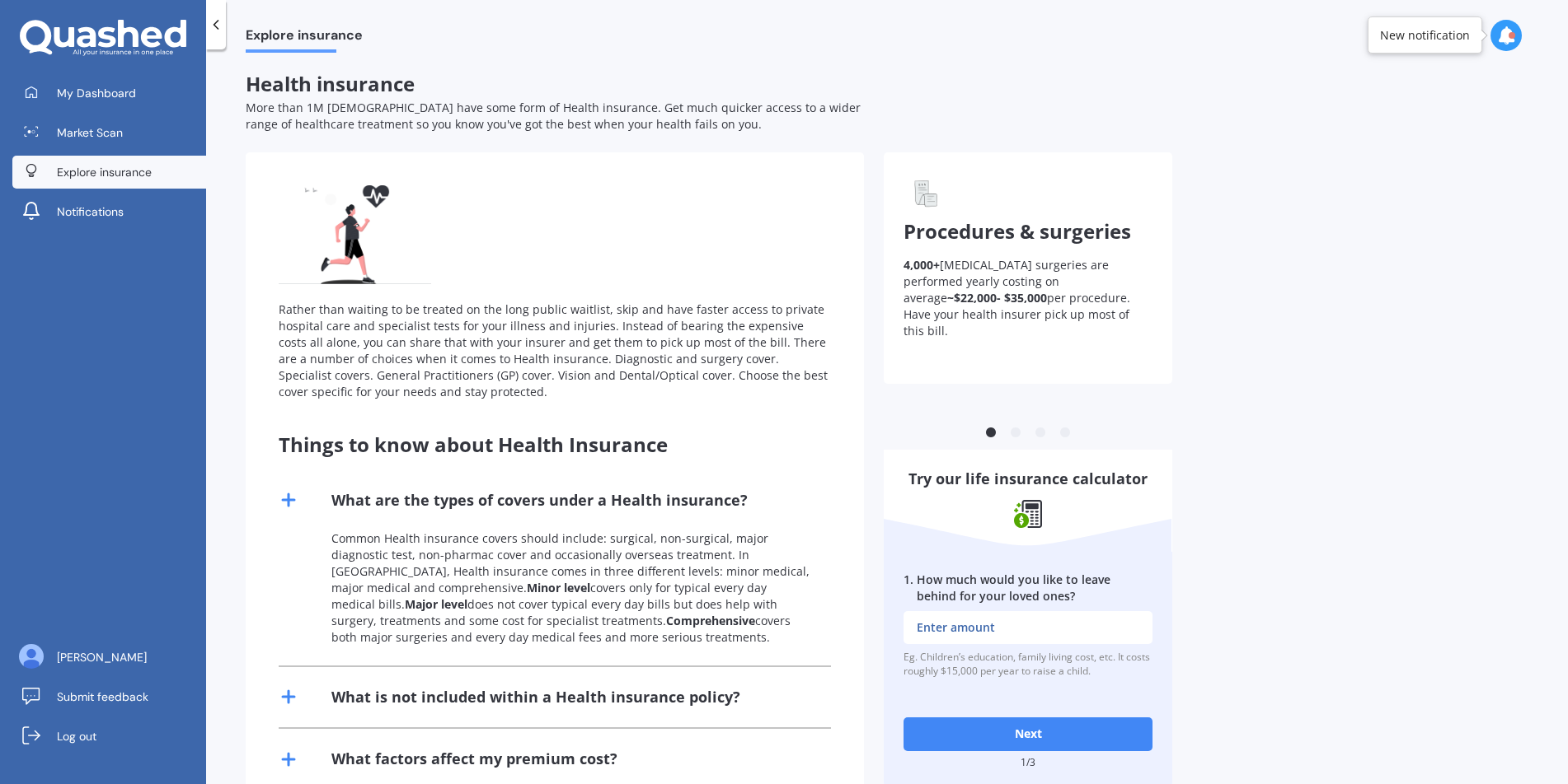
click at [1008, 235] on span "Procedures & surgeries" at bounding box center [1018, 231] width 228 height 27
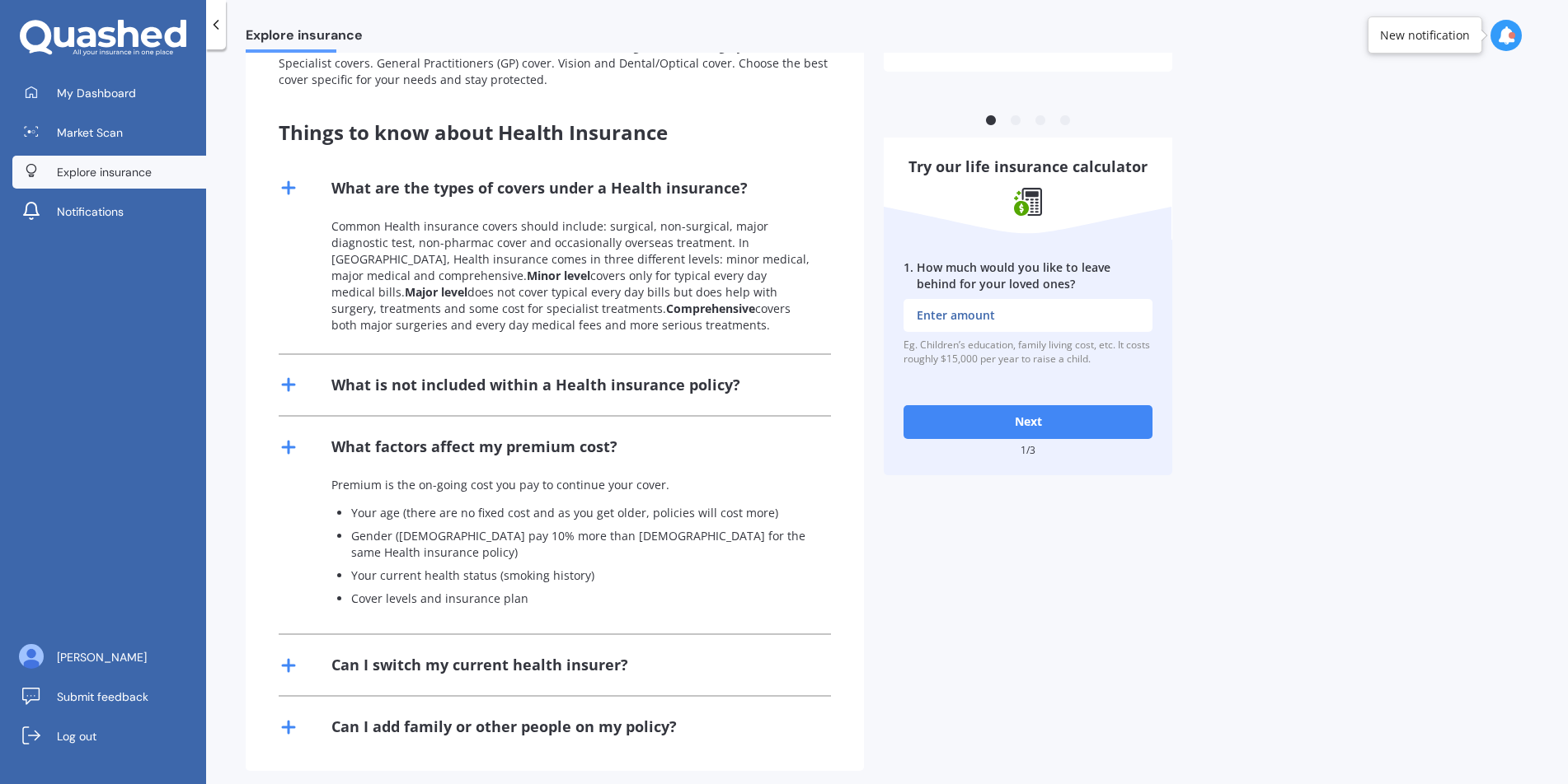
click at [1047, 424] on button "Next" at bounding box center [1028, 422] width 249 height 33
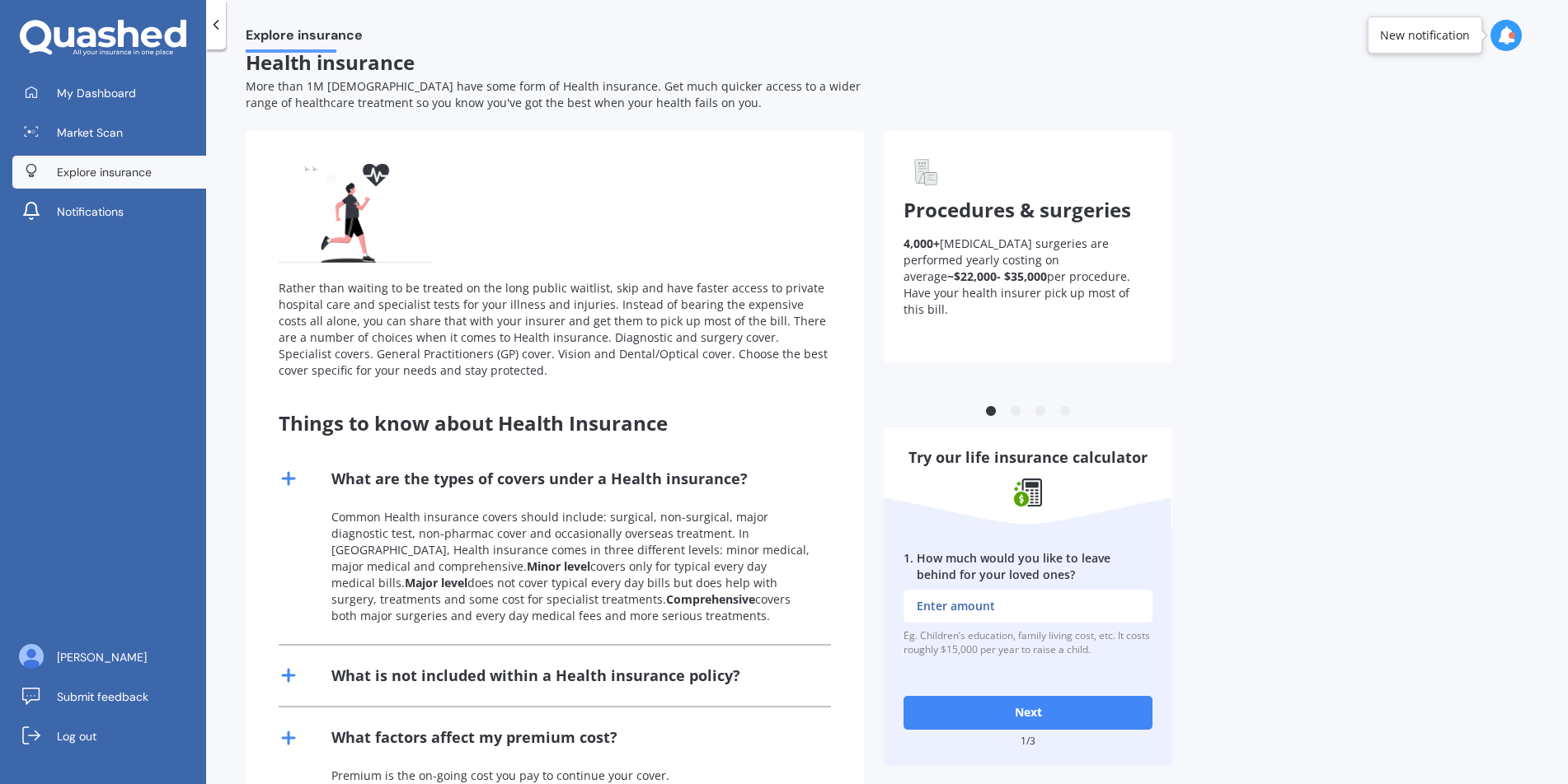
scroll to position [0, 0]
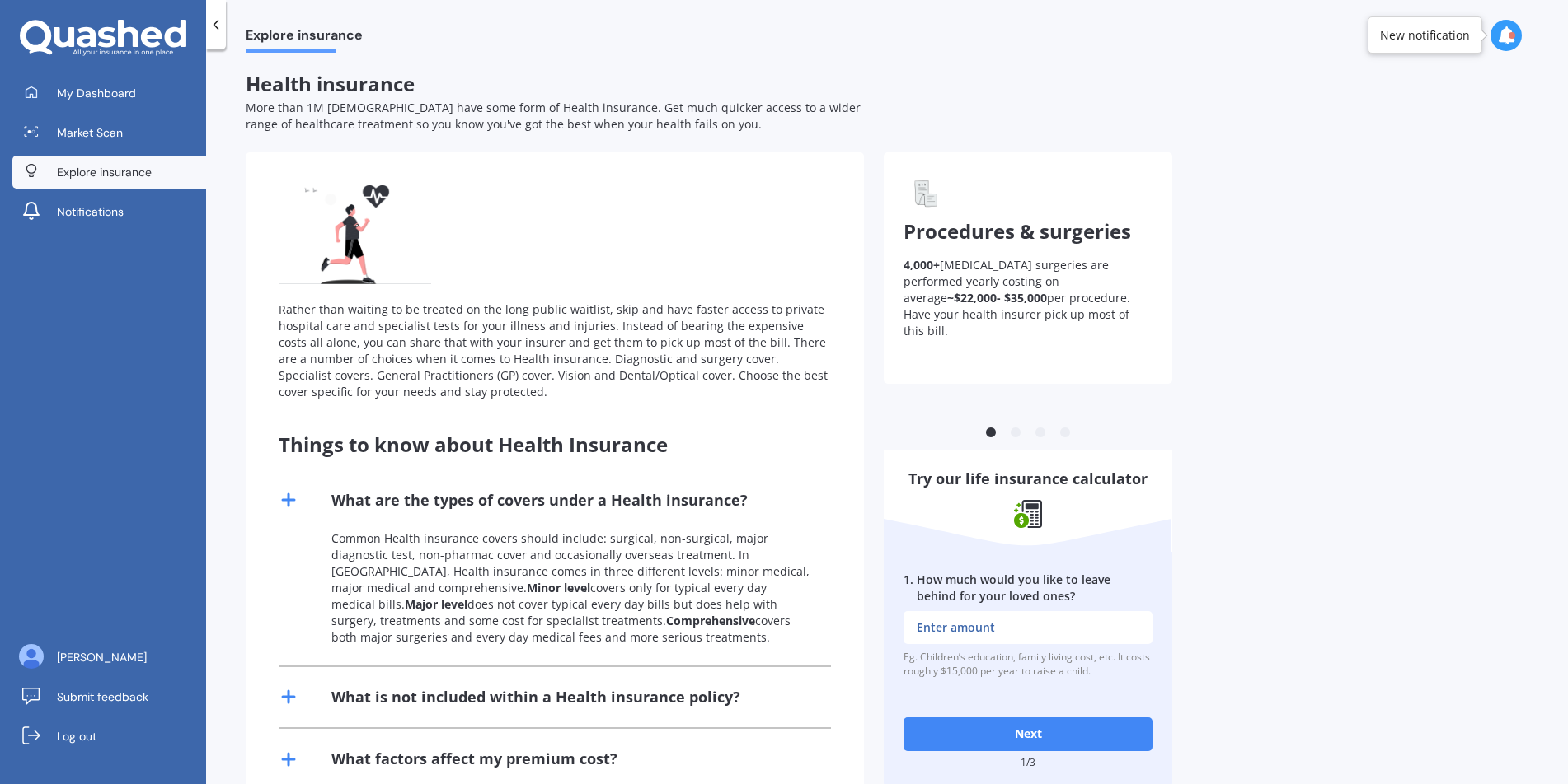
click at [937, 323] on div "Procedures & surgeries 4,000+ [MEDICAL_DATA] surgeries are performed yearly cos…" at bounding box center [1028, 268] width 288 height 231
click at [70, 99] on span "My Dashboard" at bounding box center [97, 93] width 80 height 16
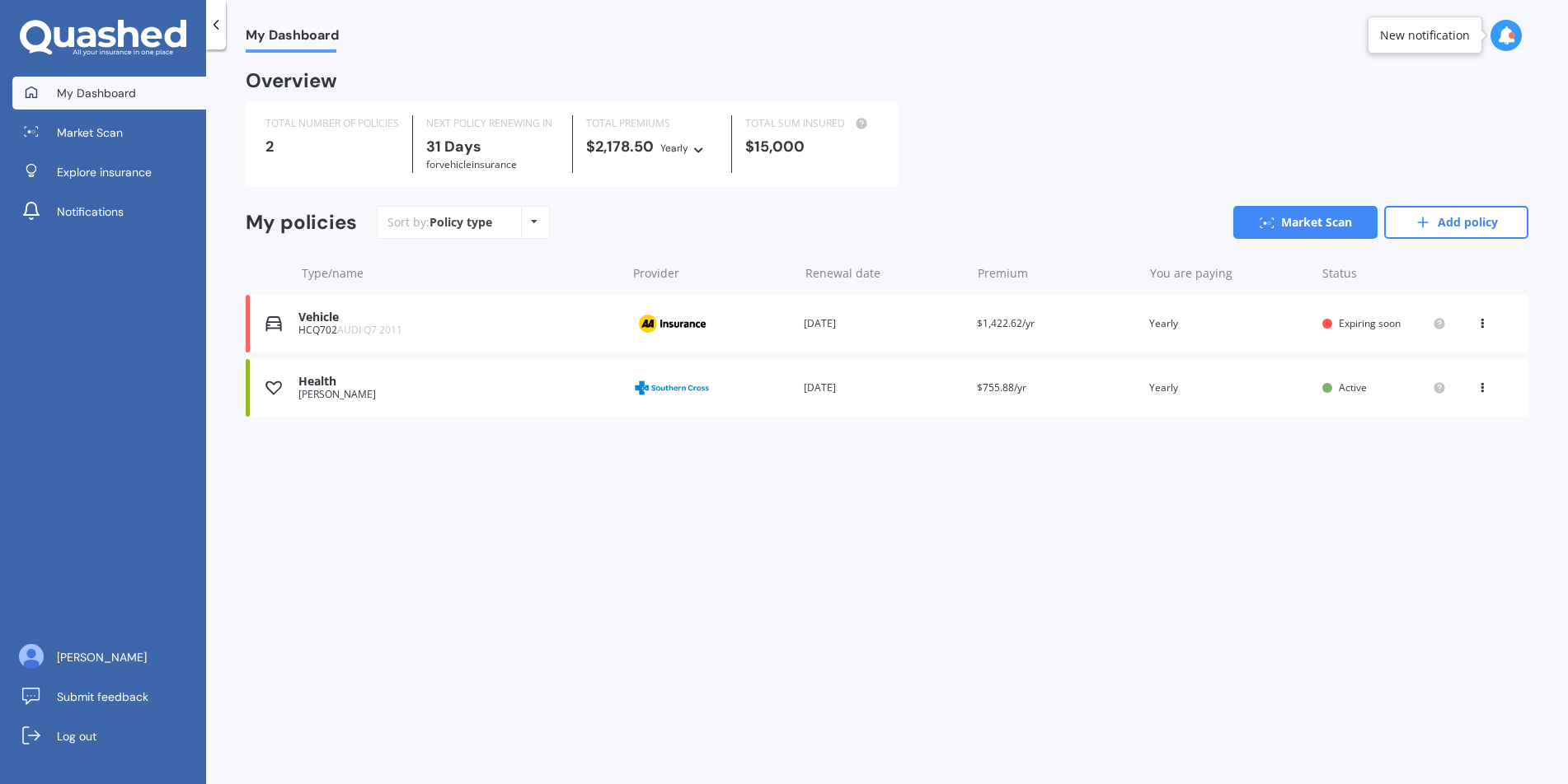
click at [306, 389] on div "Health" at bounding box center [457, 382] width 319 height 14
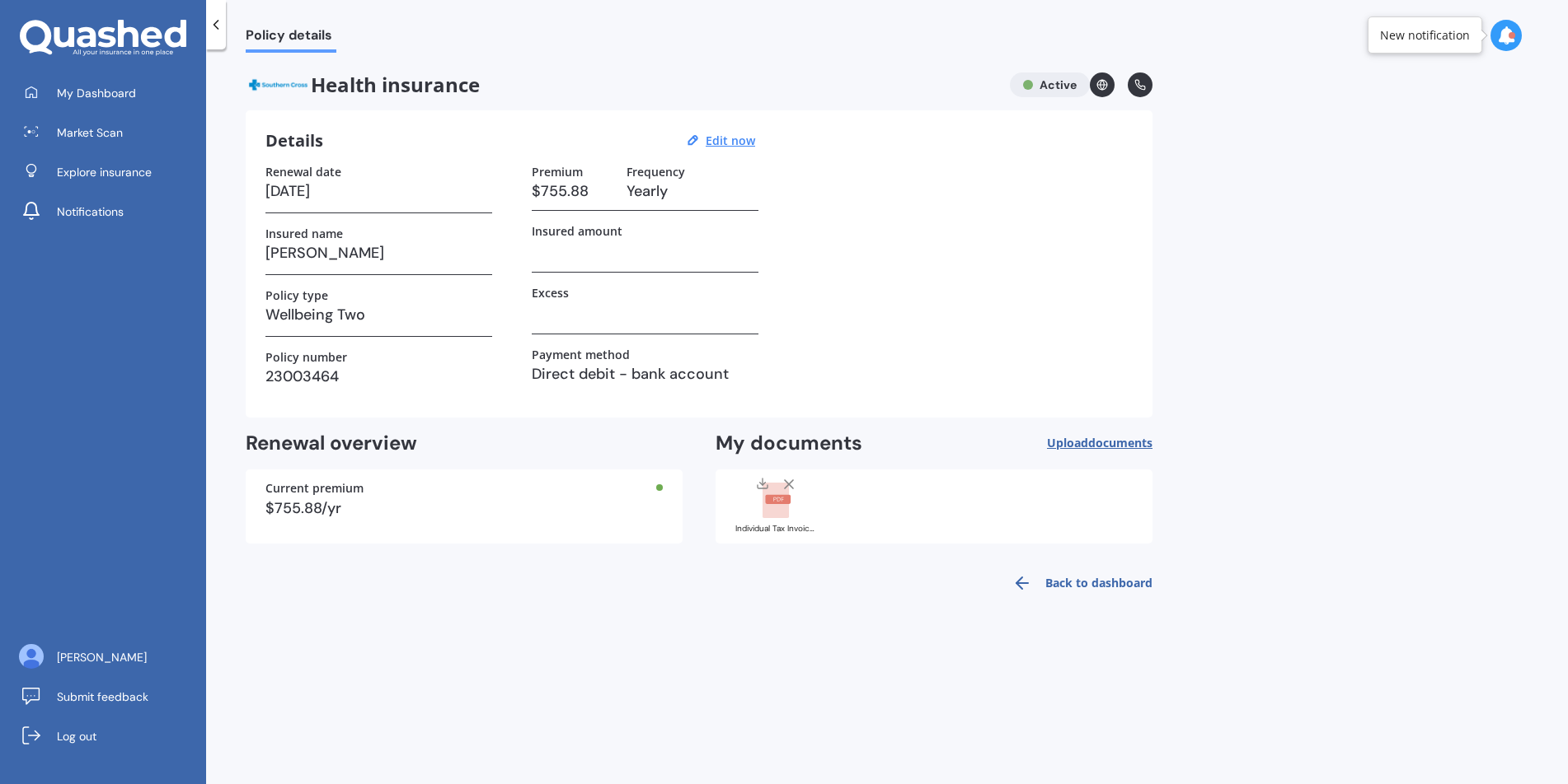
click at [219, 23] on icon at bounding box center [216, 24] width 16 height 16
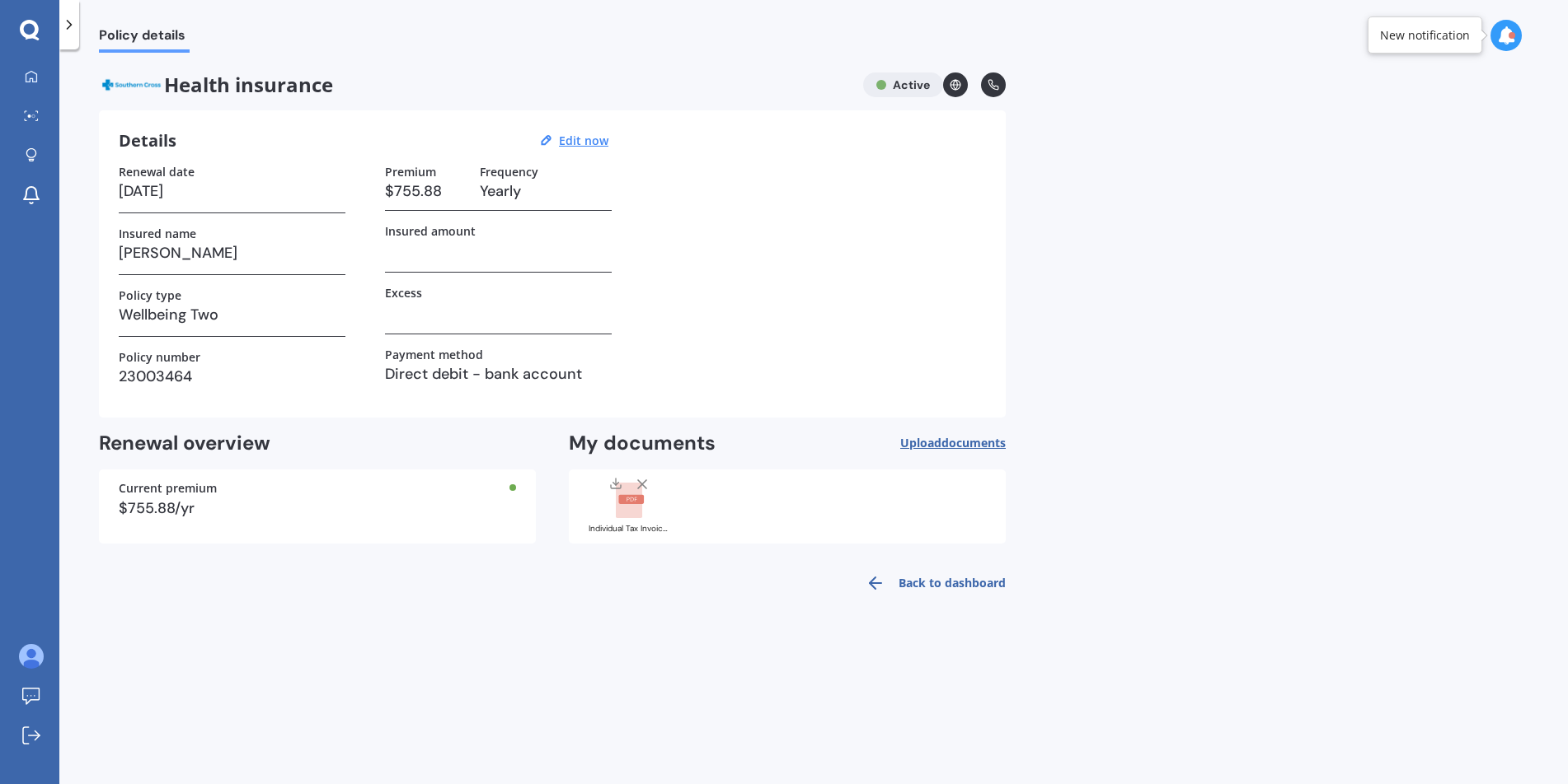
click at [74, 36] on div at bounding box center [70, 24] width 20 height 50
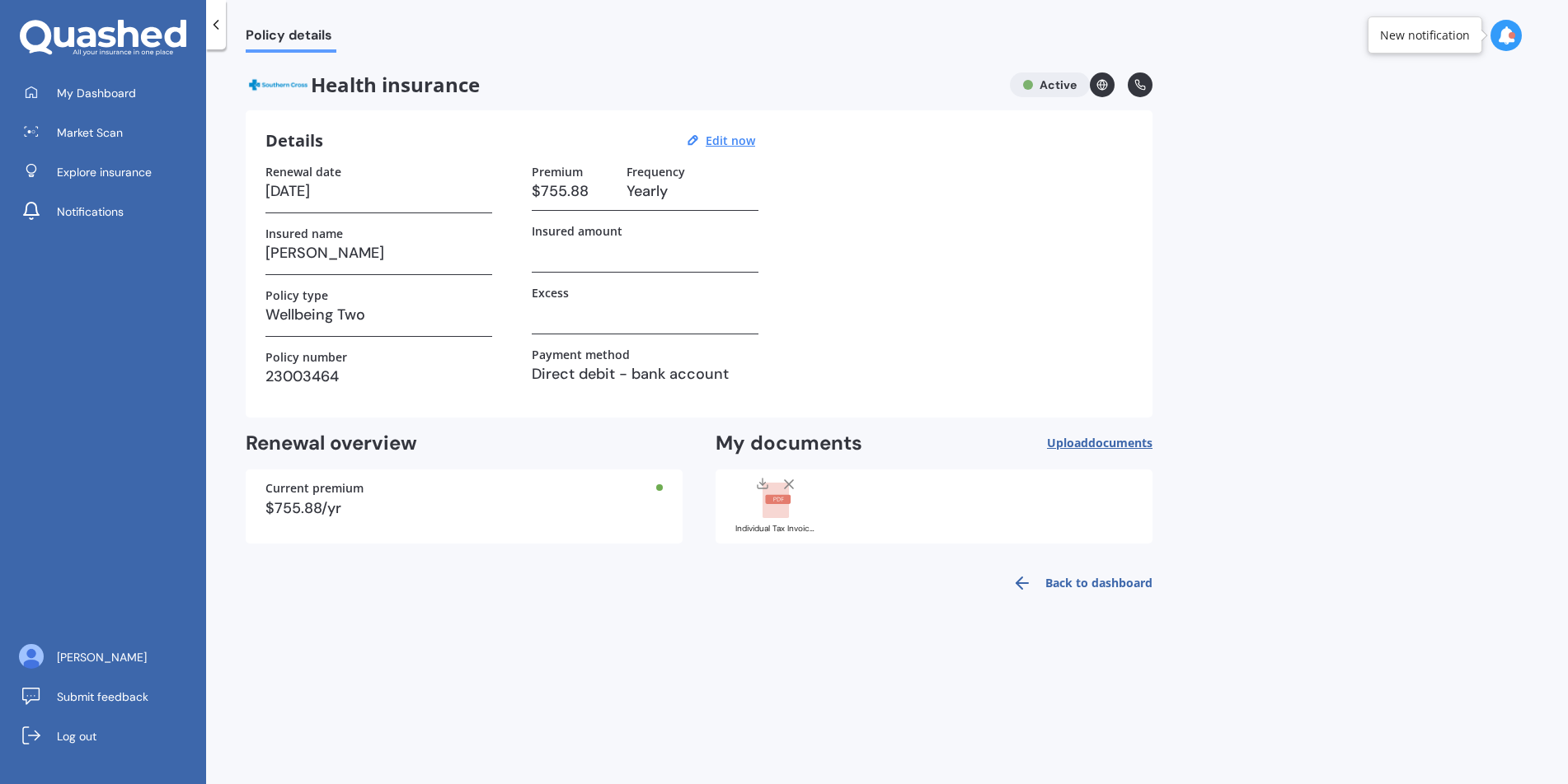
click at [448, 221] on div "Renewal date [DATE] Insured name [PERSON_NAME] Policy type Wellbeing Two Policy…" at bounding box center [379, 281] width 227 height 233
click at [1113, 579] on link "Back to dashboard" at bounding box center [1077, 583] width 150 height 40
